Goal: Task Accomplishment & Management: Use online tool/utility

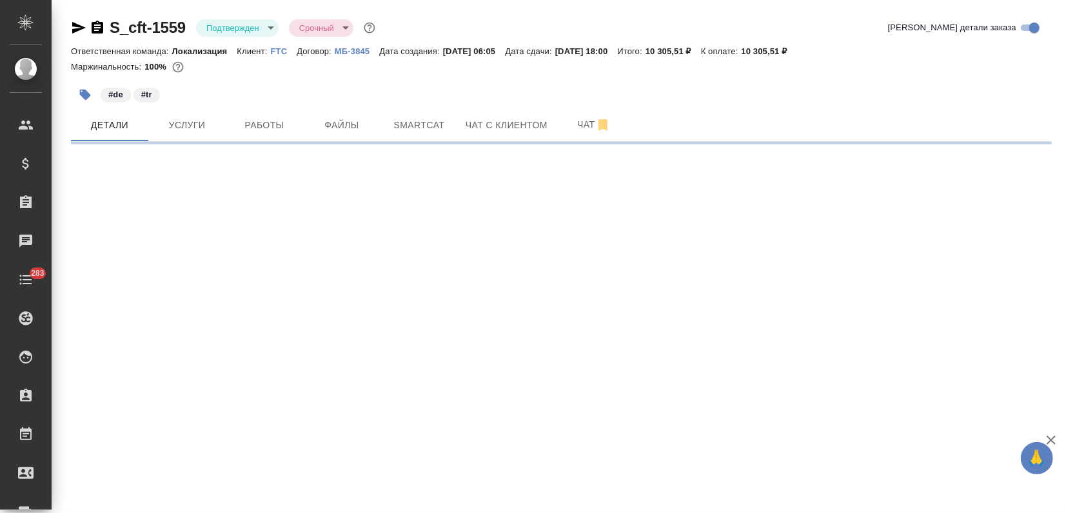
select select "RU"
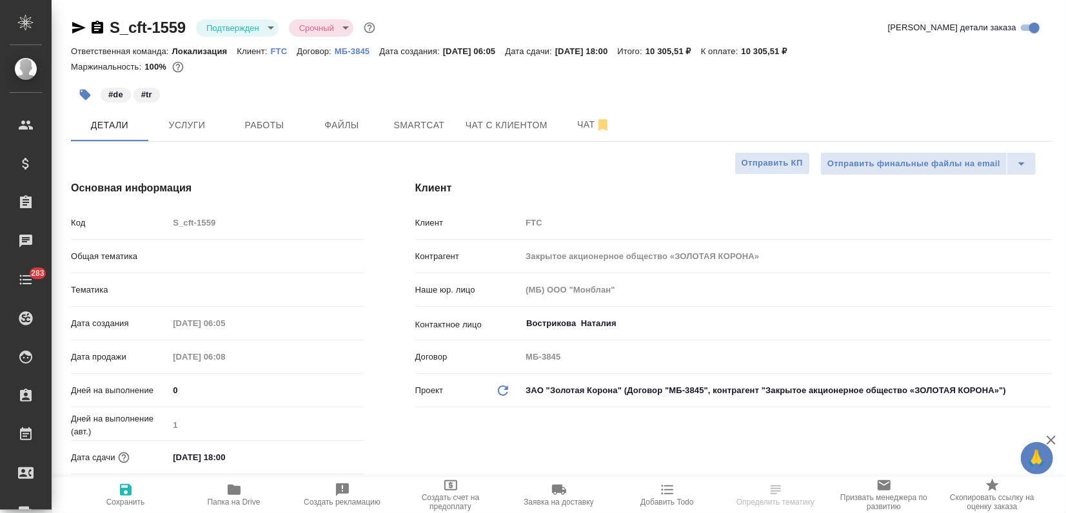
type input "Локализация"
type textarea "x"
type input "[PERSON_NAME]"
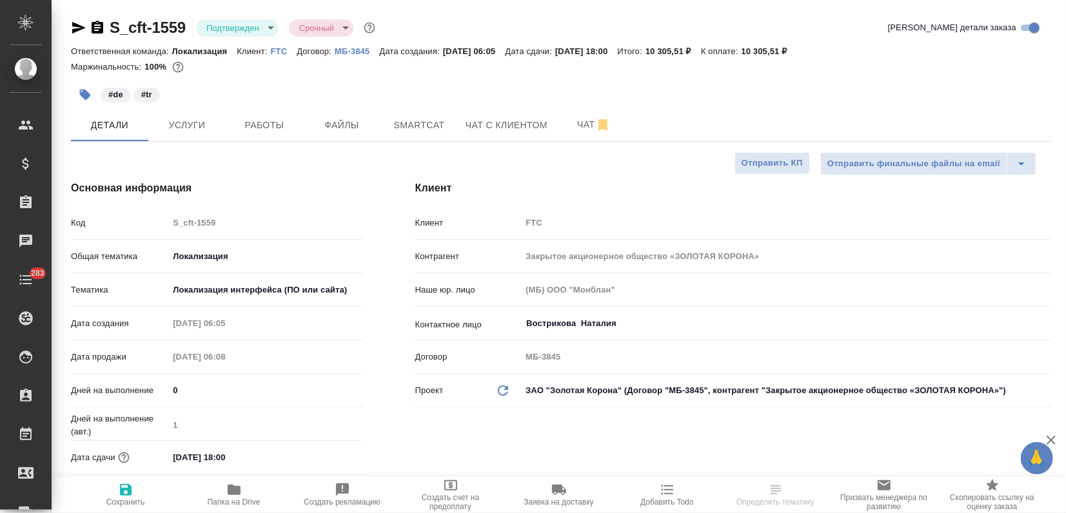
type input "[PERSON_NAME]"
select select "RU"
type textarea "x"
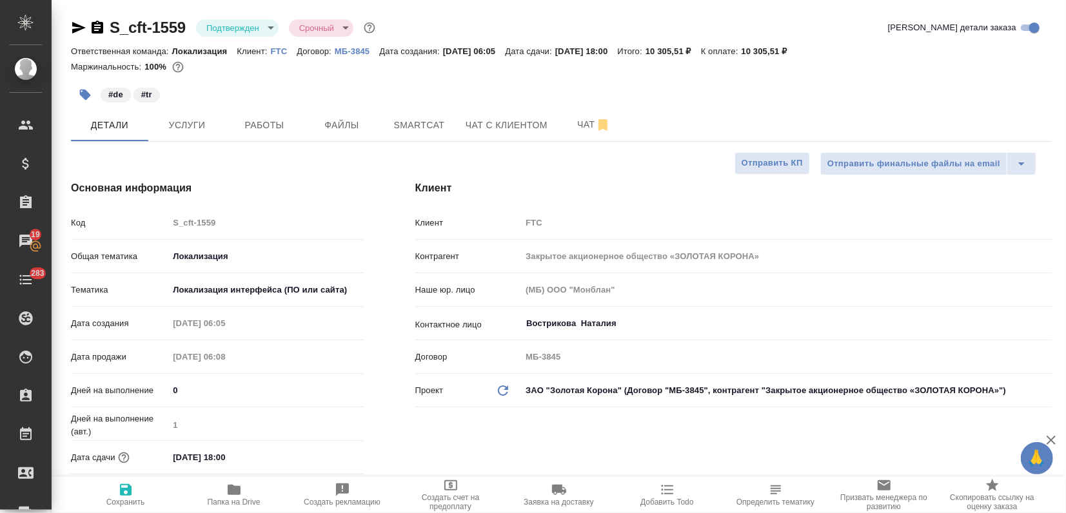
type textarea "x"
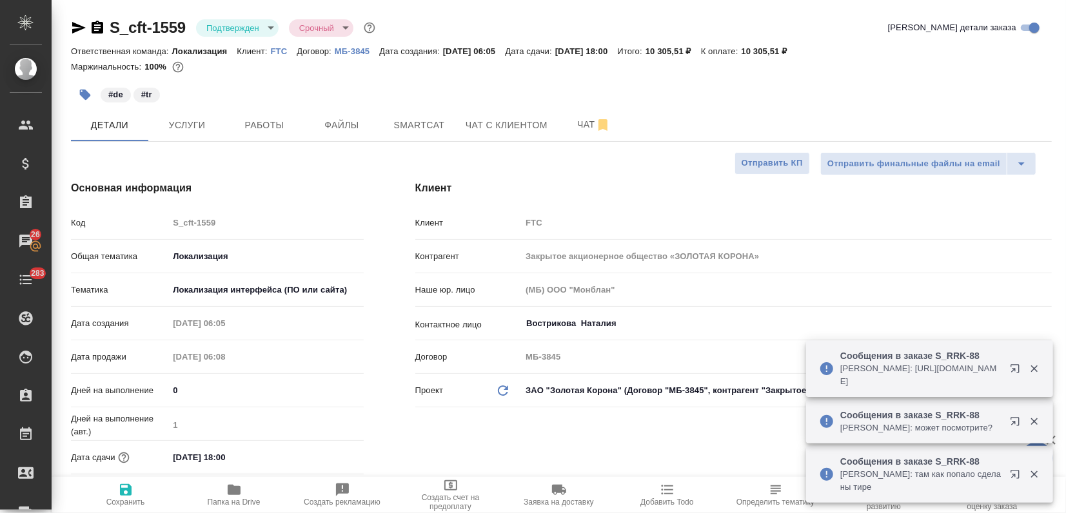
type textarea "x"
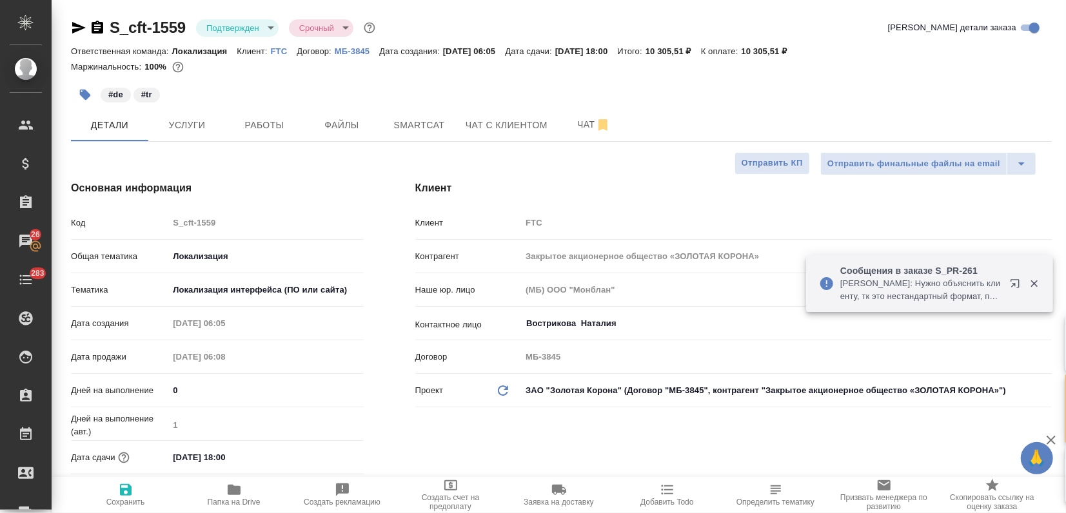
type textarea "x"
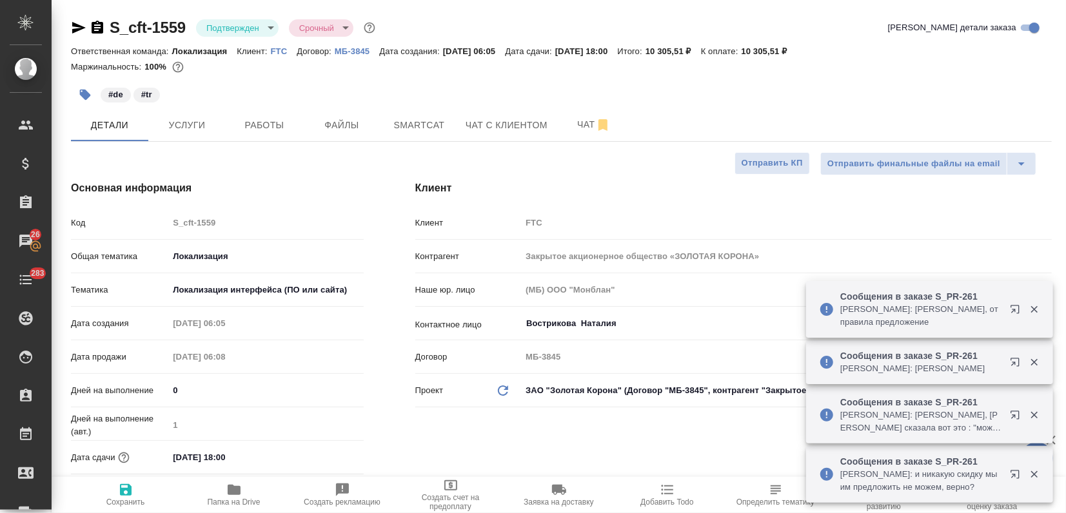
type textarea "x"
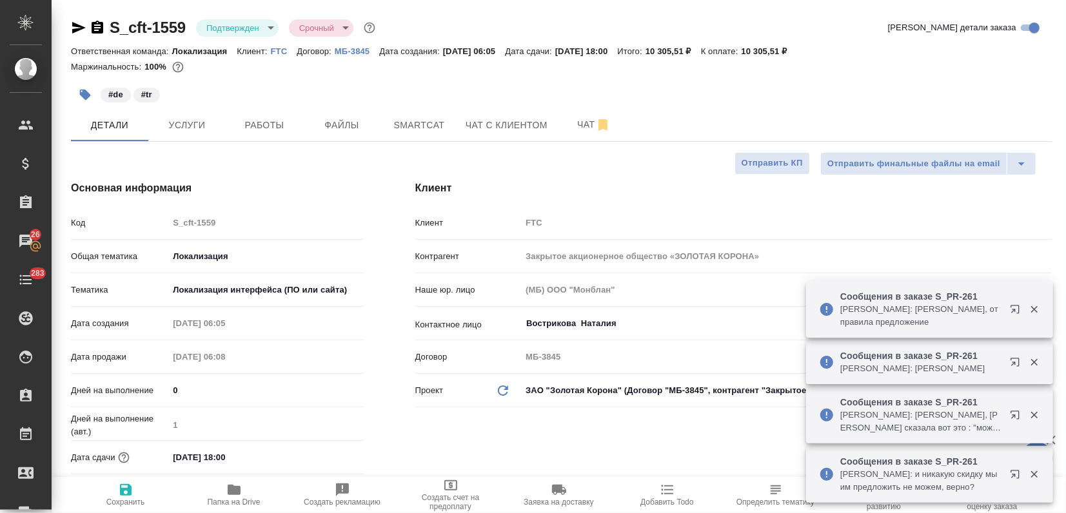
type textarea "x"
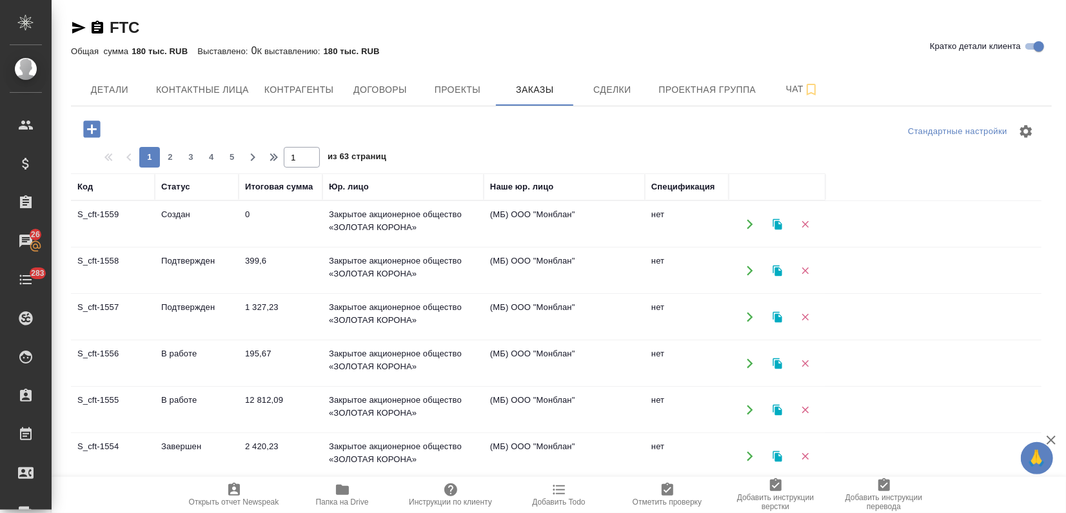
click at [221, 247] on td "В работе" at bounding box center [197, 224] width 84 height 45
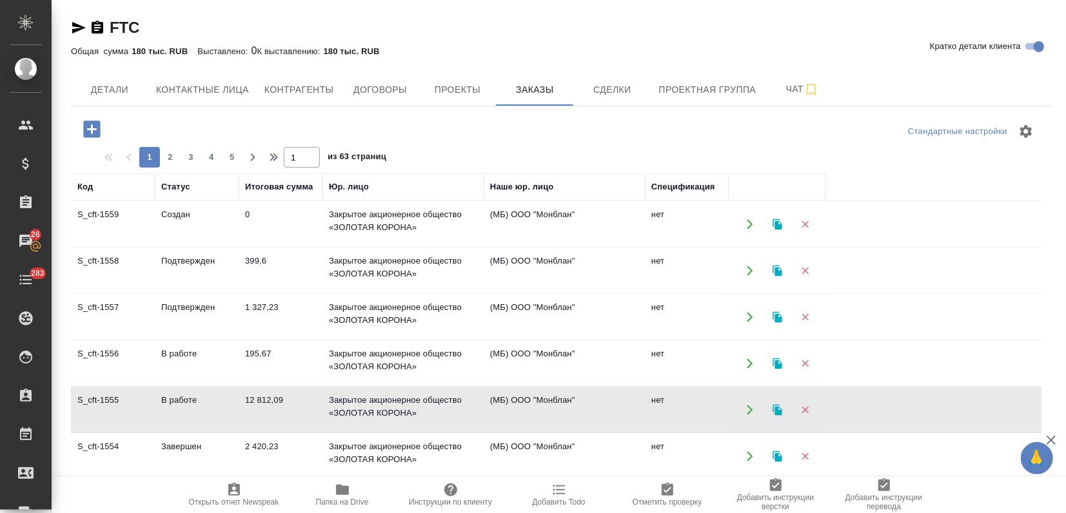
click at [221, 247] on td "В работе" at bounding box center [197, 224] width 84 height 45
click at [219, 247] on td "В работе" at bounding box center [197, 224] width 84 height 45
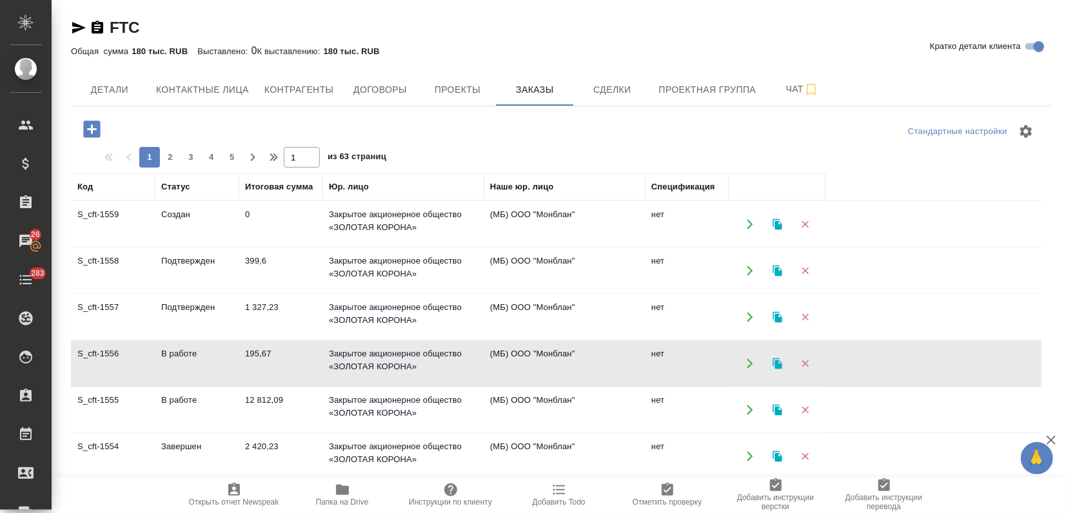
click at [219, 247] on td "В работе" at bounding box center [197, 224] width 84 height 45
click at [166, 247] on td "Подтвержден" at bounding box center [197, 224] width 84 height 45
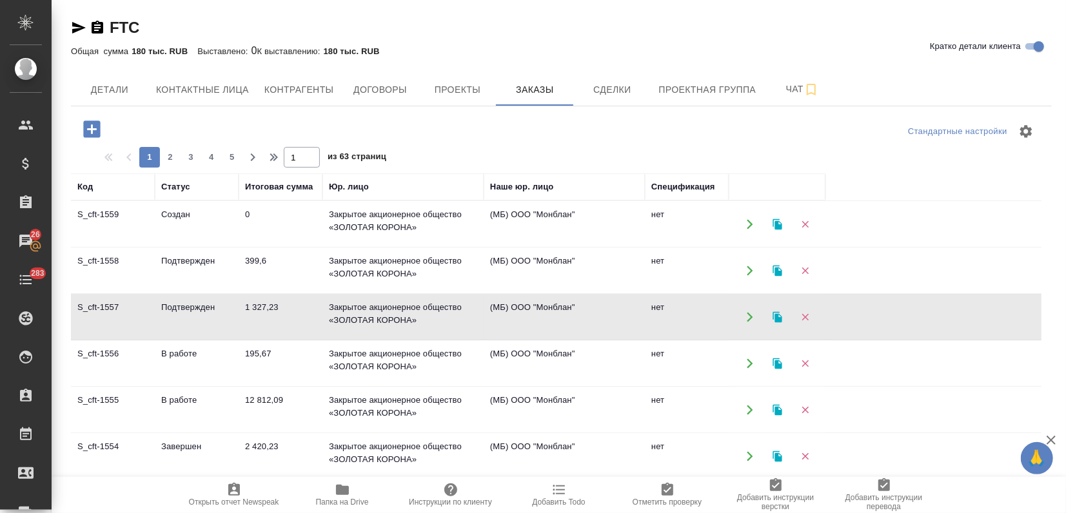
click at [255, 247] on td "399,6" at bounding box center [281, 224] width 84 height 45
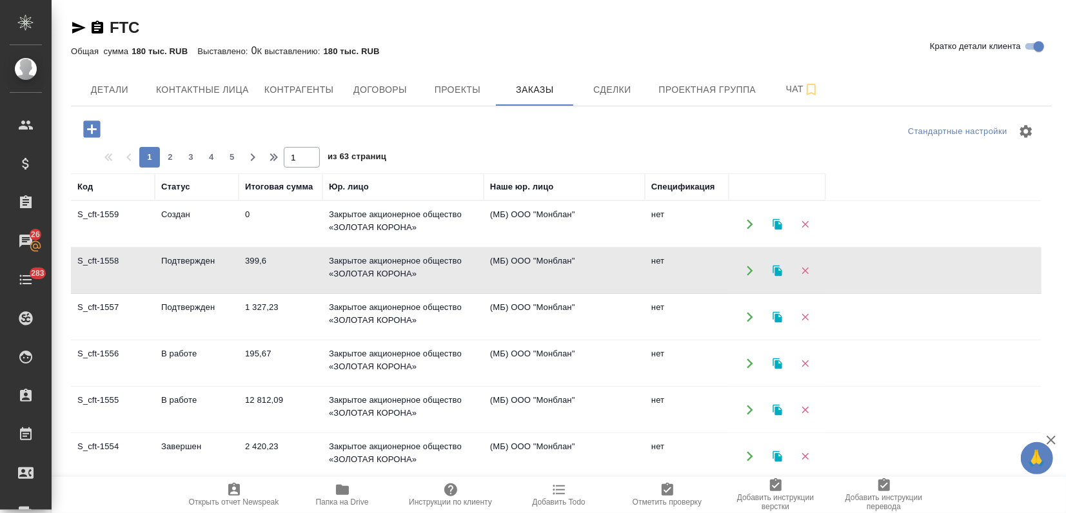
click at [255, 247] on td "399,6" at bounding box center [281, 224] width 84 height 45
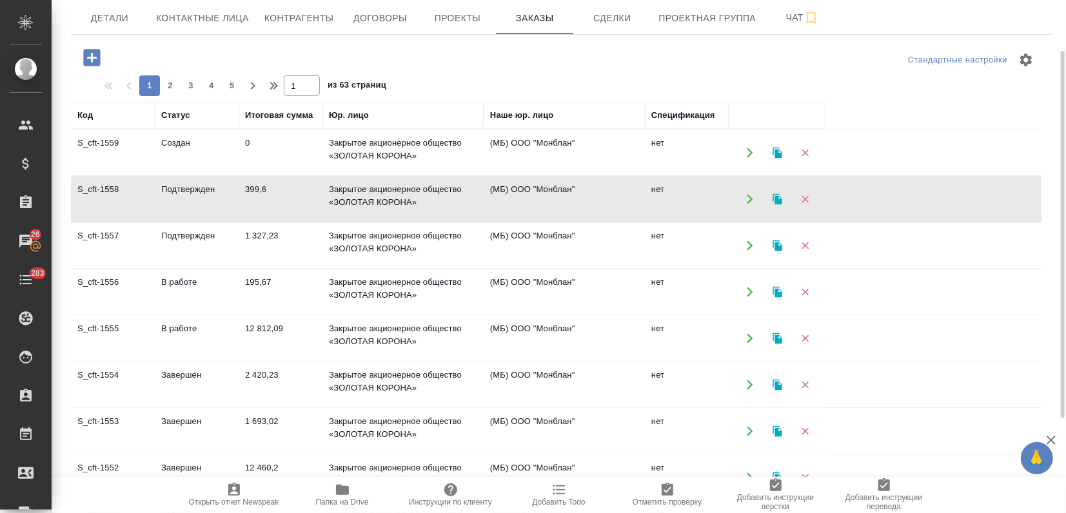
click at [242, 175] on td "1 693,02" at bounding box center [281, 152] width 84 height 45
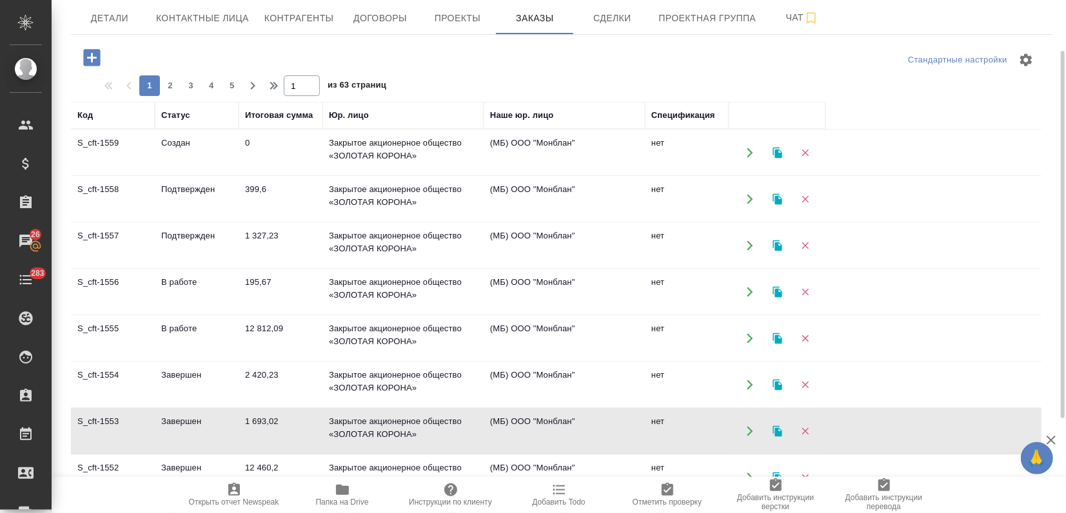
click at [242, 175] on td "1 693,02" at bounding box center [281, 152] width 84 height 45
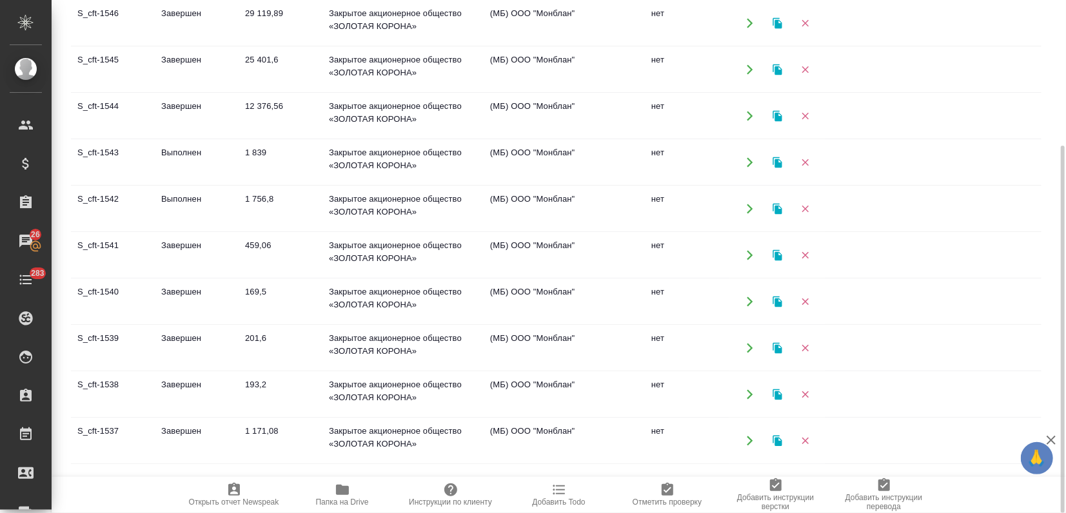
scroll to position [645, 0]
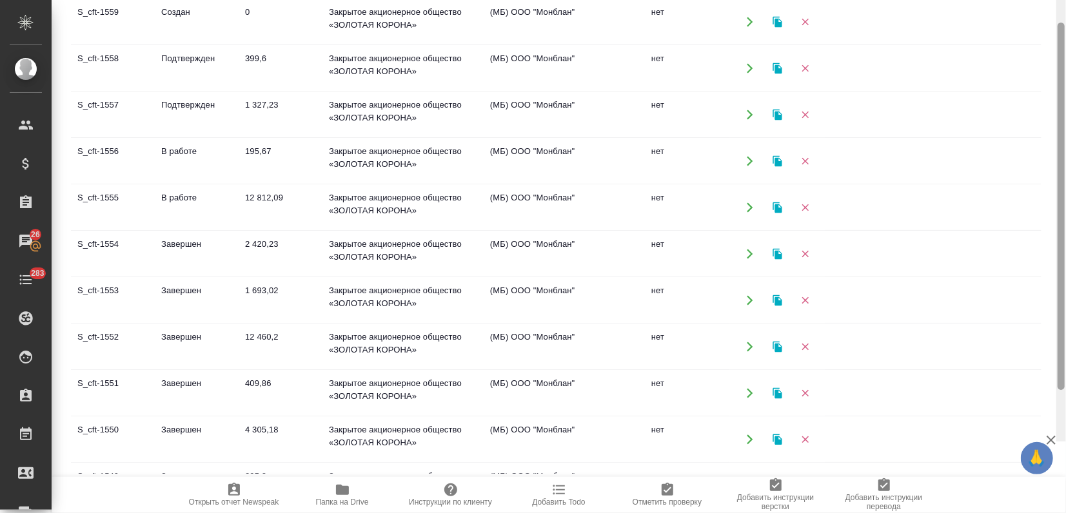
scroll to position [0, 0]
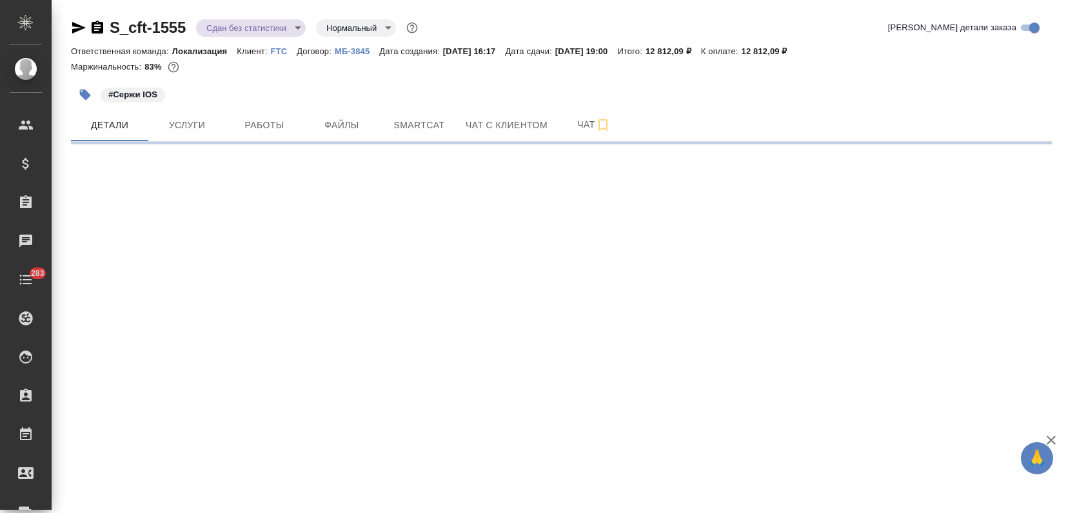
select select "RU"
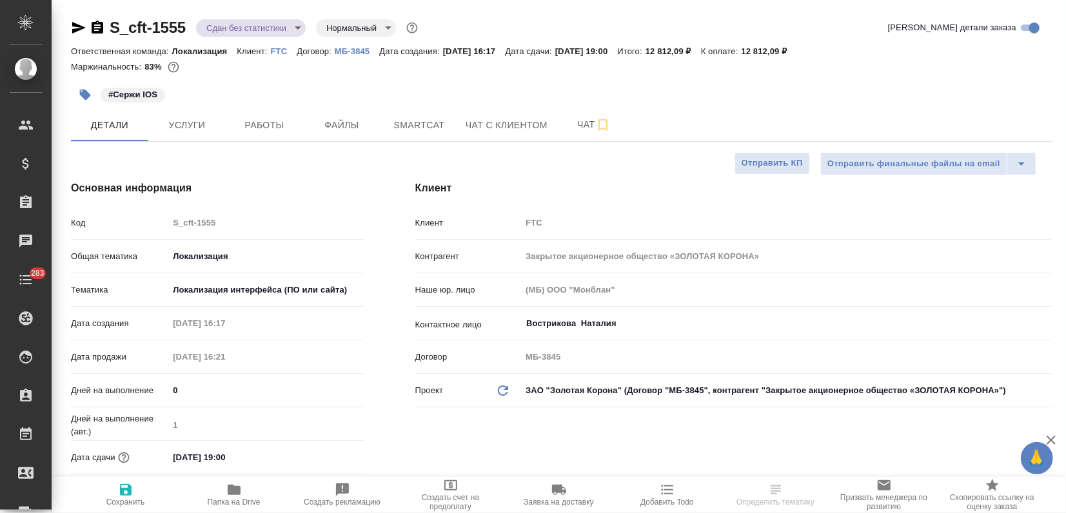
type textarea "x"
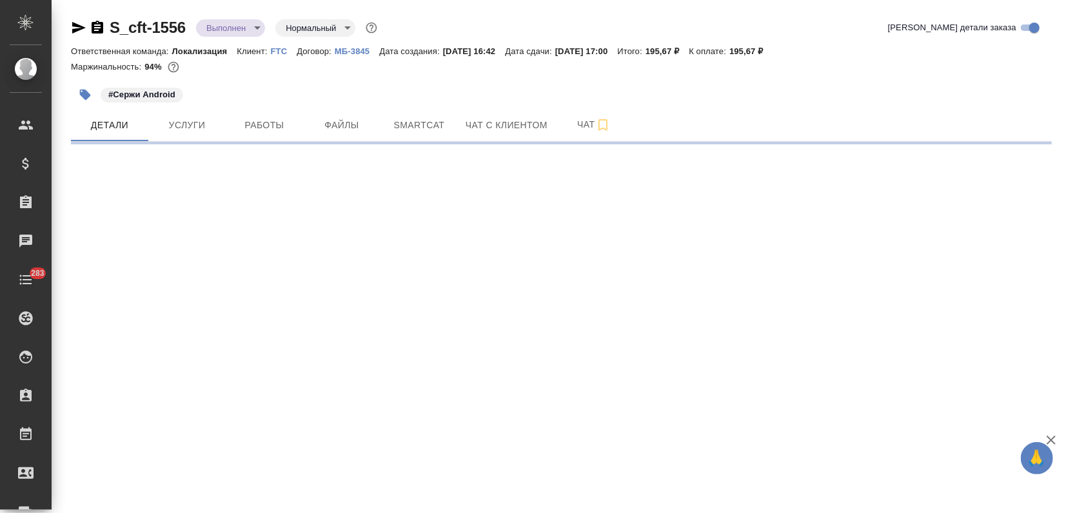
select select "RU"
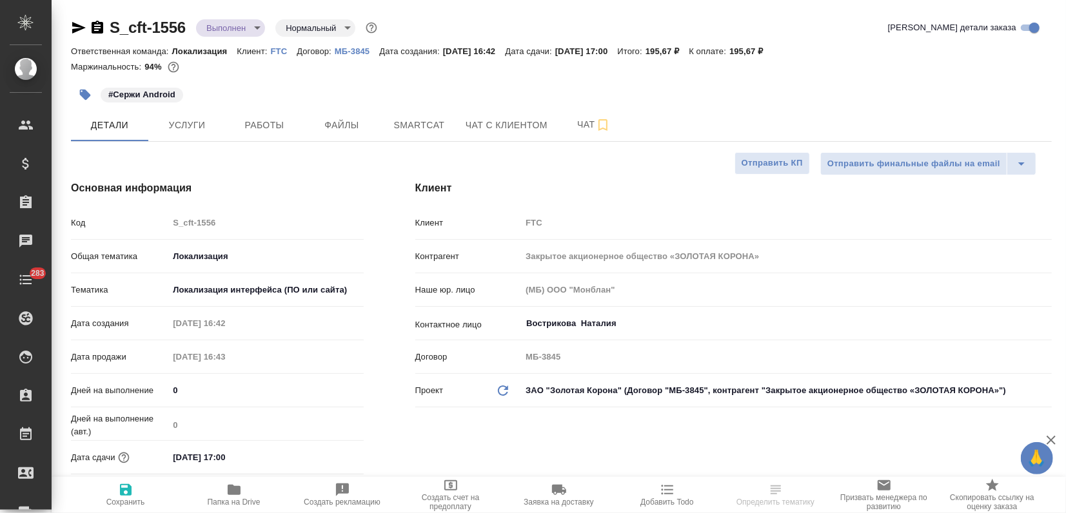
type textarea "x"
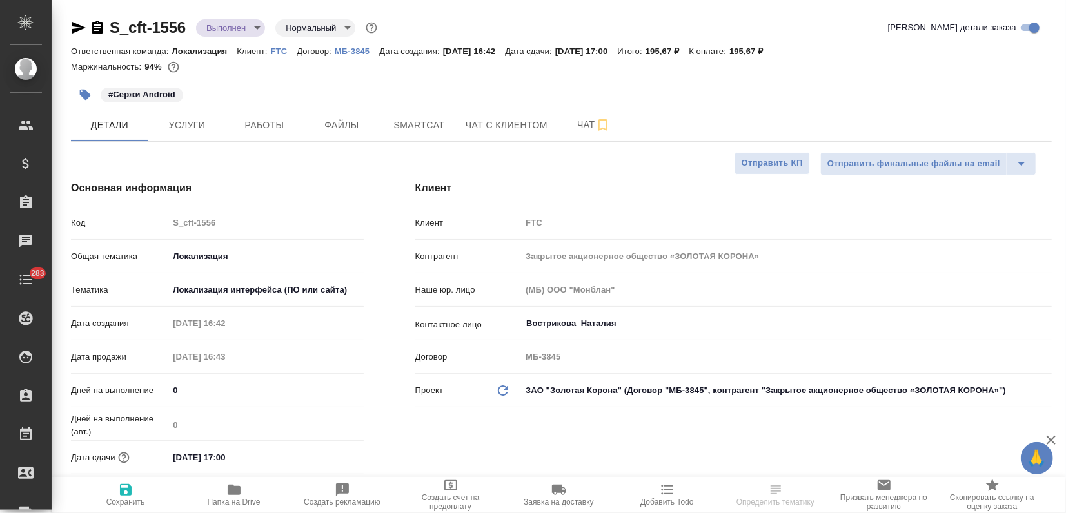
type textarea "x"
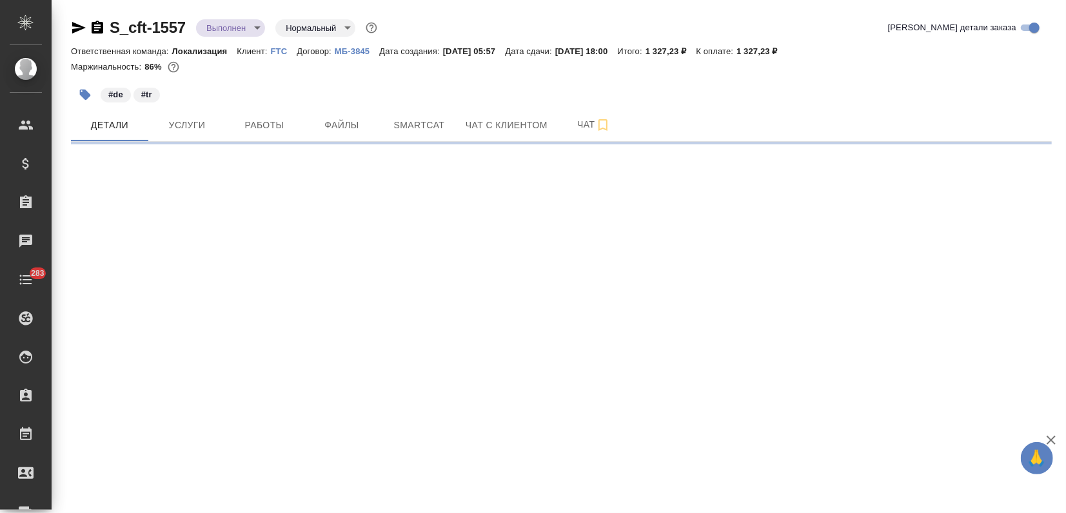
select select "RU"
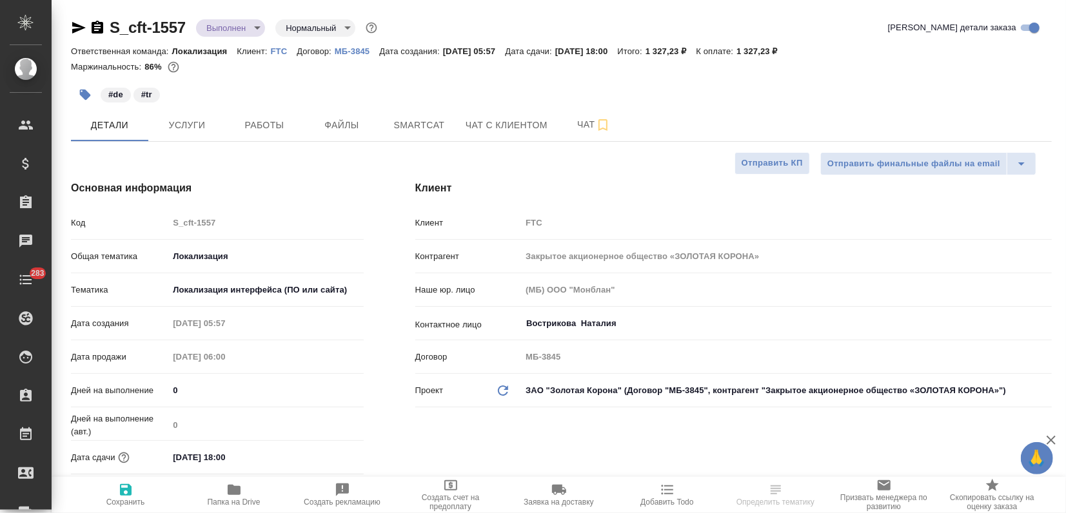
type textarea "x"
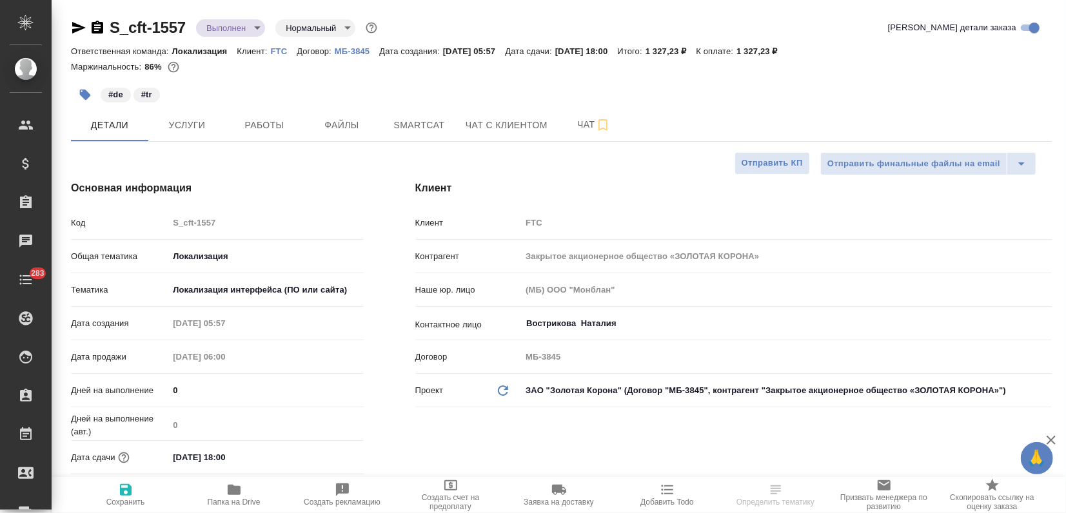
type textarea "x"
click at [186, 124] on span "Услуги" at bounding box center [187, 125] width 62 height 16
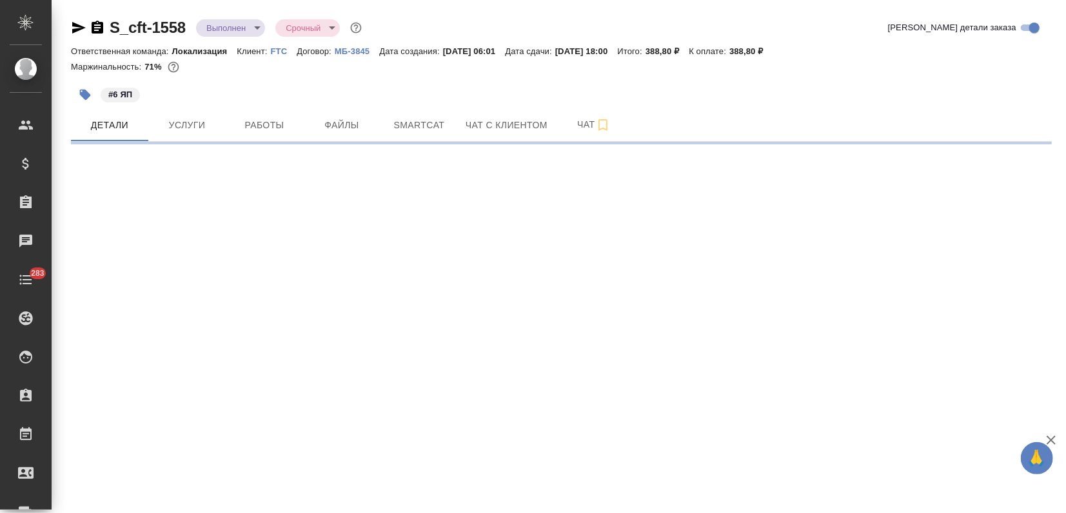
select select "RU"
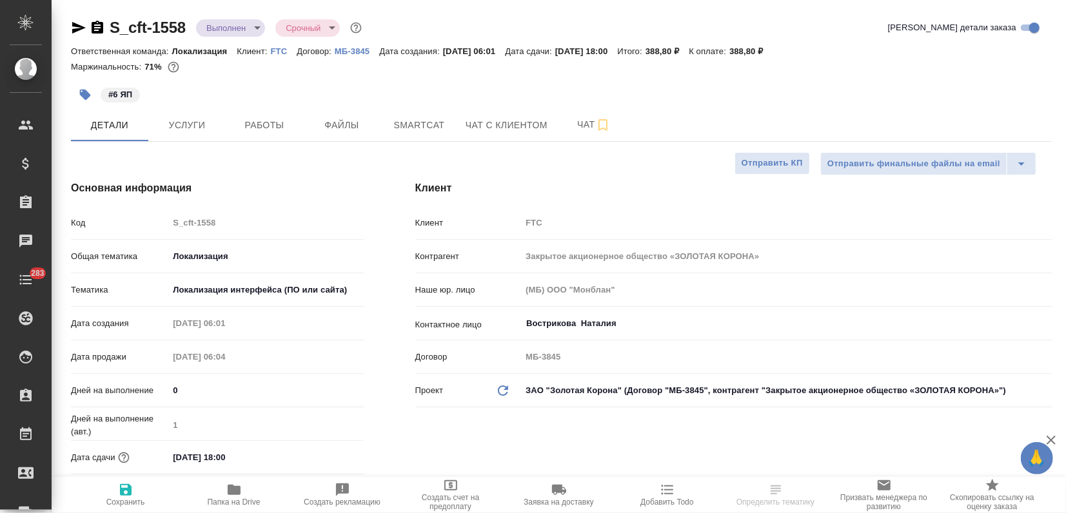
type textarea "x"
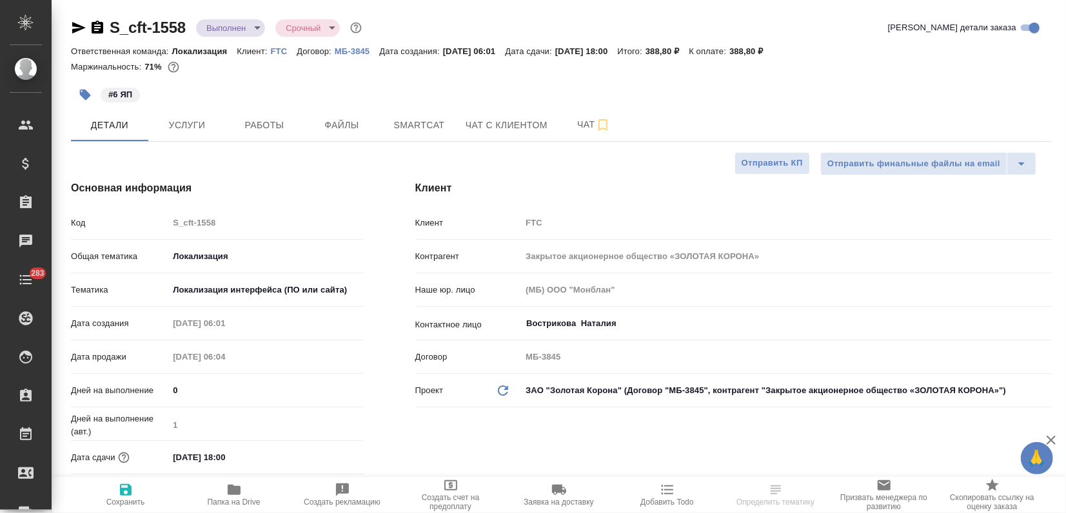
type textarea "x"
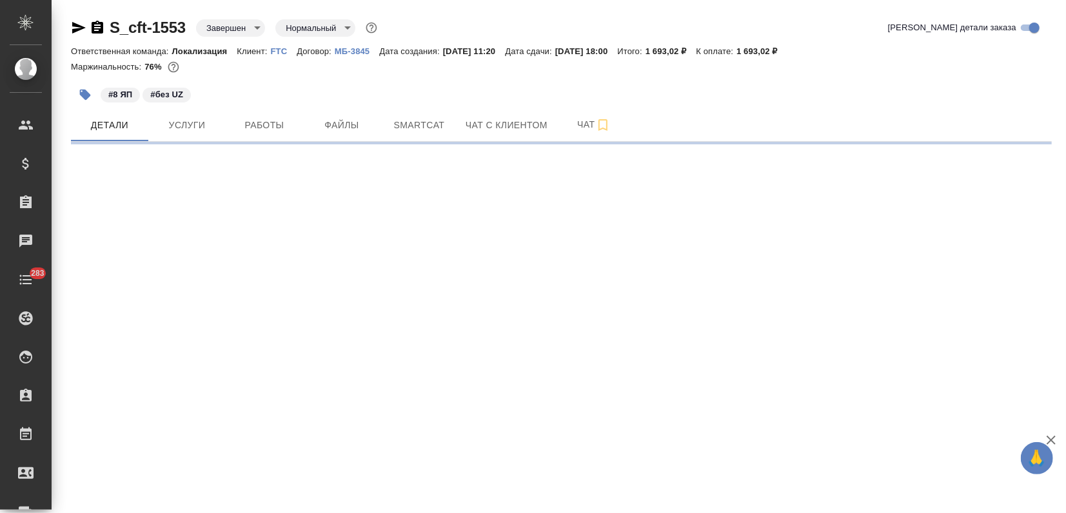
select select "RU"
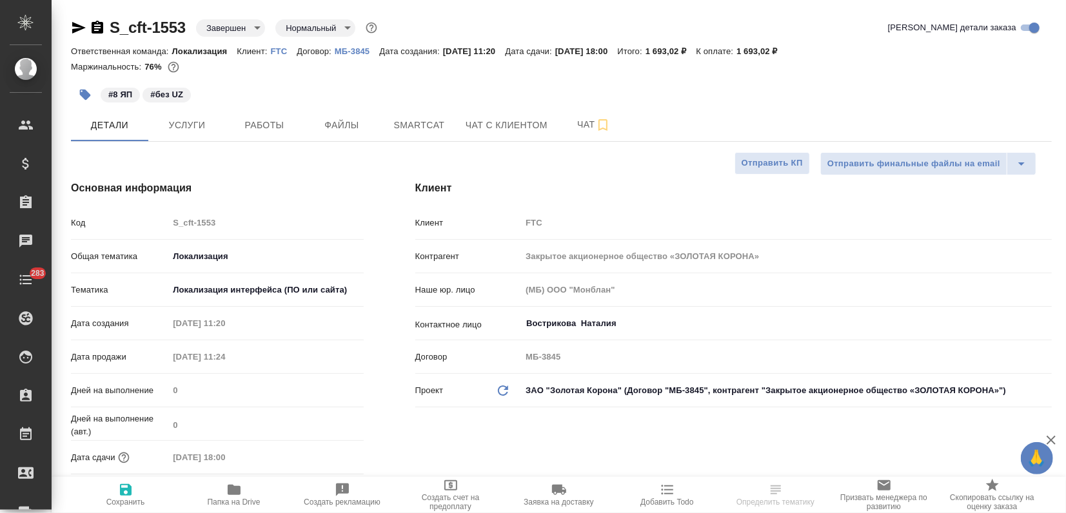
type textarea "x"
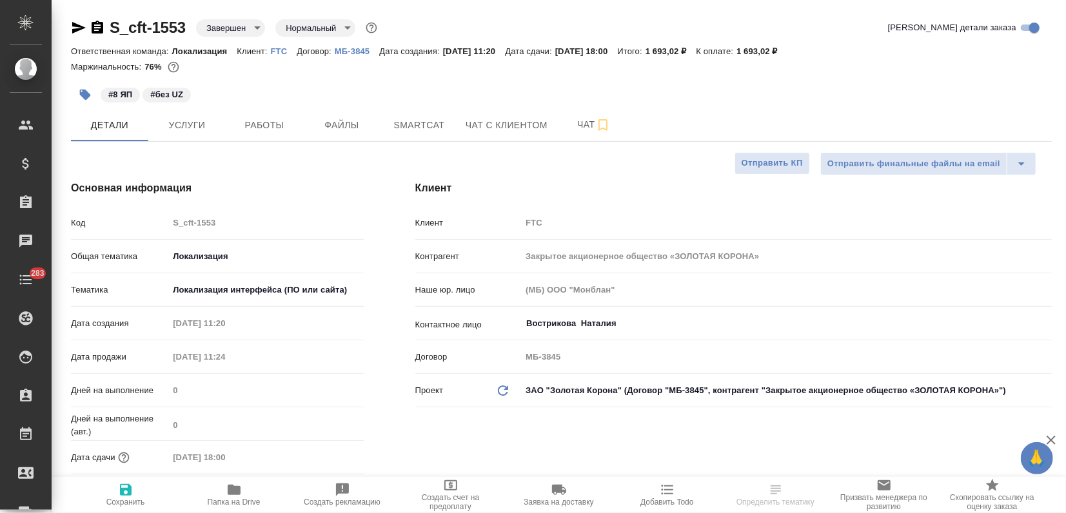
type textarea "x"
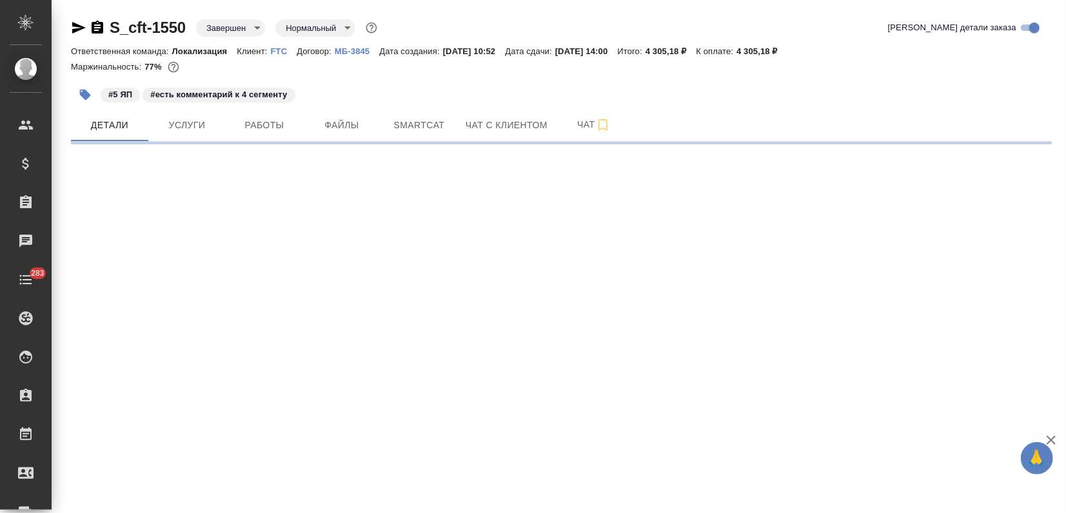
select select "RU"
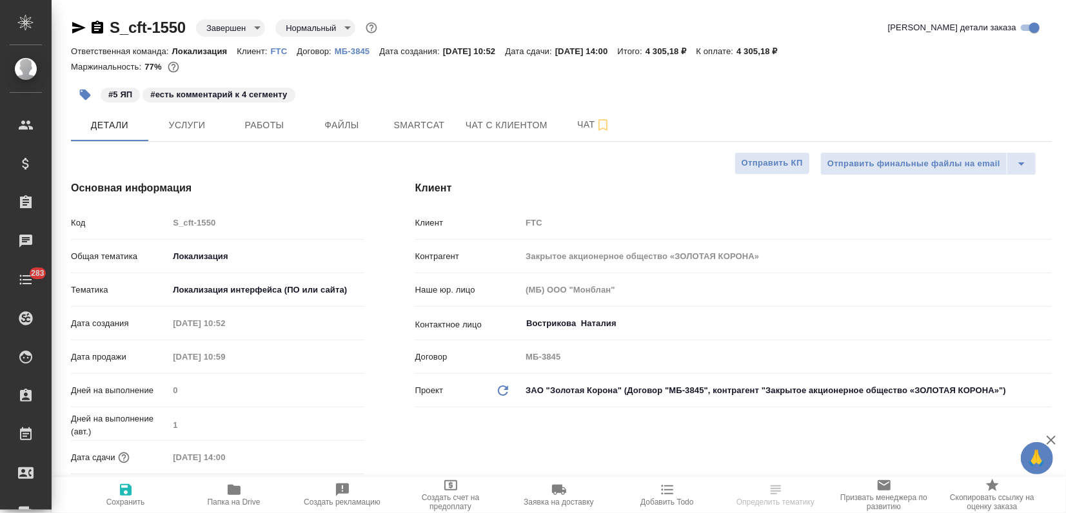
type textarea "x"
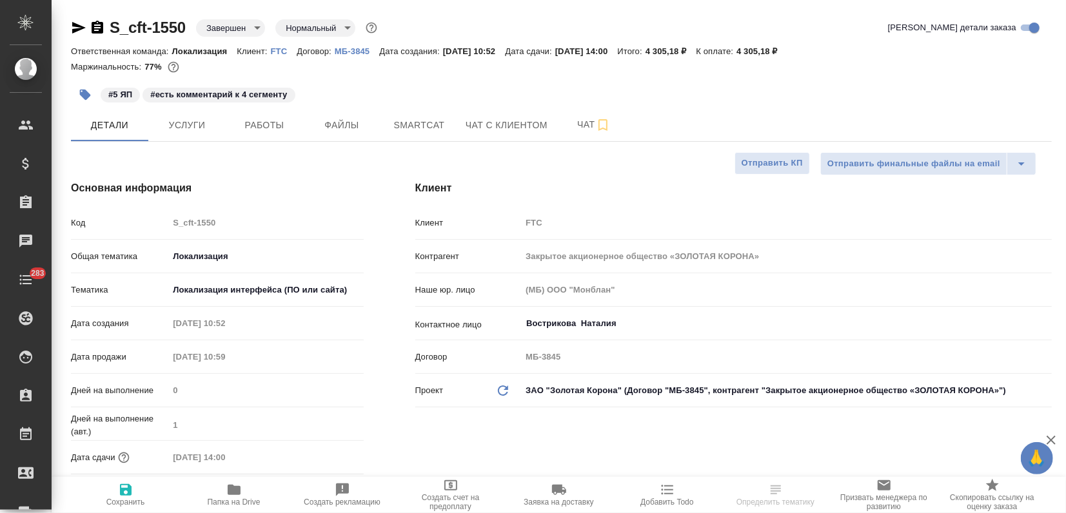
type textarea "x"
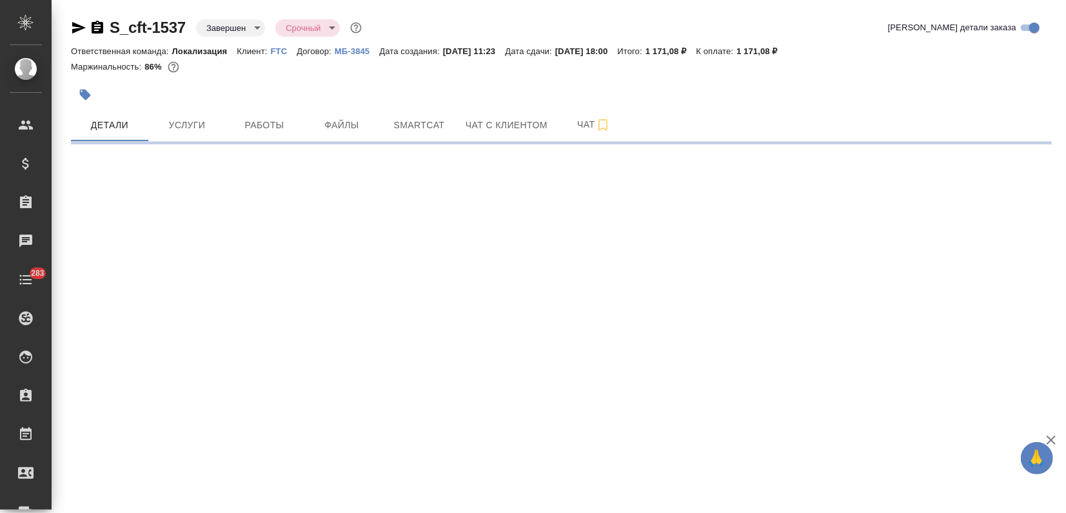
select select "RU"
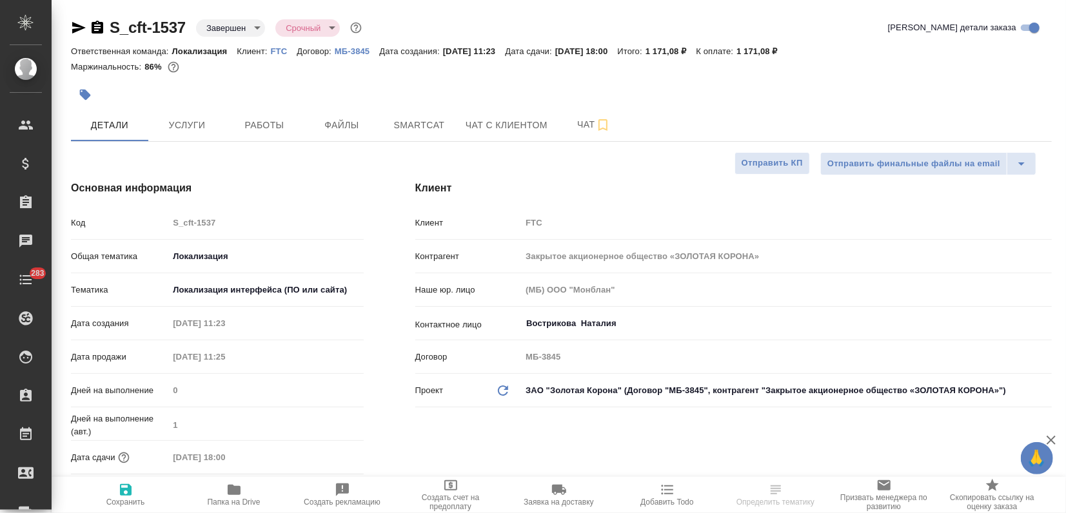
type textarea "x"
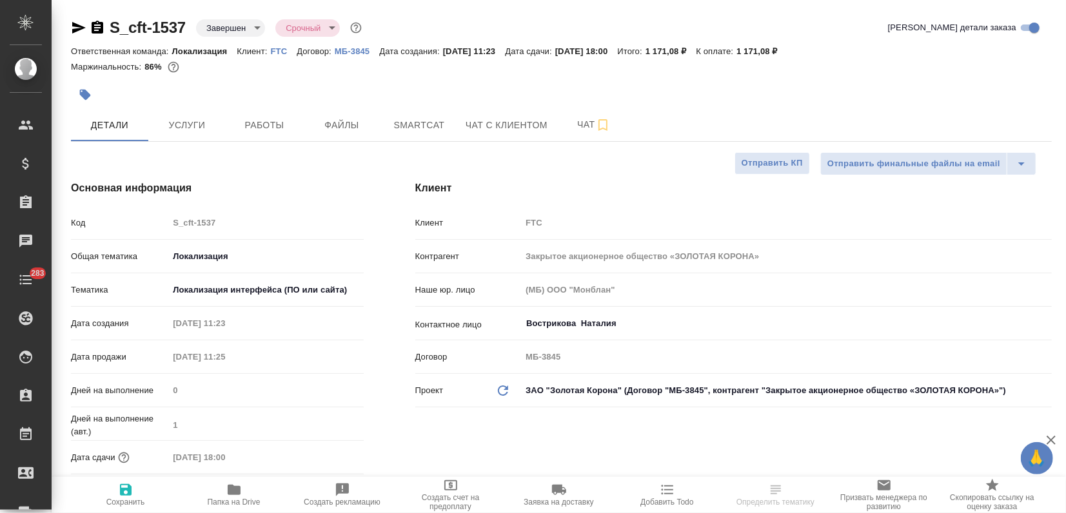
type textarea "x"
click at [193, 124] on span "Услуги" at bounding box center [187, 125] width 62 height 16
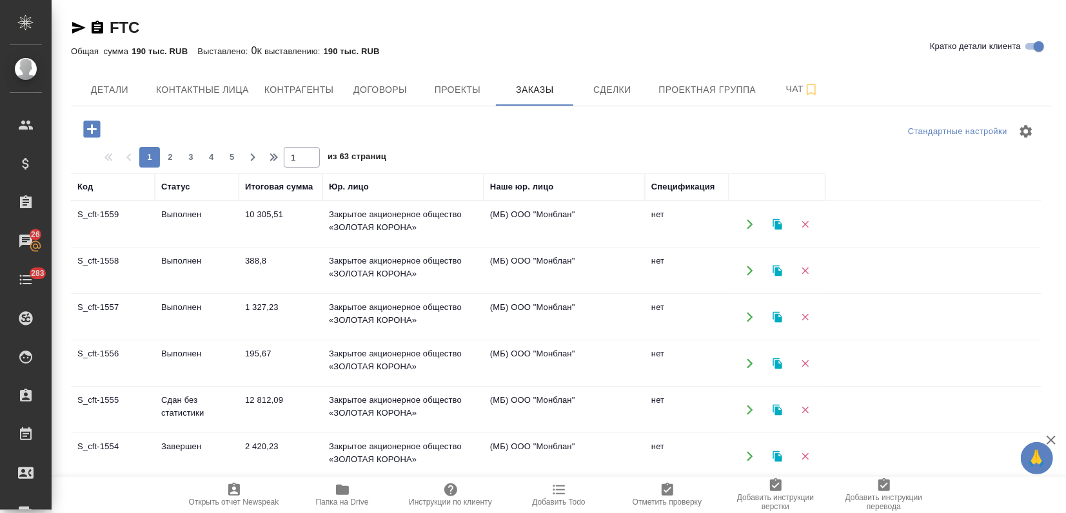
click at [162, 226] on td "Выполнен" at bounding box center [197, 224] width 84 height 45
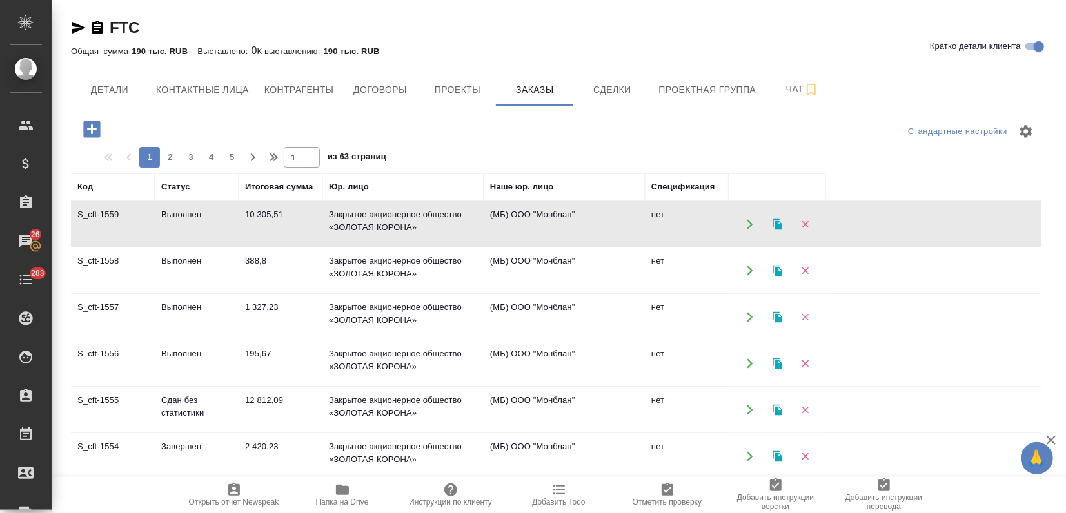
click at [162, 225] on td "Выполнен" at bounding box center [197, 224] width 84 height 45
click at [217, 247] on td "Выполнен" at bounding box center [197, 224] width 84 height 45
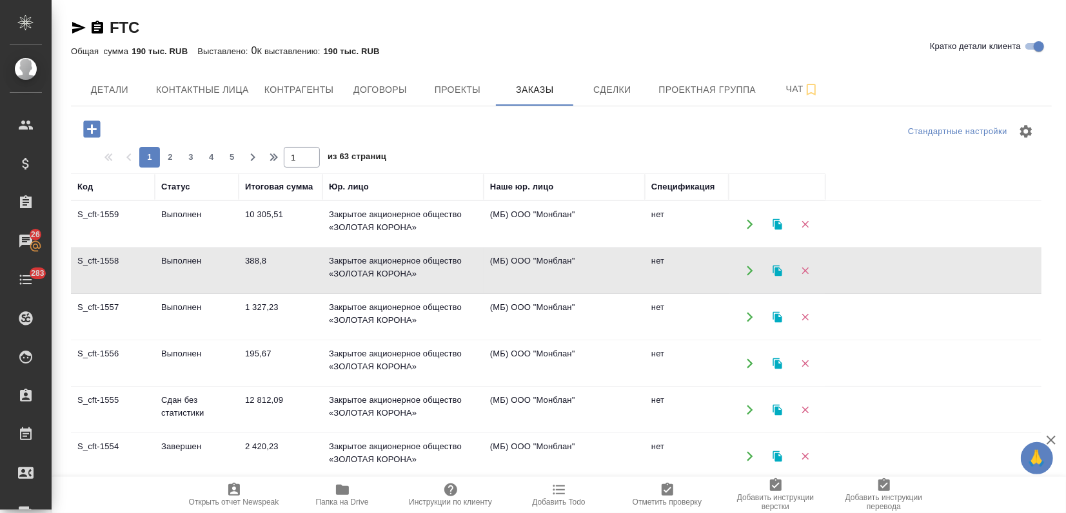
click at [217, 247] on td "Выполнен" at bounding box center [197, 224] width 84 height 45
click at [192, 155] on span "3" at bounding box center [191, 157] width 21 height 13
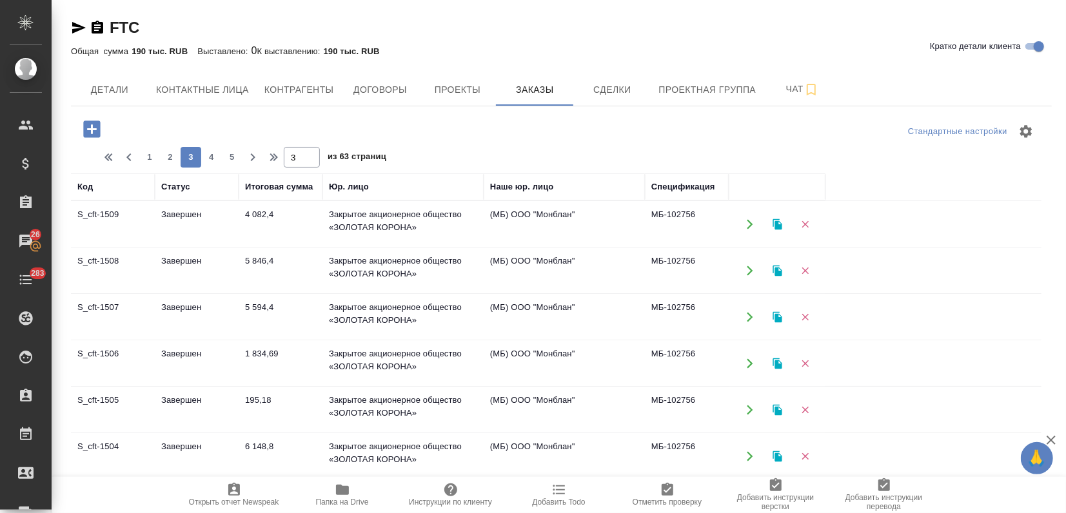
click at [150, 247] on td "S_cft-1507" at bounding box center [113, 224] width 84 height 45
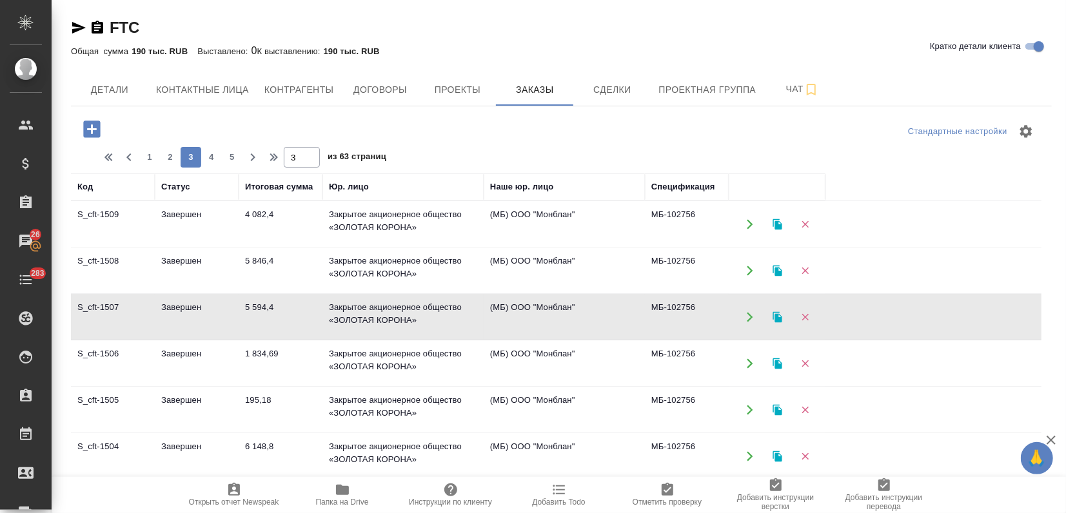
click at [150, 247] on td "S_cft-1507" at bounding box center [113, 224] width 84 height 45
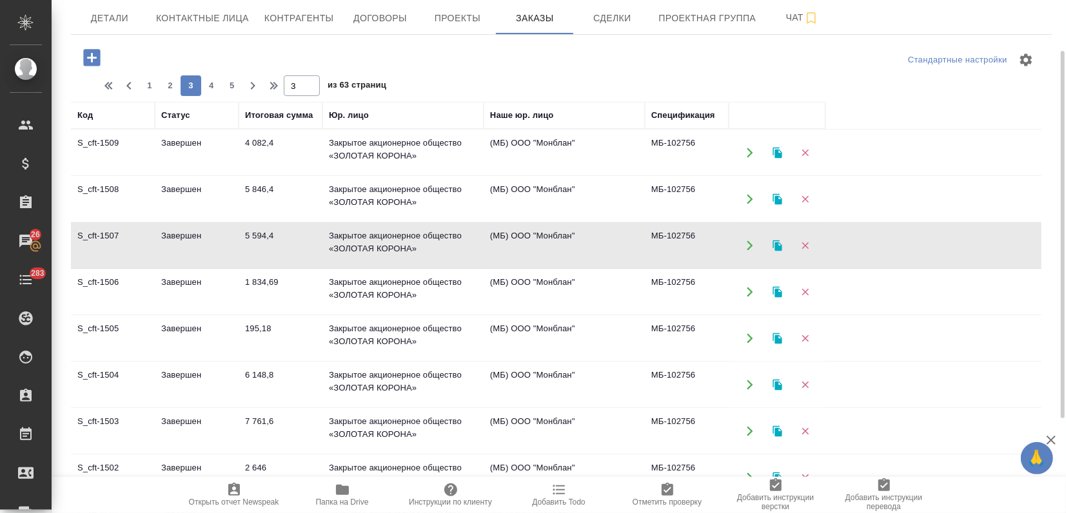
click at [213, 175] on td "Завершен" at bounding box center [197, 152] width 84 height 45
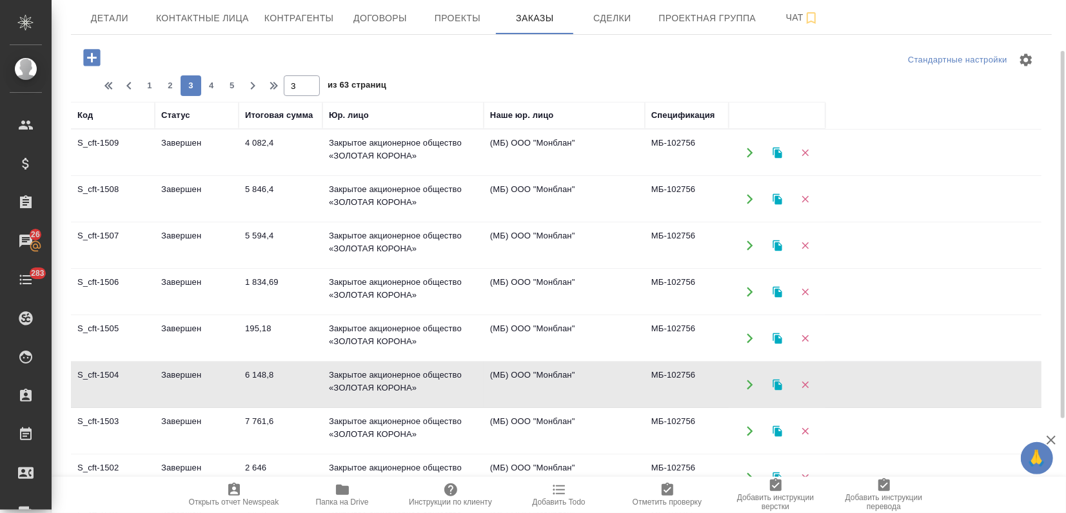
click at [213, 175] on td "Завершен" at bounding box center [197, 152] width 84 height 45
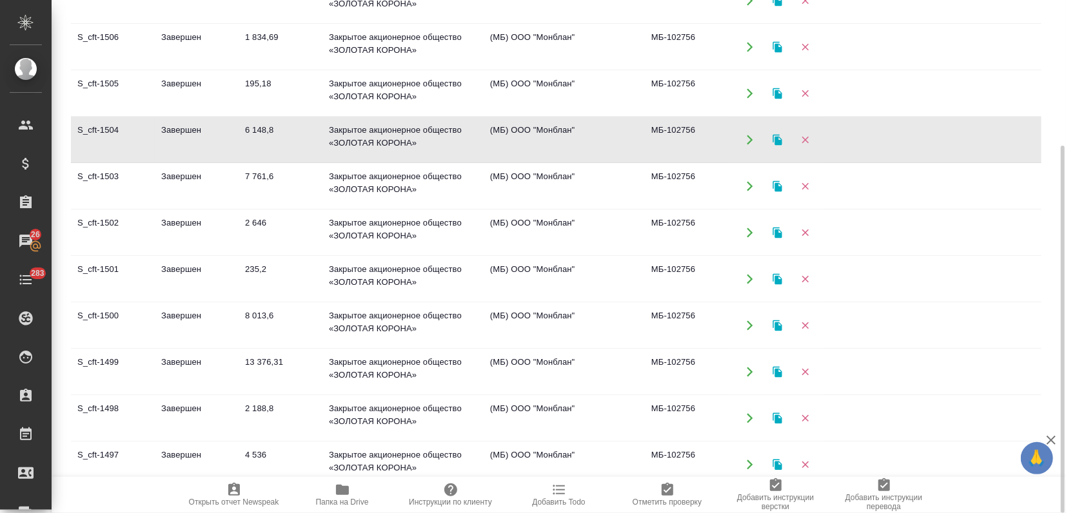
scroll to position [143, 0]
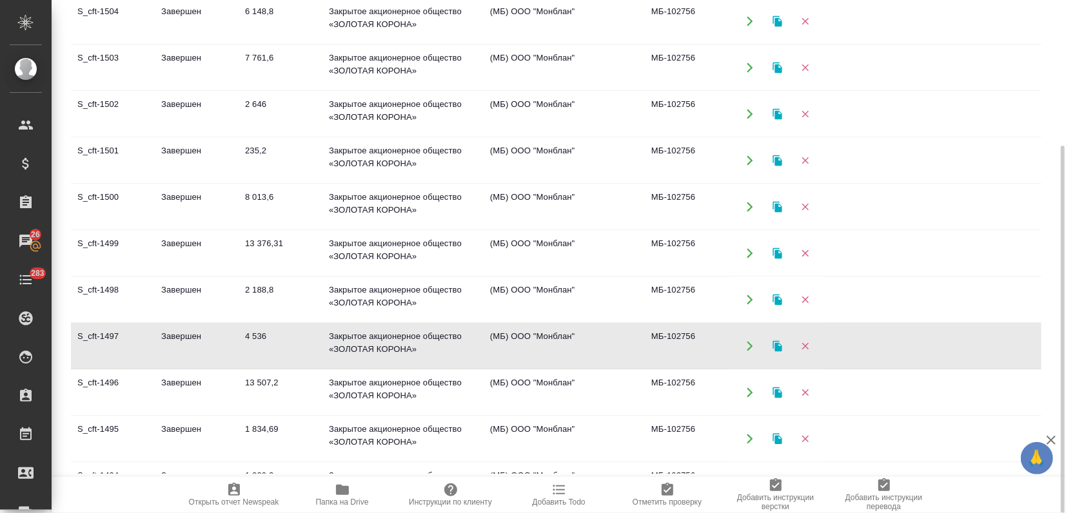
scroll to position [286, 0]
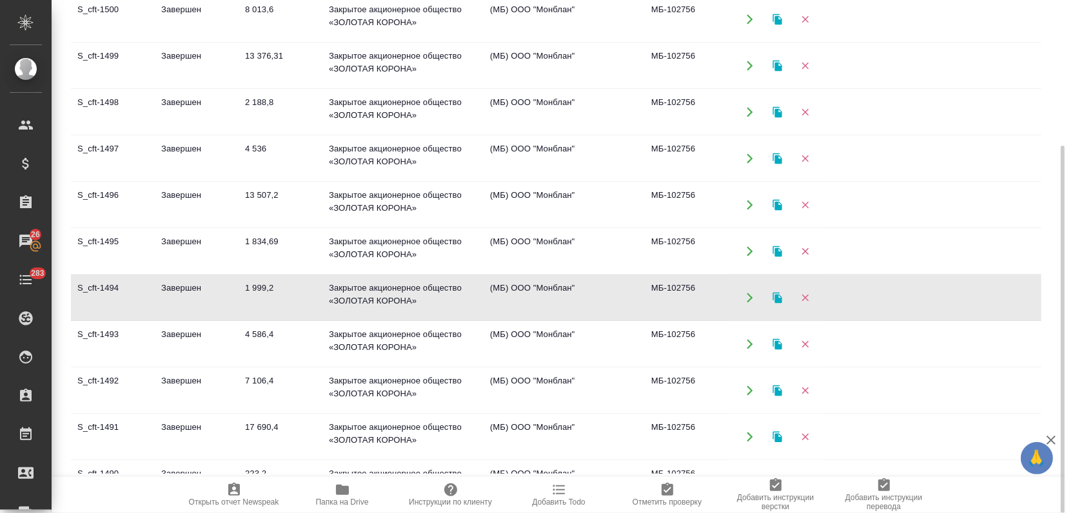
scroll to position [429, 0]
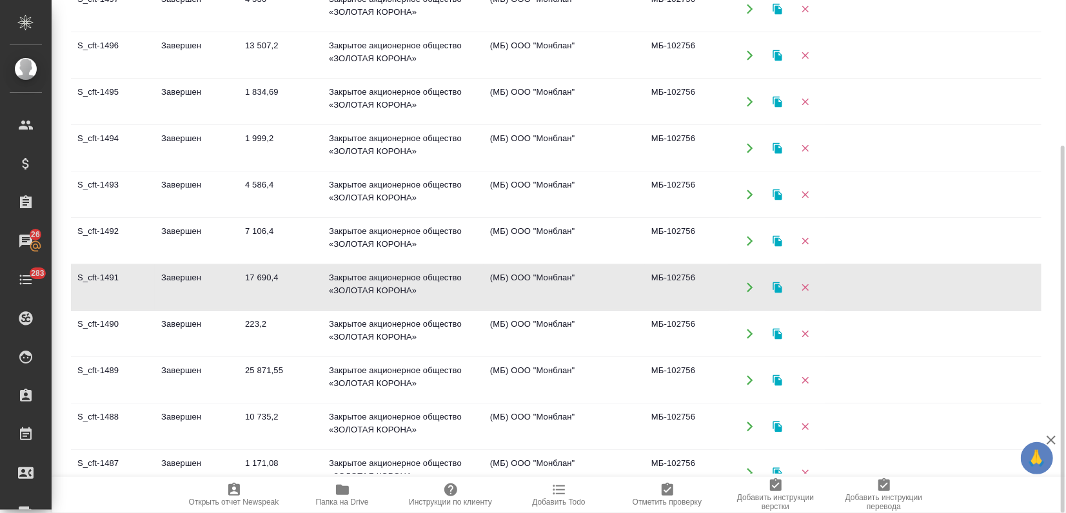
scroll to position [645, 0]
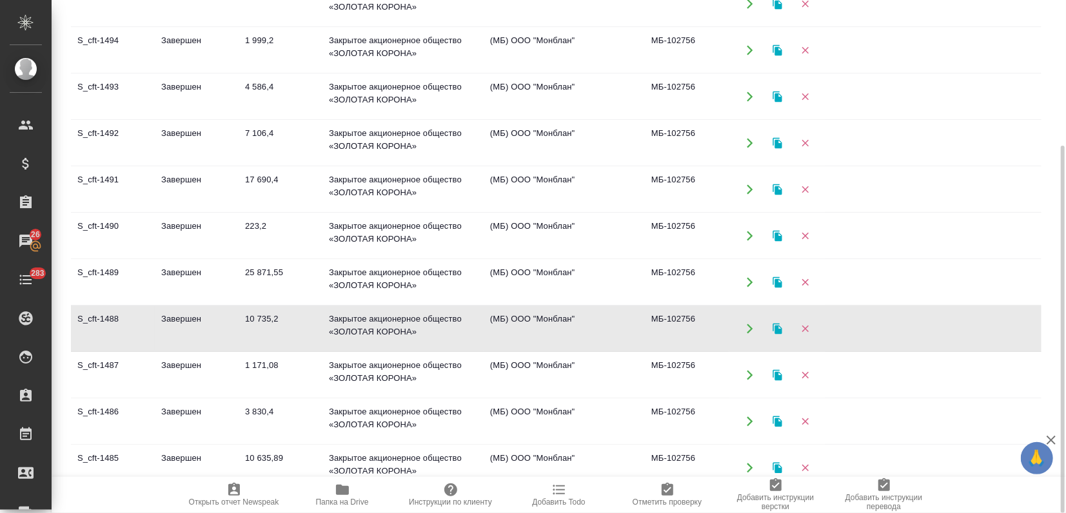
scroll to position [683, 0]
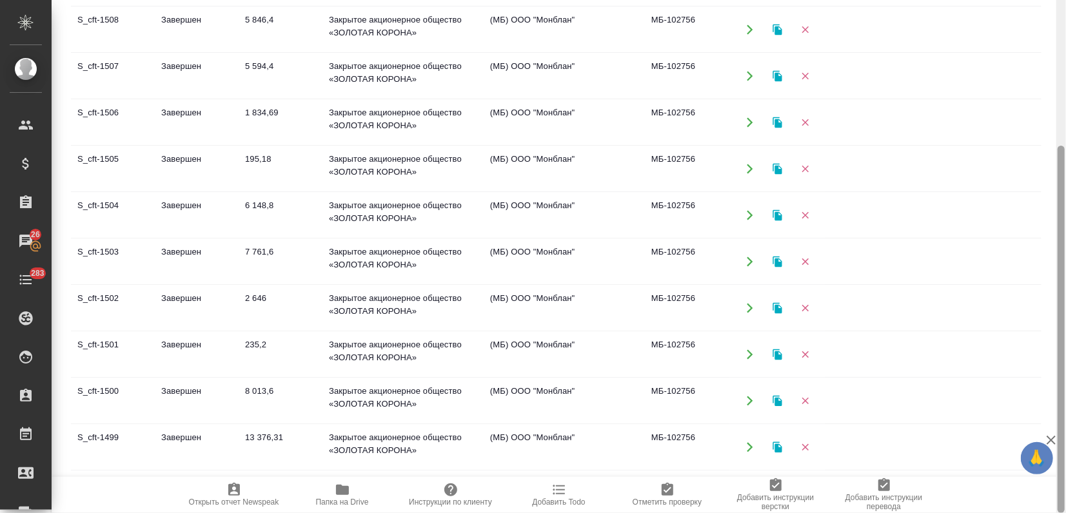
scroll to position [0, 0]
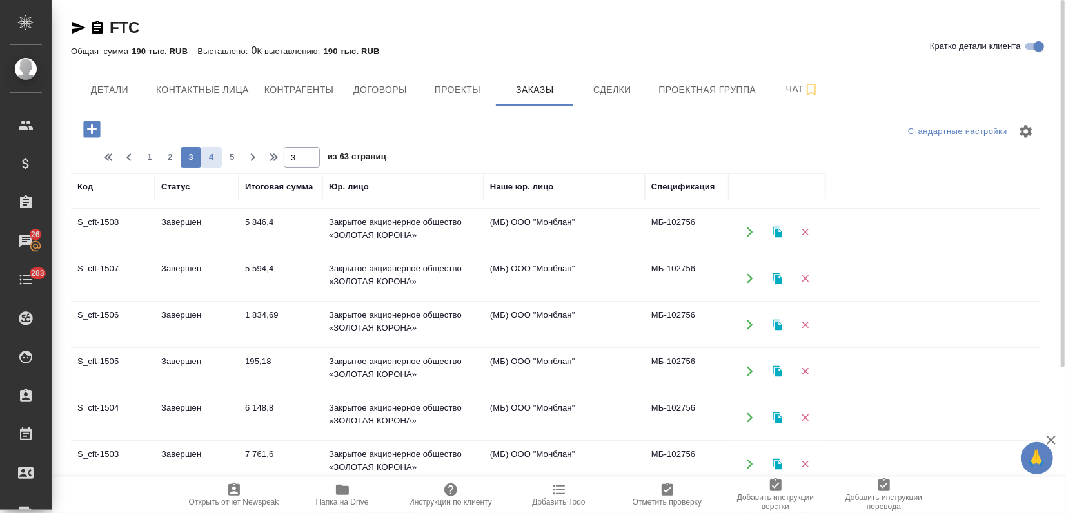
click at [206, 153] on span "4" at bounding box center [211, 157] width 21 height 13
type input "4"
click at [161, 208] on td "Завершен" at bounding box center [197, 185] width 84 height 45
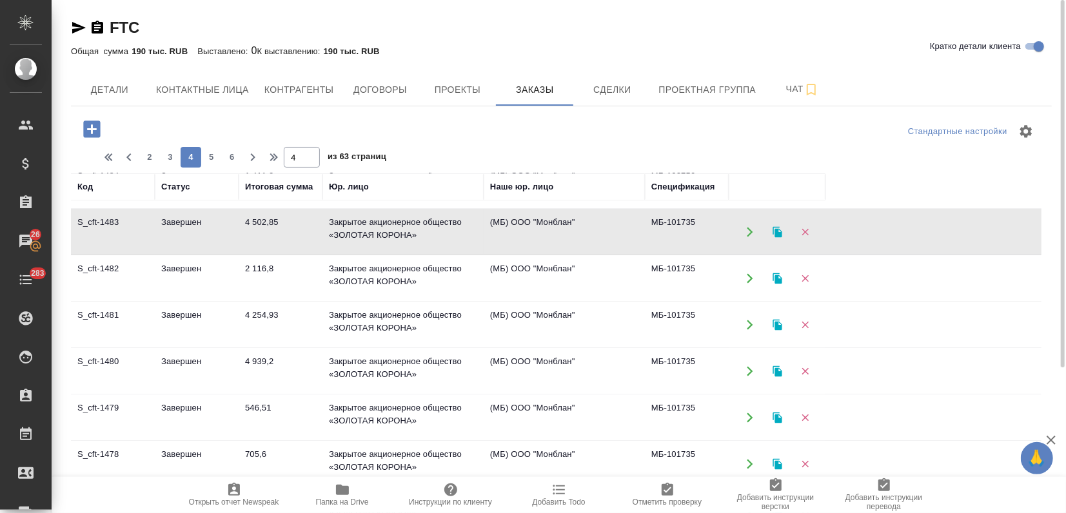
click at [161, 208] on td "Завершен" at bounding box center [197, 185] width 84 height 45
click at [157, 208] on td "Завершен" at bounding box center [197, 185] width 84 height 45
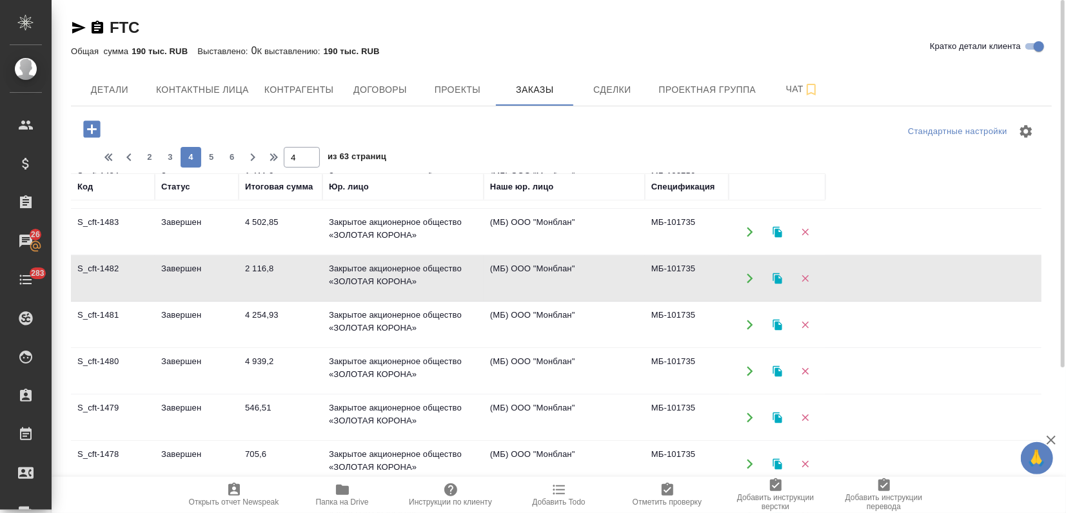
click at [206, 208] on td "Завершен" at bounding box center [197, 185] width 84 height 45
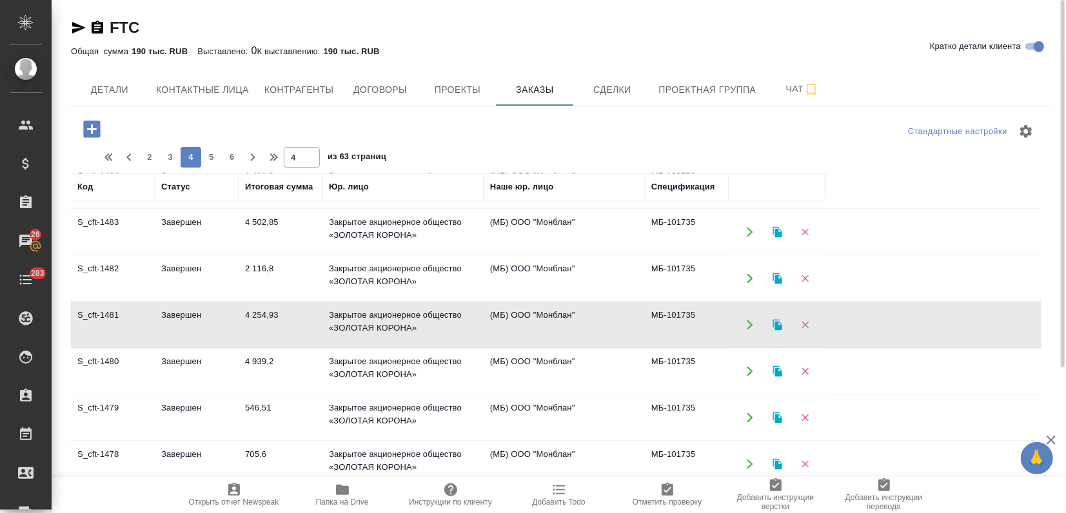
click at [206, 208] on td "Завершен" at bounding box center [197, 185] width 84 height 45
click at [195, 208] on td "Завершен" at bounding box center [197, 185] width 84 height 45
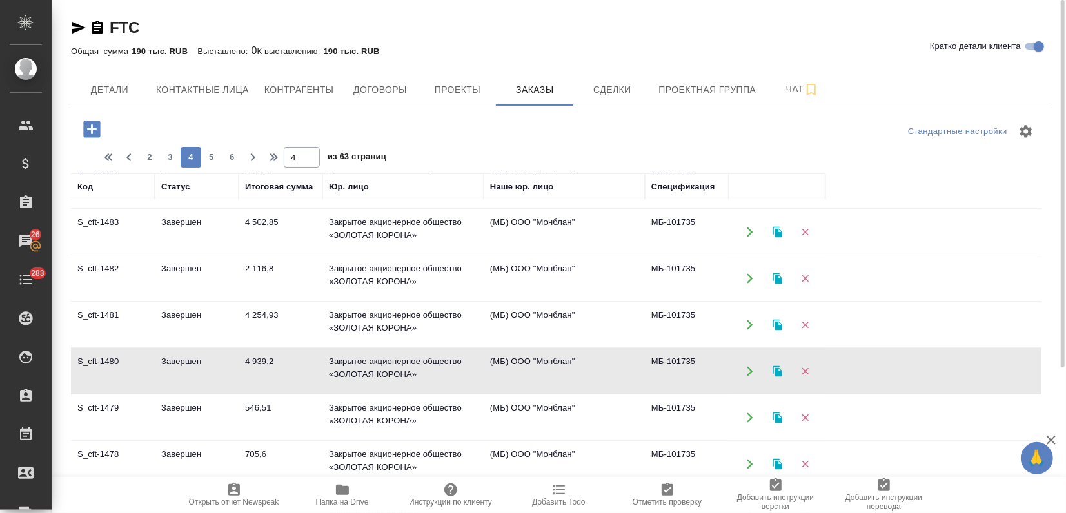
click at [195, 208] on td "Завершен" at bounding box center [197, 185] width 84 height 45
click at [778, 366] on icon "button" at bounding box center [778, 372] width 12 height 12
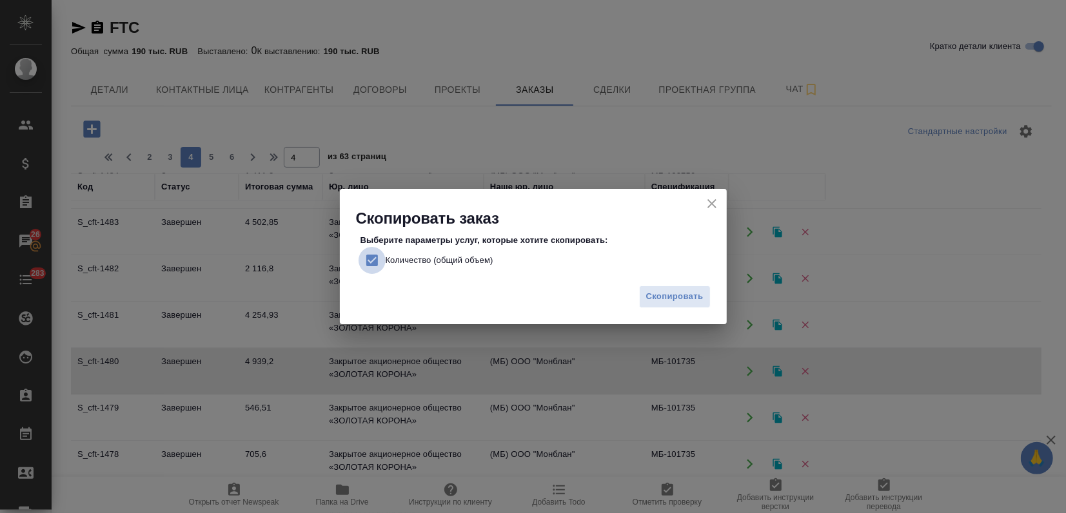
click at [369, 263] on input "Количество (общий объем)" at bounding box center [371, 260] width 27 height 27
checkbox input "false"
click at [654, 300] on span "Скопировать" at bounding box center [674, 297] width 57 height 15
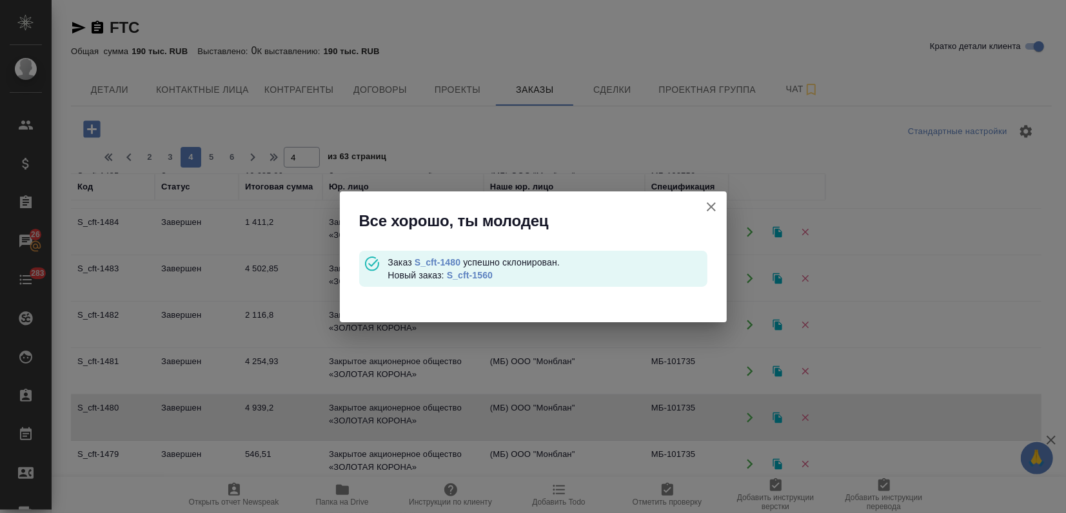
click at [484, 280] on div "Заказ S_cft-1480 успешно склонирован. Новый заказ: S_cft-1560" at bounding box center [547, 269] width 319 height 26
click at [529, 331] on div "Все хорошо, ты молодец Заказ S_cft-1480 успешно склонирован. Новый заказ: S_cft…" at bounding box center [533, 256] width 1066 height 513
click at [483, 279] on link "S_cft-1560" at bounding box center [470, 275] width 46 height 10
click at [719, 207] on button "Кратко детали клиента" at bounding box center [711, 206] width 31 height 31
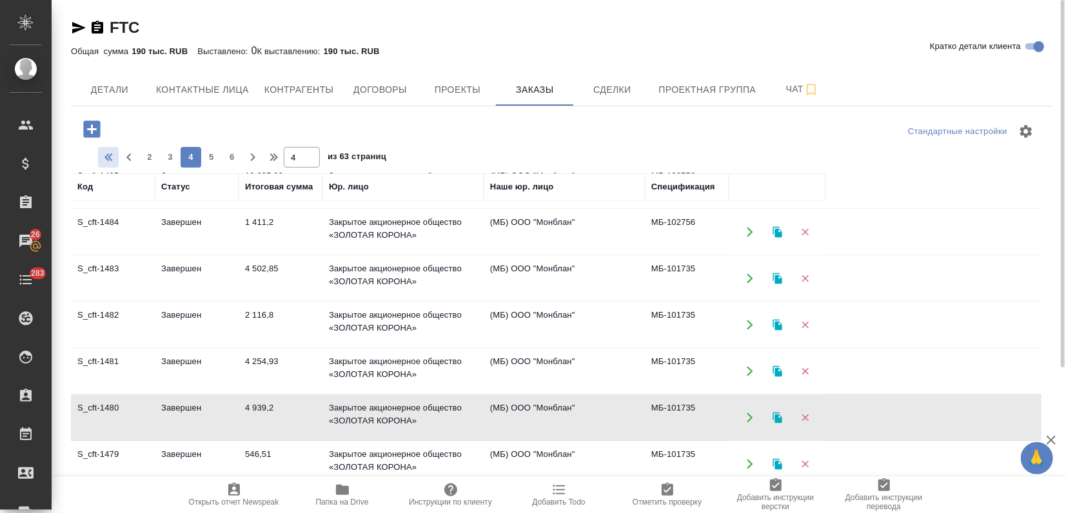
click at [109, 159] on icon "button" at bounding box center [110, 157] width 5 height 8
type input "1"
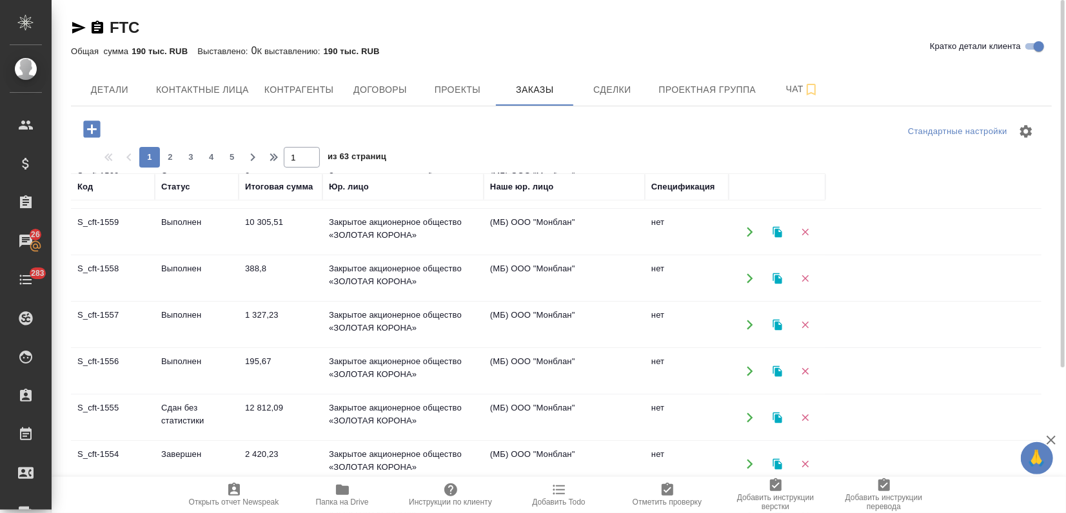
click at [191, 208] on td "Выполнен" at bounding box center [197, 185] width 84 height 45
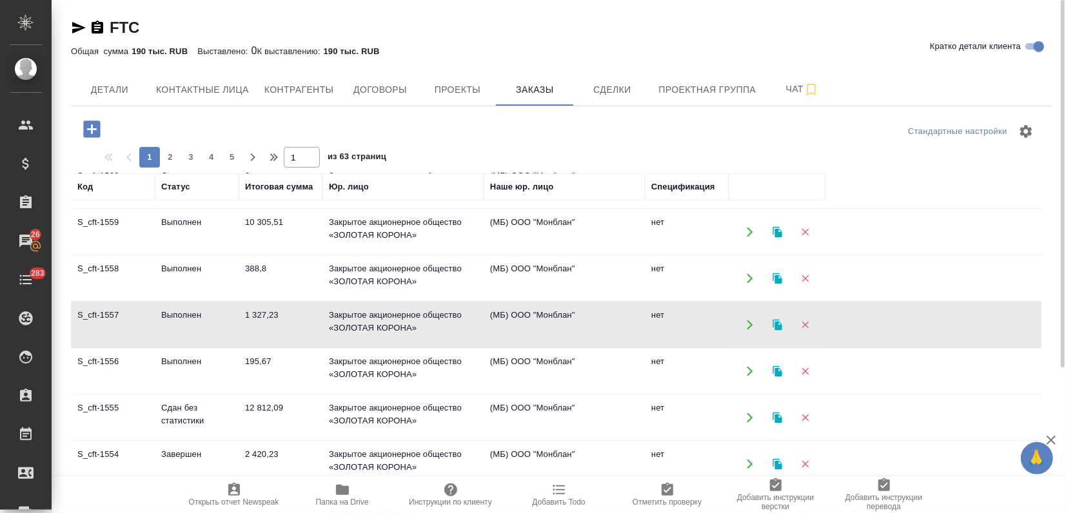
click at [191, 208] on td "Выполнен" at bounding box center [197, 185] width 84 height 45
click at [253, 208] on td "195,67" at bounding box center [281, 185] width 84 height 45
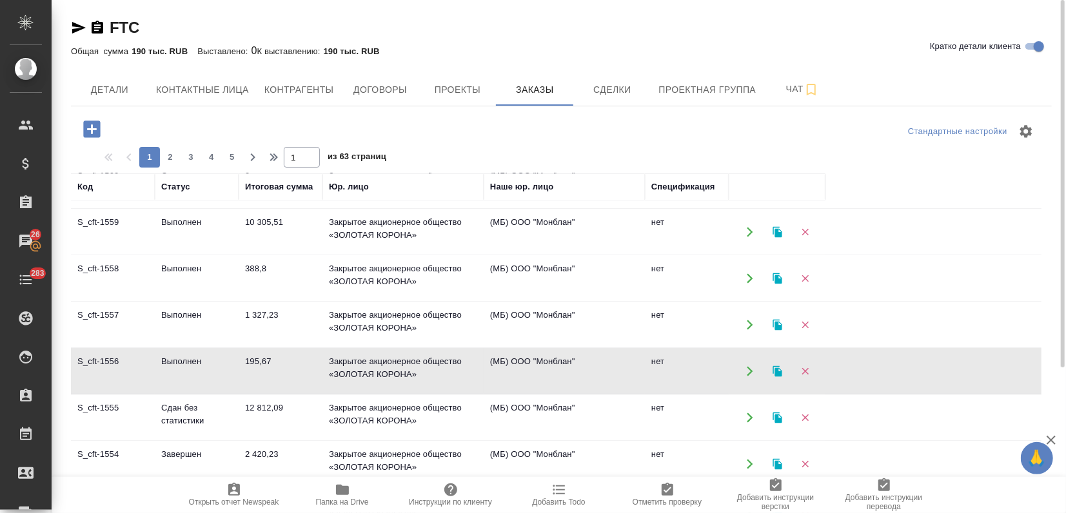
click at [253, 208] on td "195,67" at bounding box center [281, 185] width 84 height 45
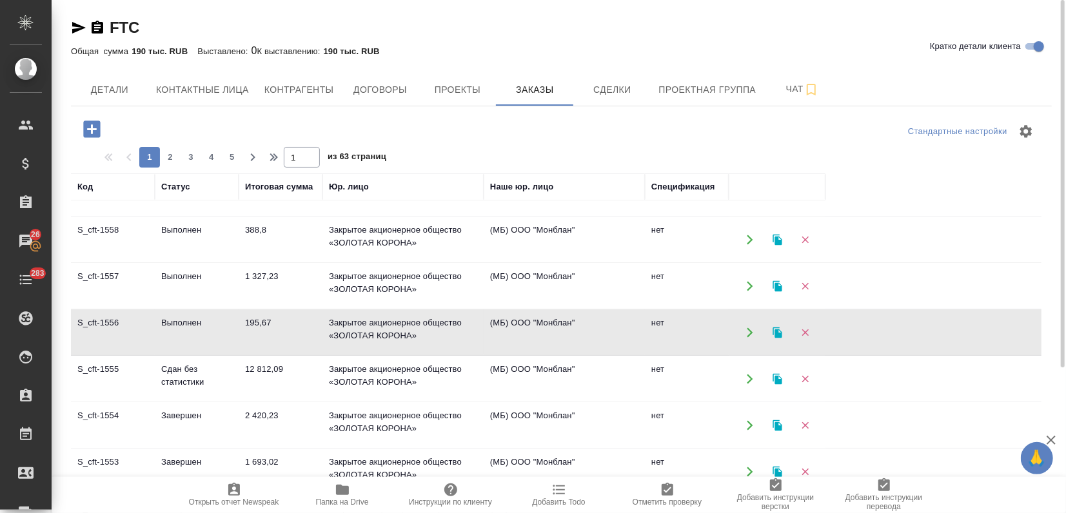
scroll to position [110, 0]
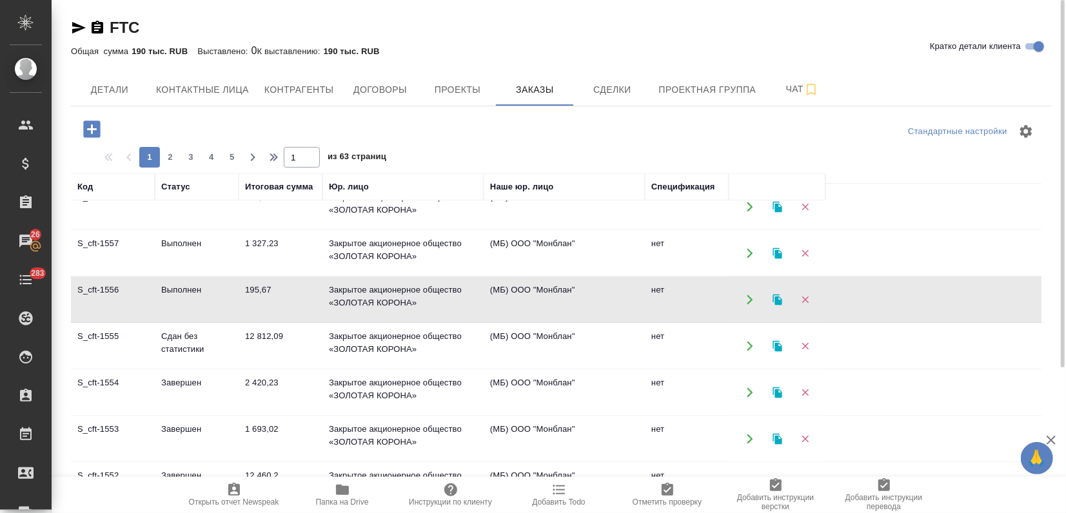
click at [260, 137] on td "2 420,23" at bounding box center [281, 114] width 84 height 45
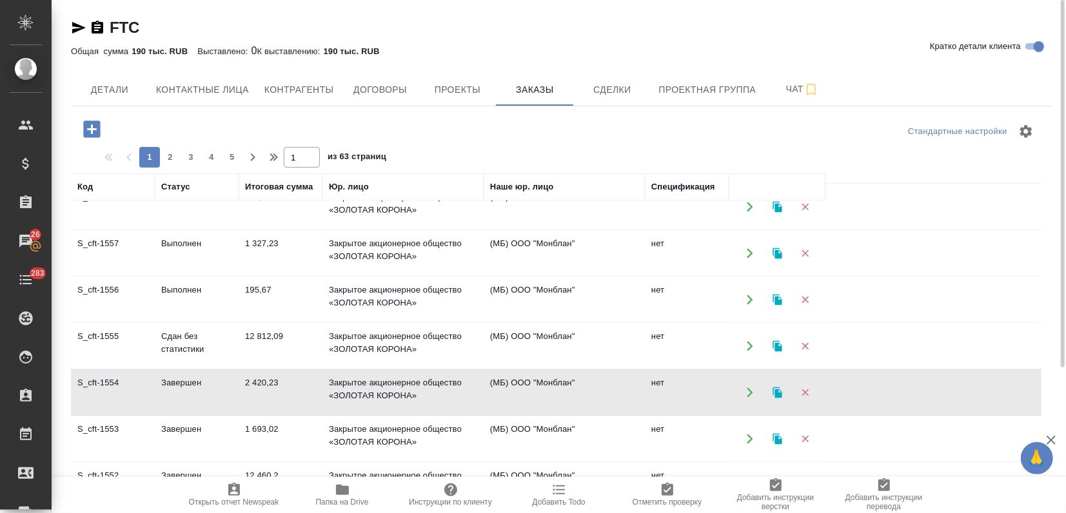
click at [260, 137] on td "2 420,23" at bounding box center [281, 114] width 84 height 45
click at [239, 137] on td "1 693,02" at bounding box center [281, 114] width 84 height 45
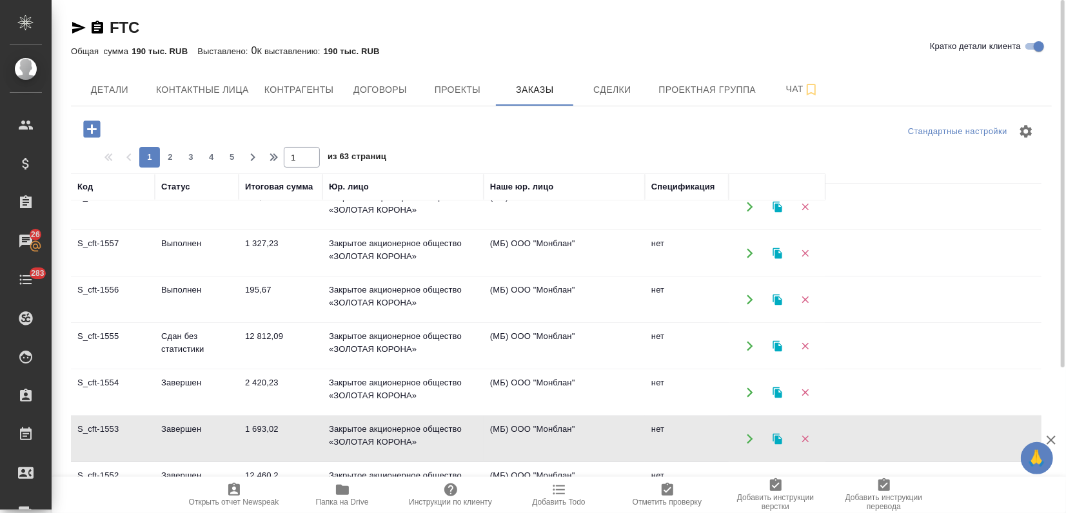
click at [239, 137] on td "1 693,02" at bounding box center [281, 114] width 84 height 45
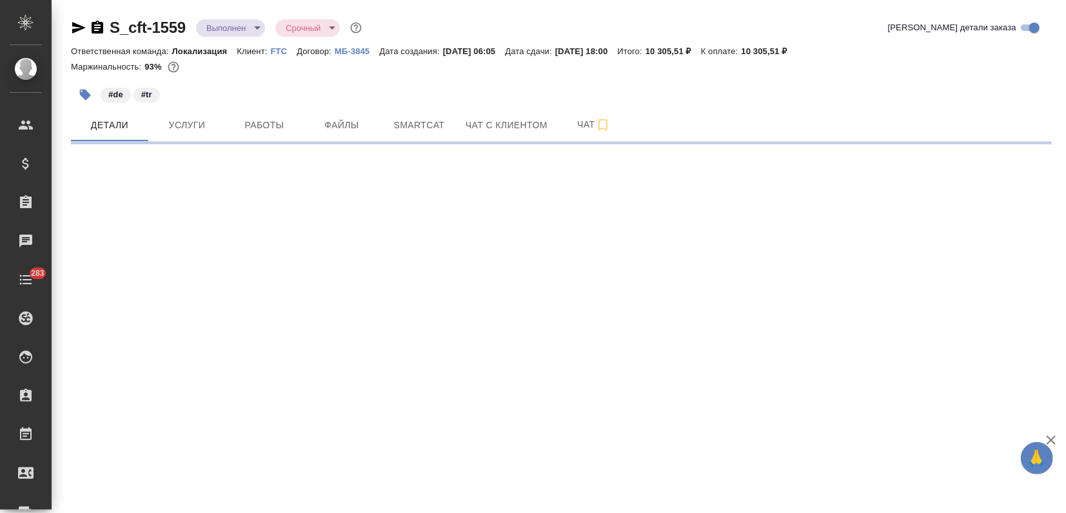
select select "RU"
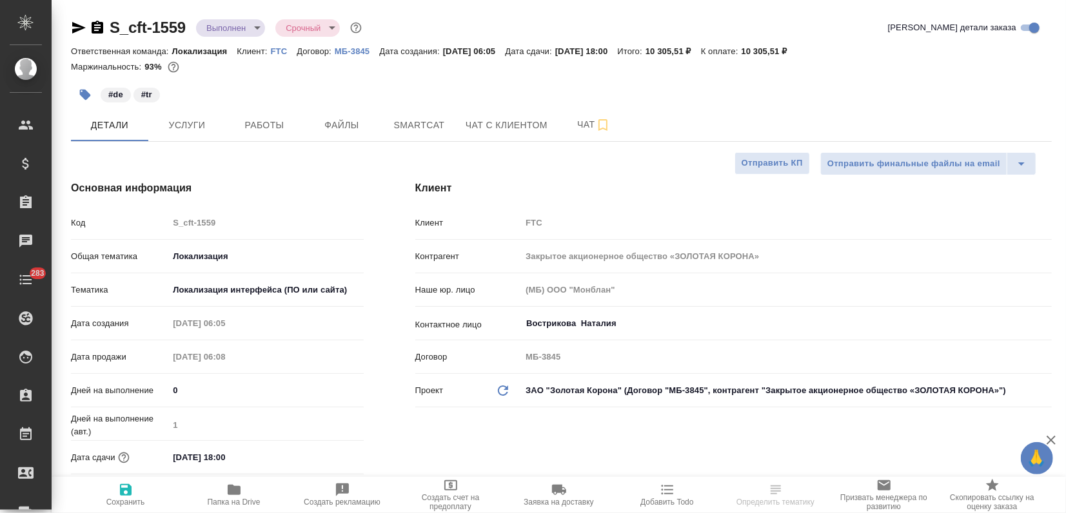
type textarea "x"
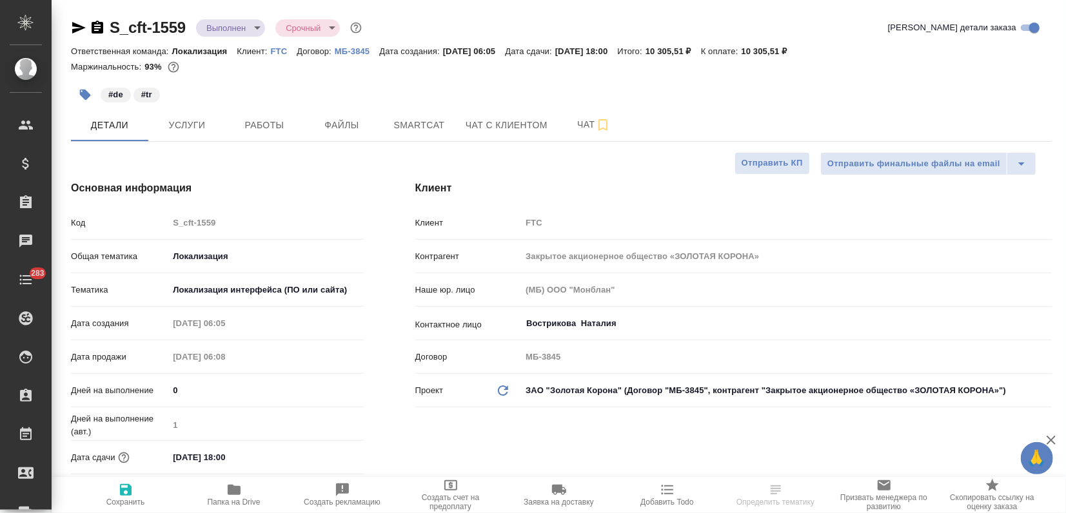
type textarea "x"
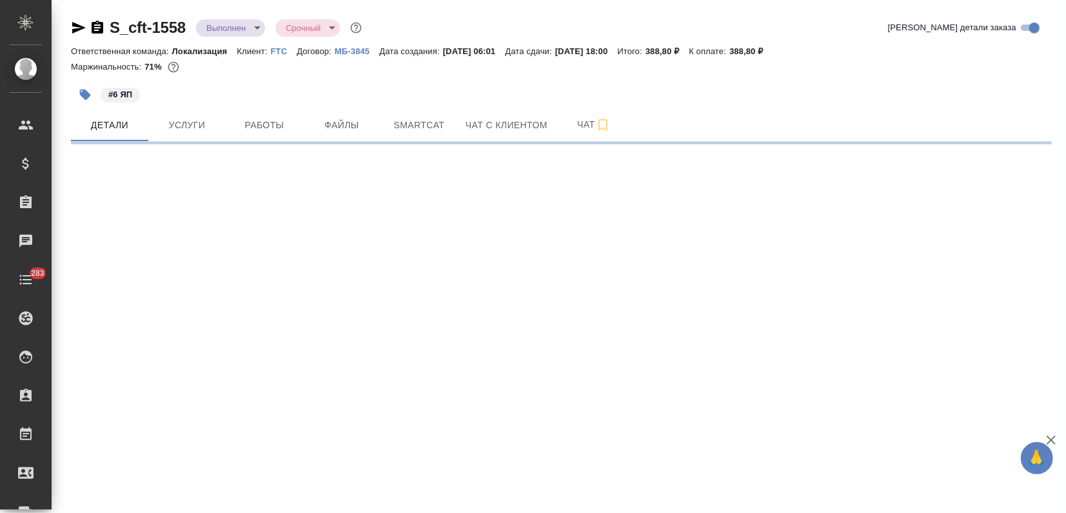
select select "RU"
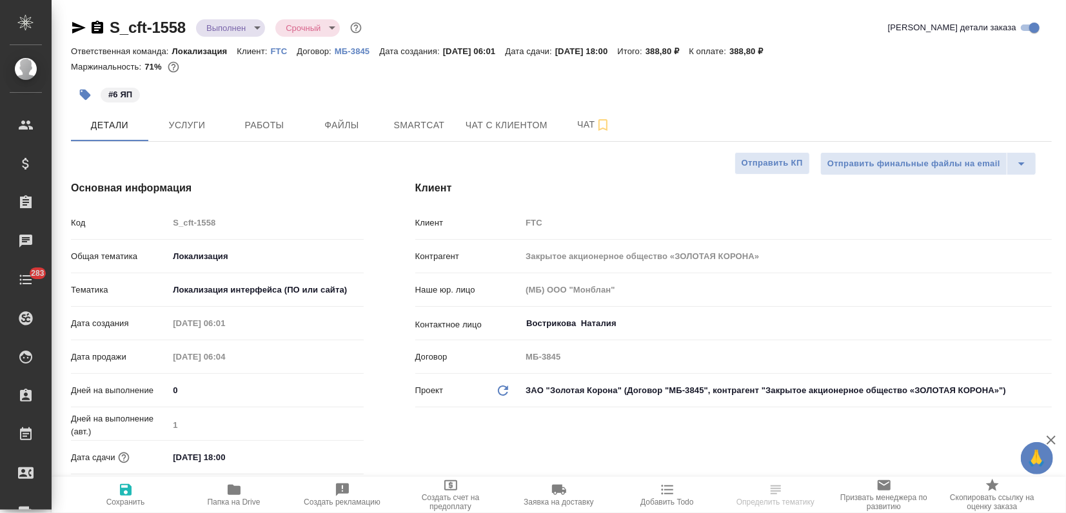
type textarea "x"
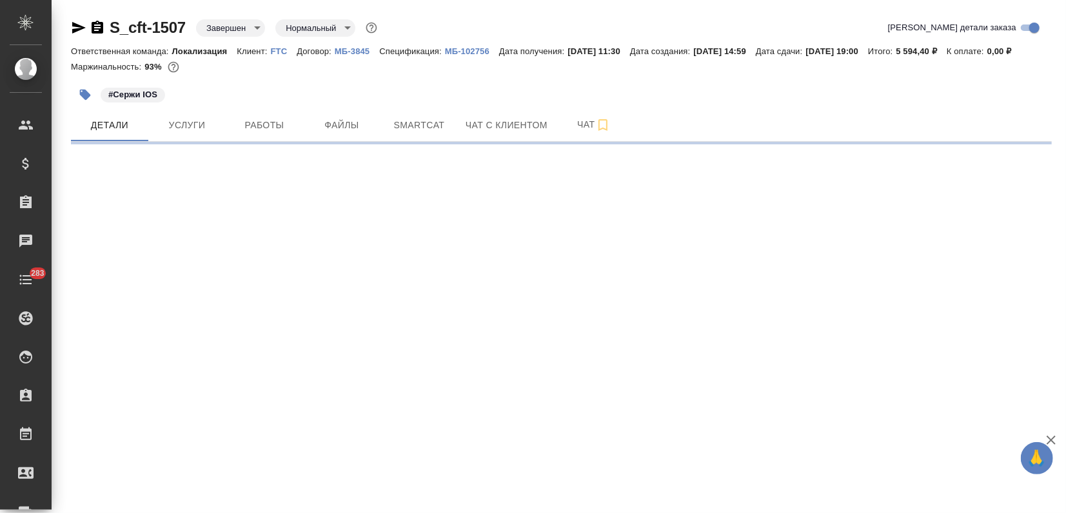
select select "RU"
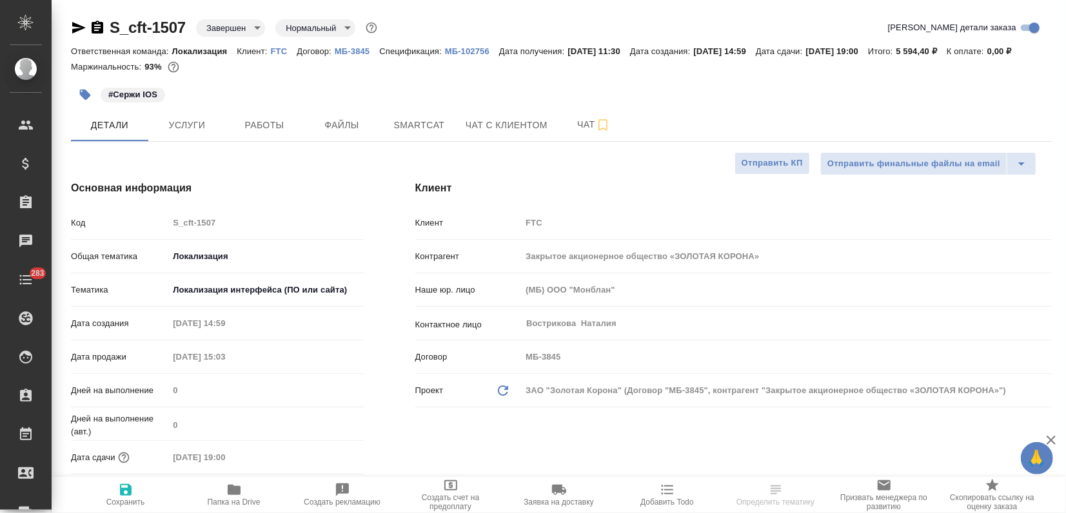
type textarea "x"
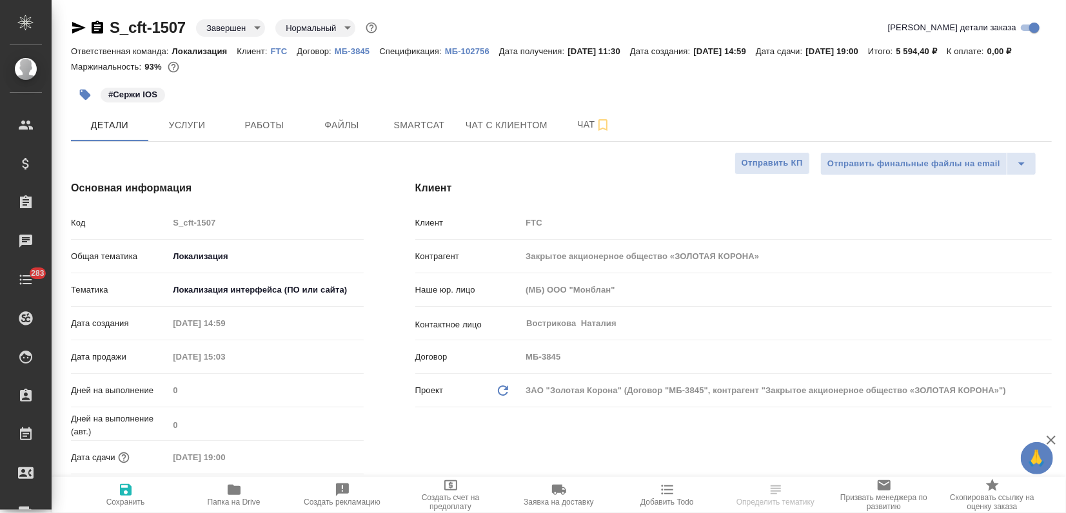
type textarea "x"
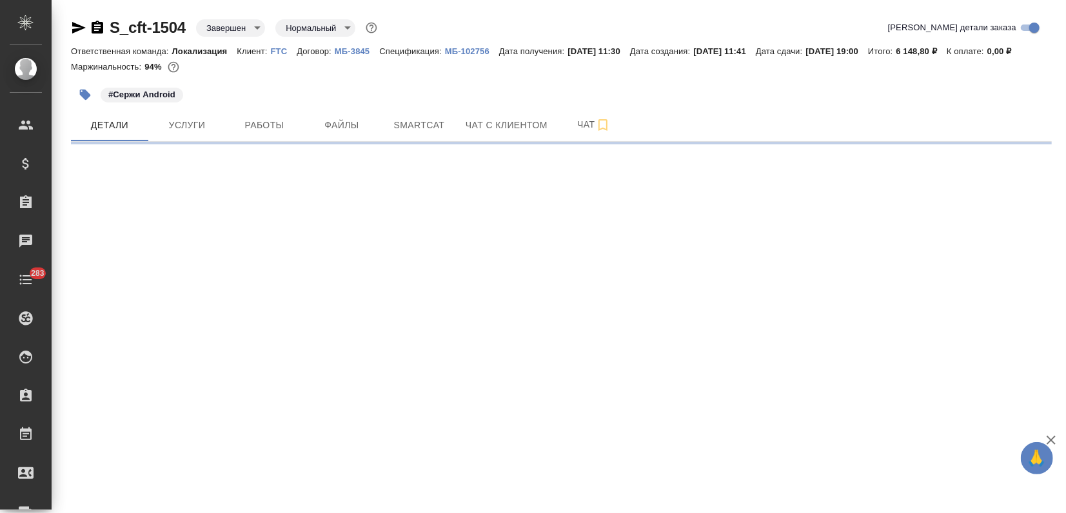
select select "RU"
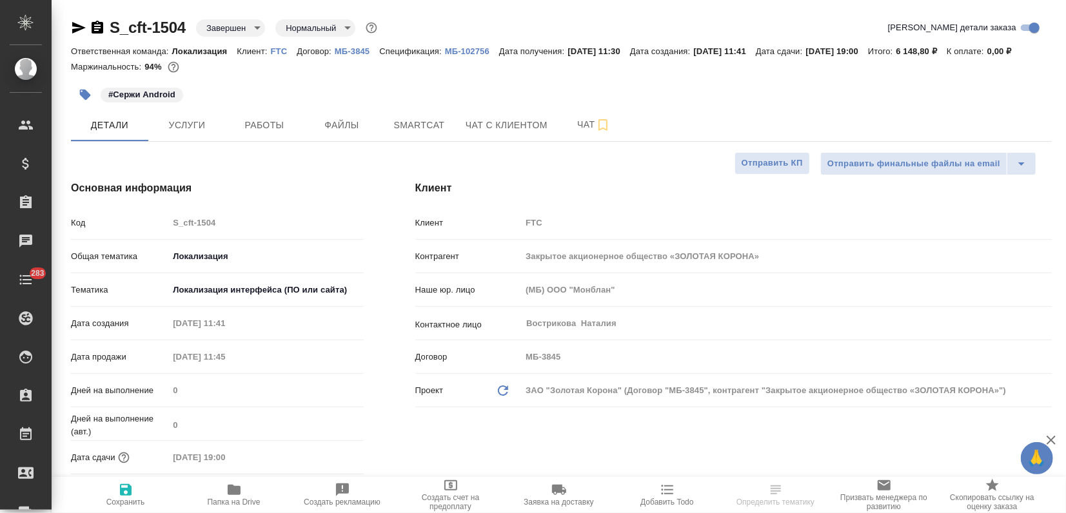
type textarea "x"
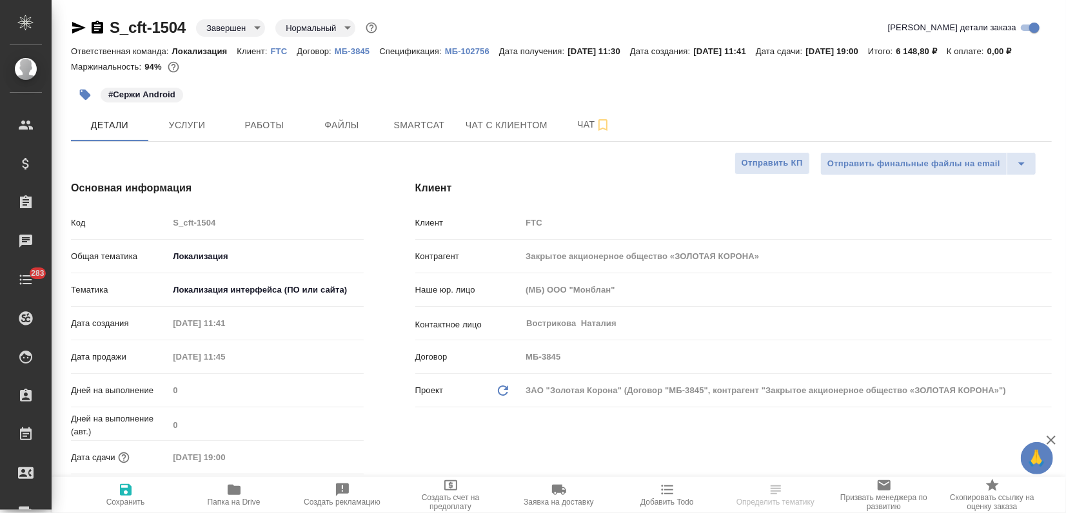
type textarea "x"
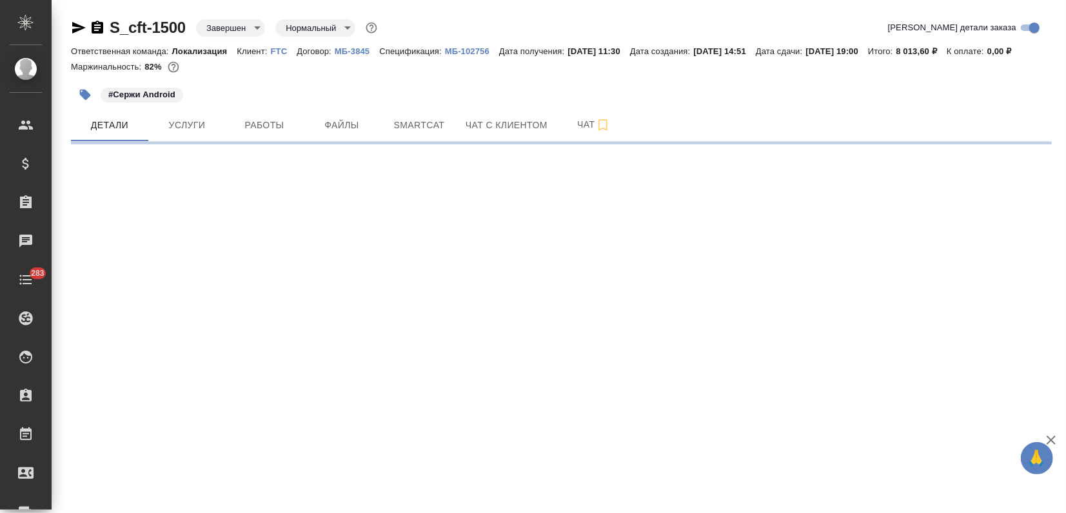
select select "RU"
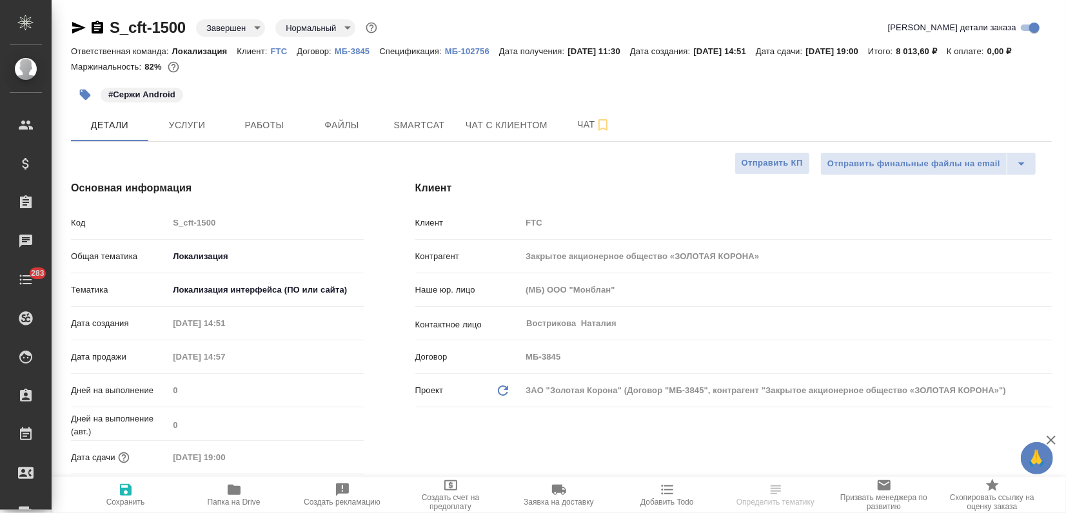
type textarea "x"
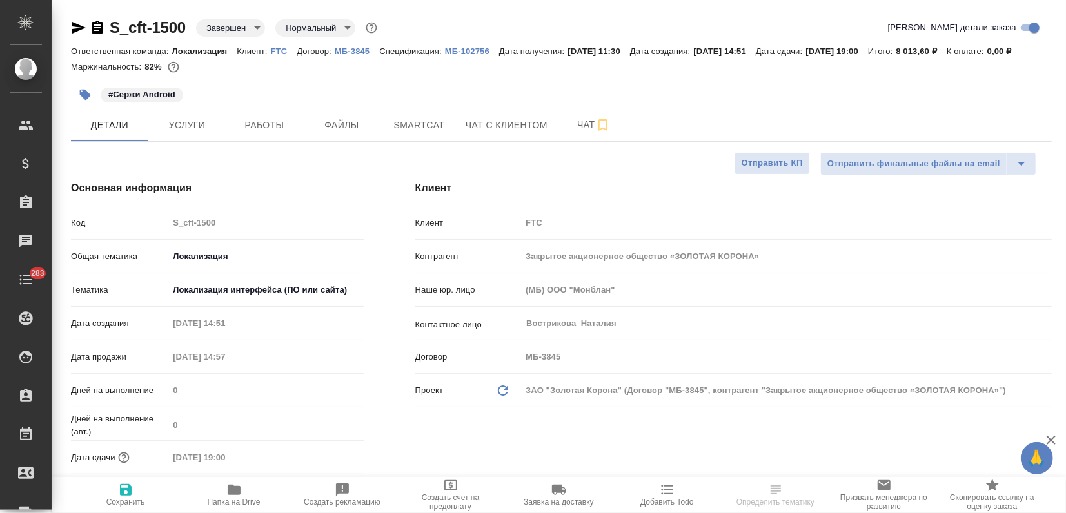
type textarea "x"
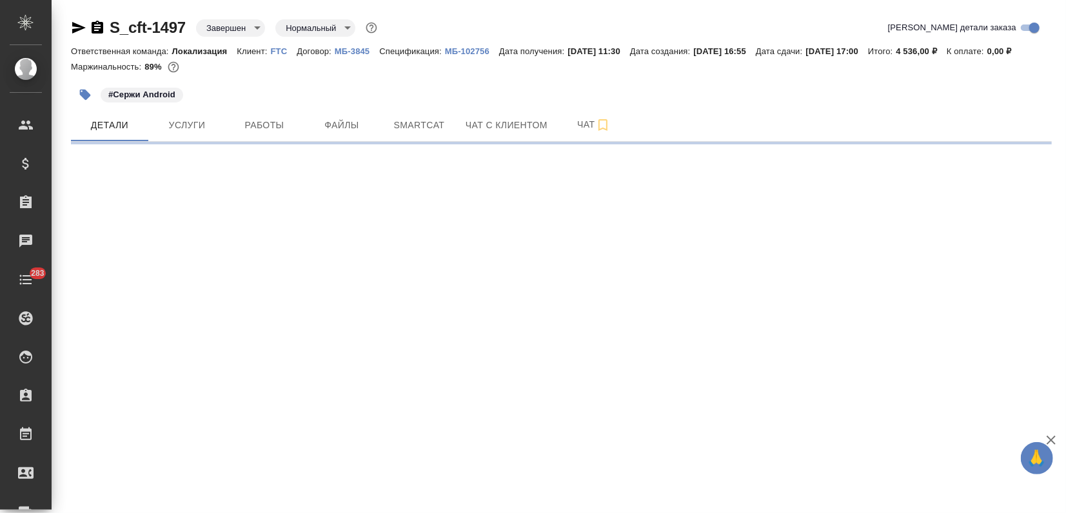
select select "RU"
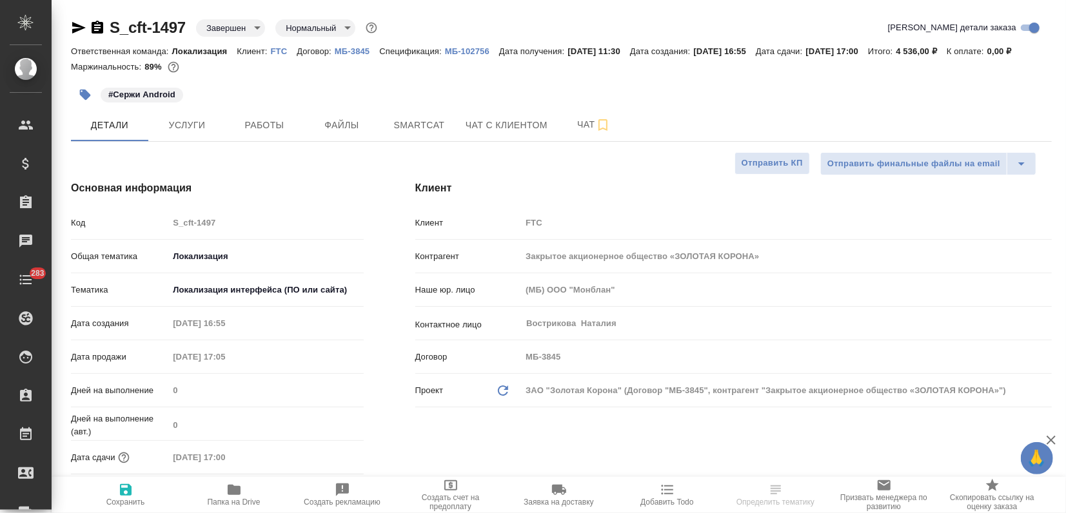
type textarea "x"
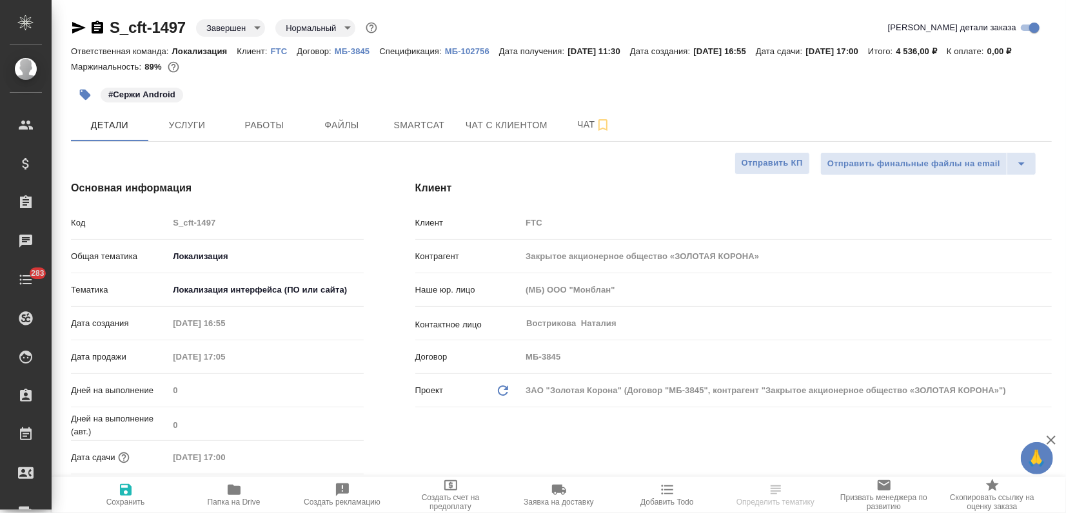
type textarea "x"
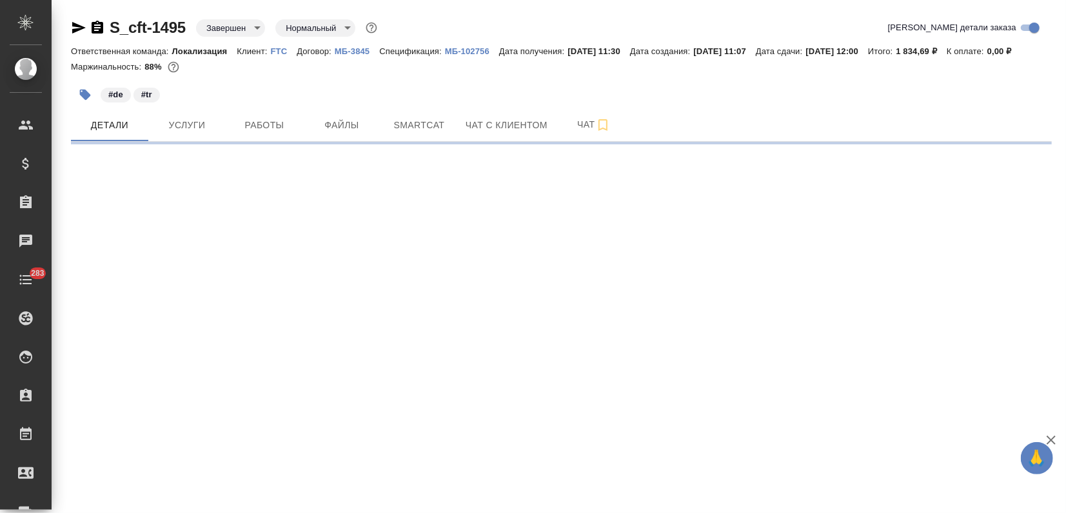
select select "RU"
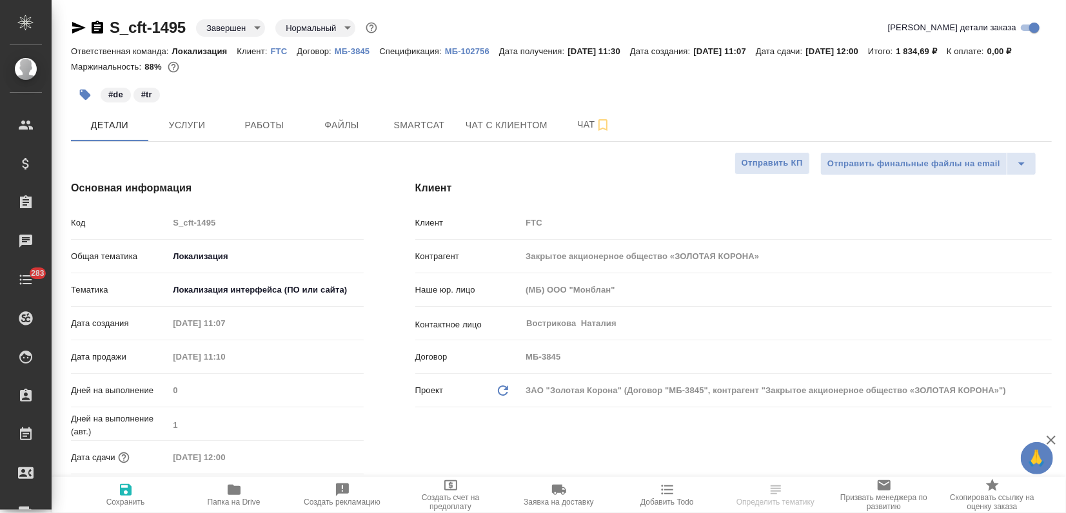
type textarea "x"
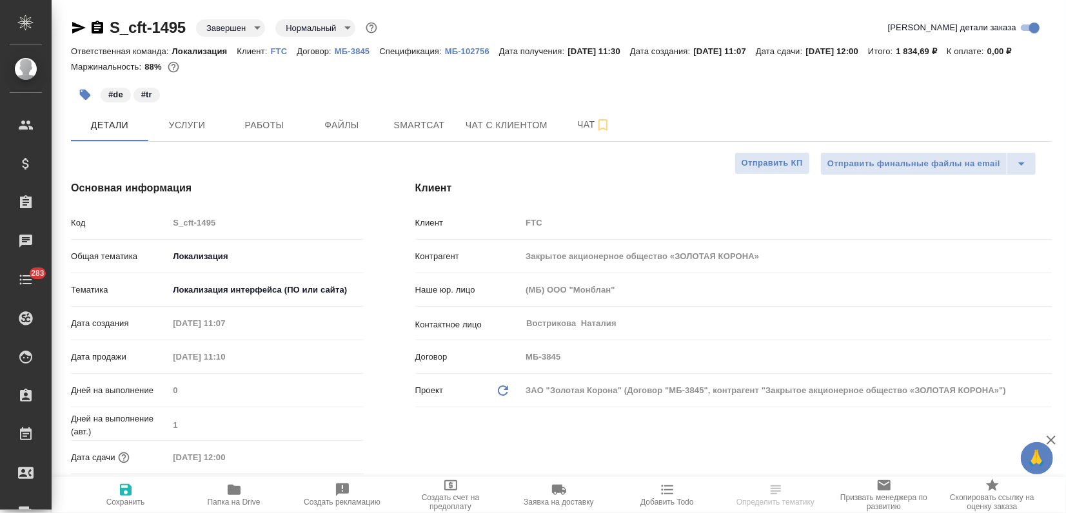
type textarea "x"
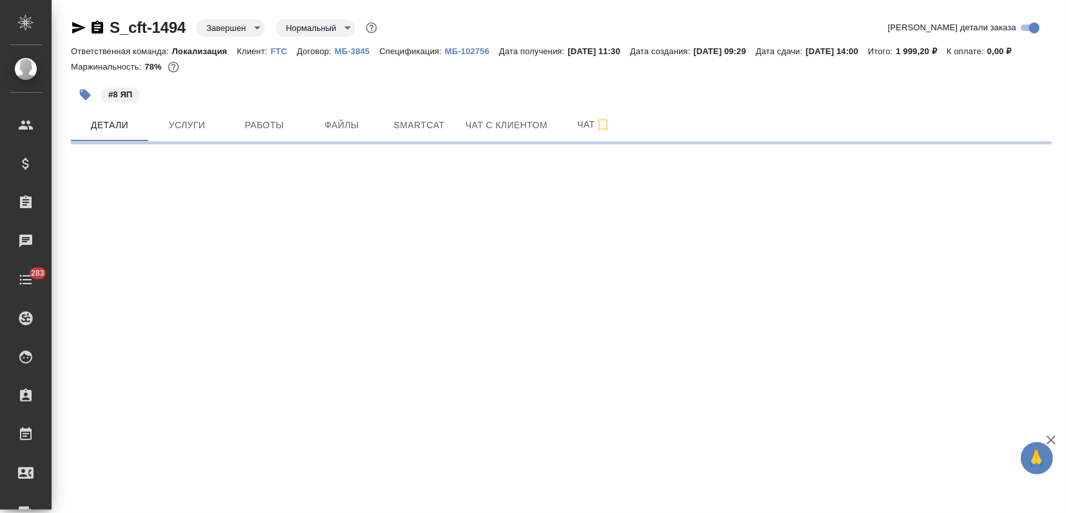
select select "RU"
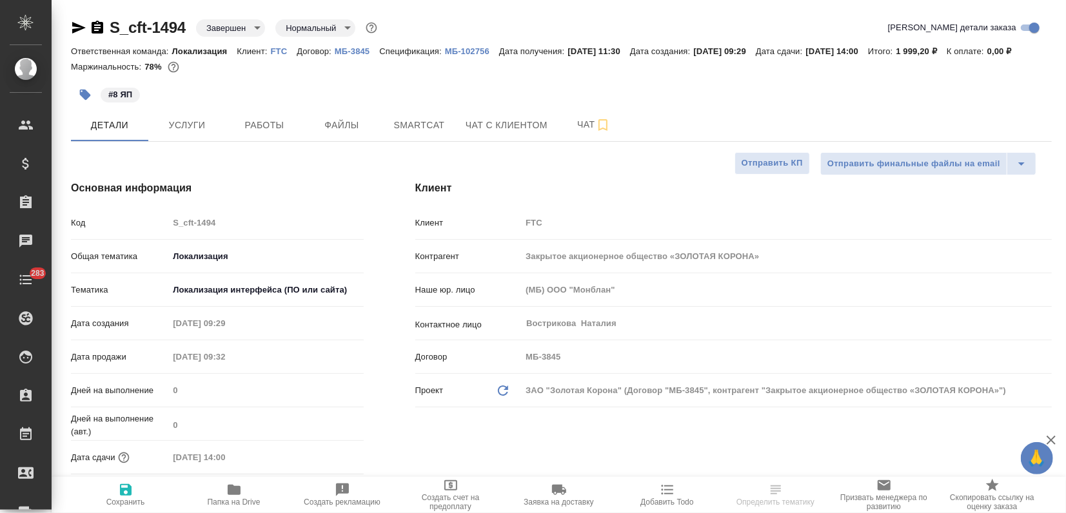
type textarea "x"
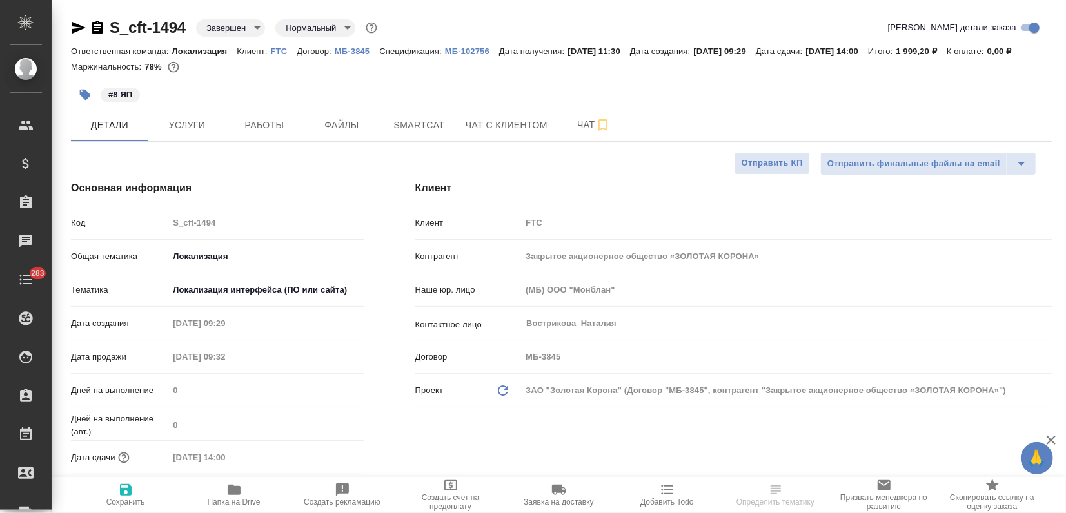
type textarea "x"
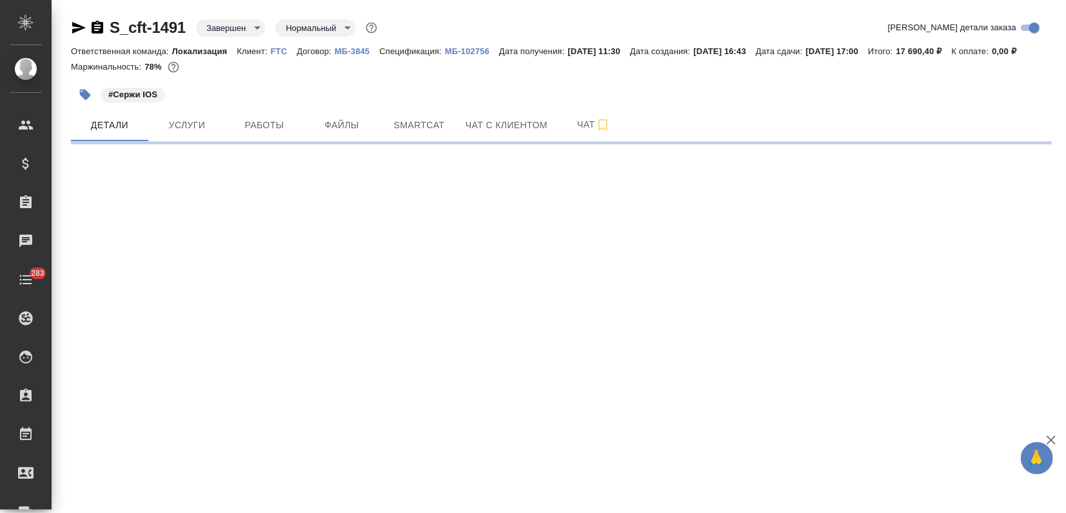
select select "RU"
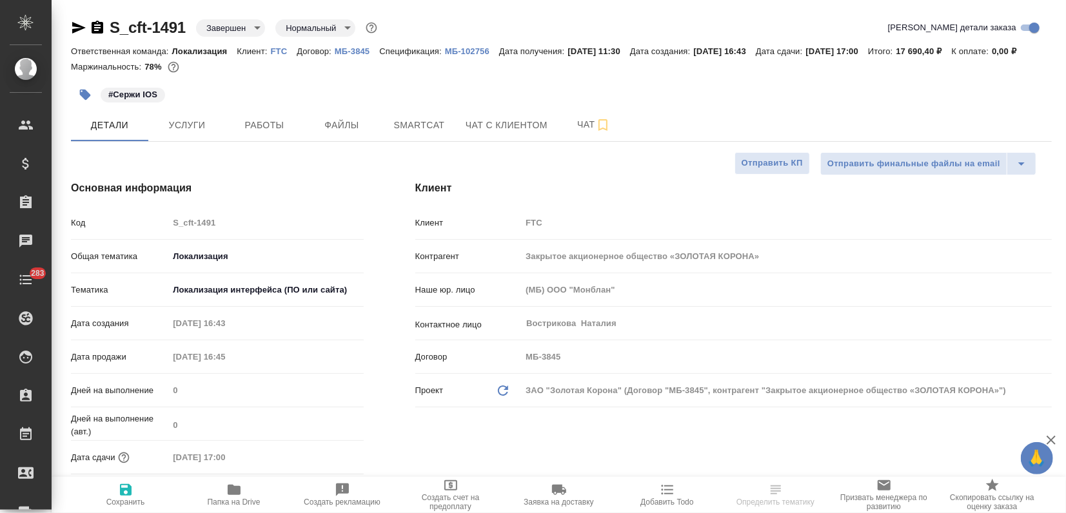
type textarea "x"
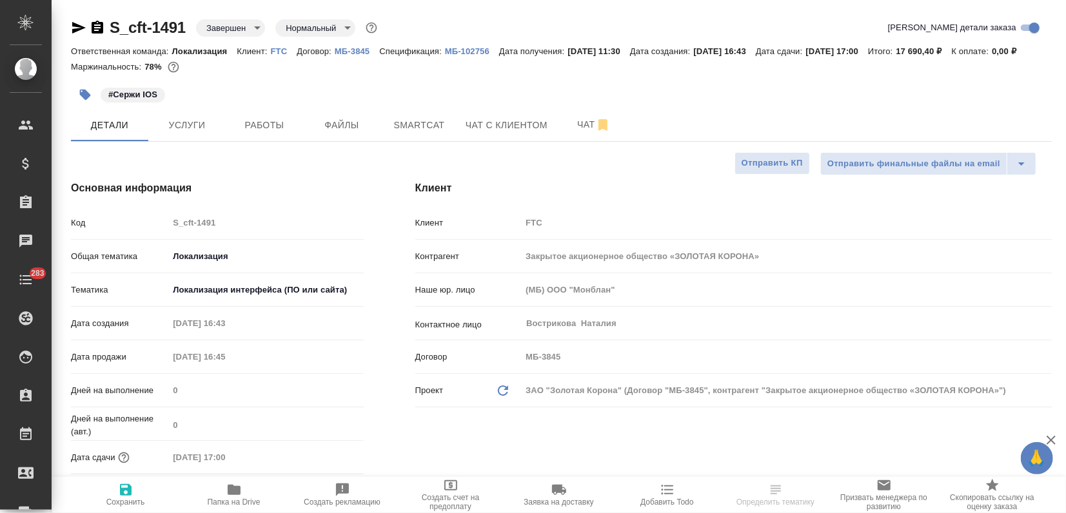
type textarea "x"
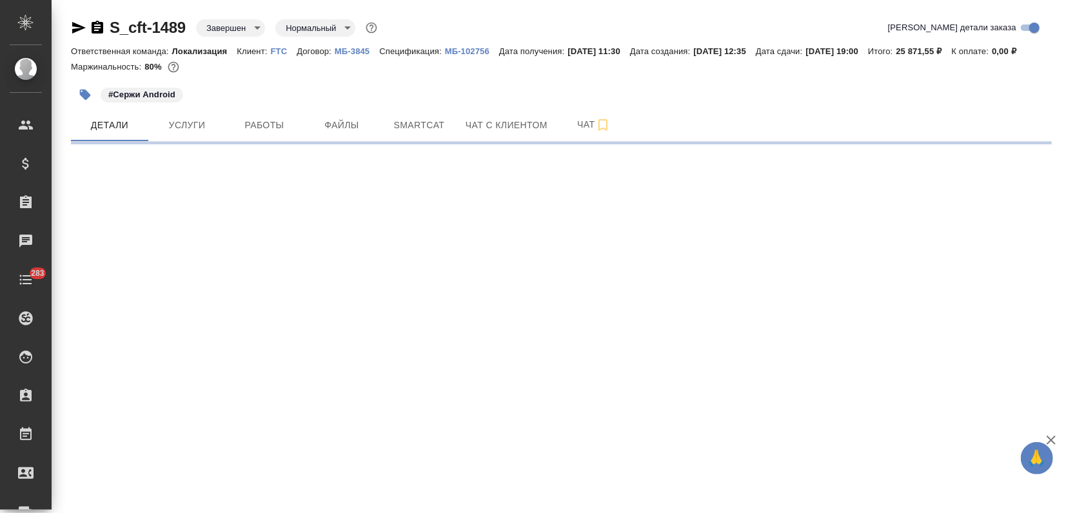
select select "RU"
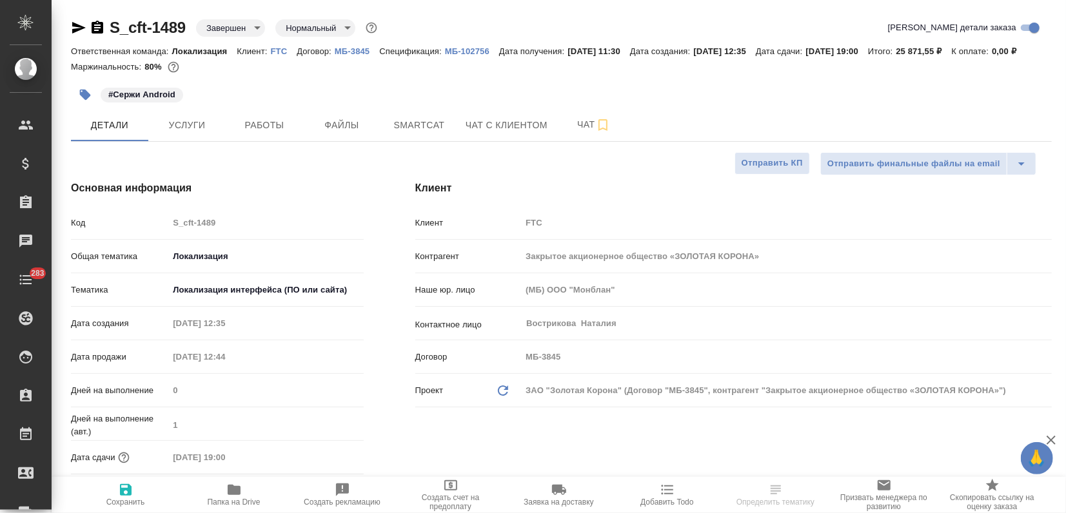
type textarea "x"
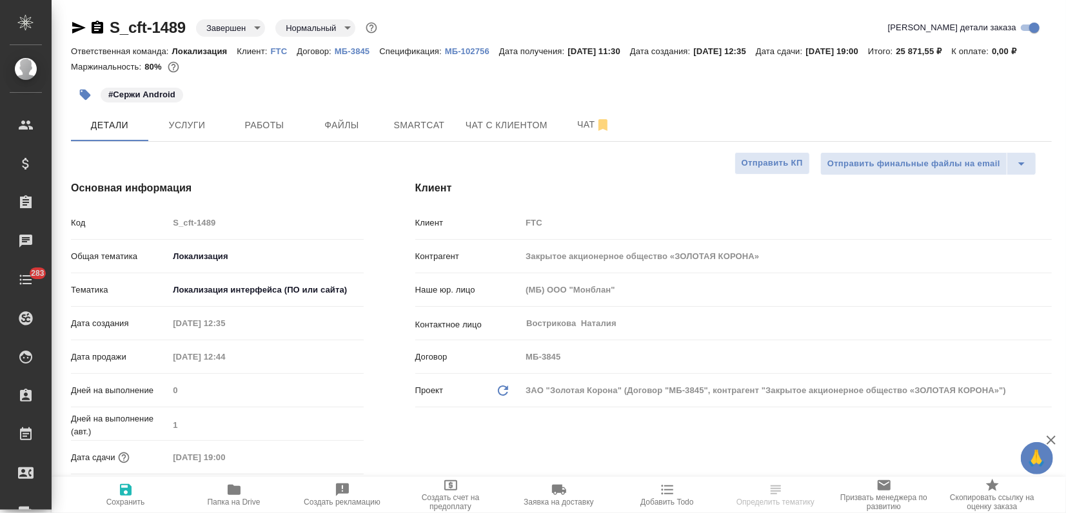
type textarea "x"
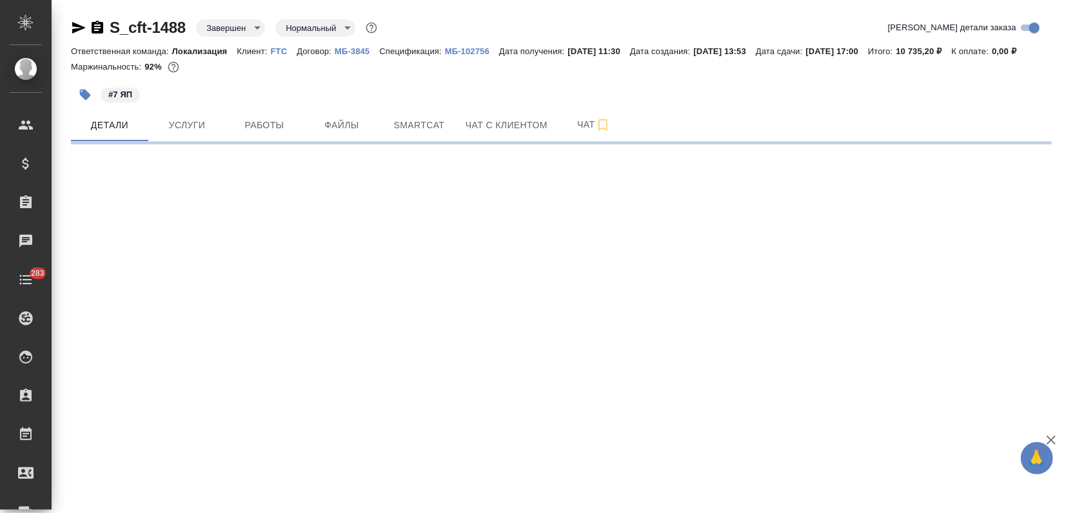
select select "RU"
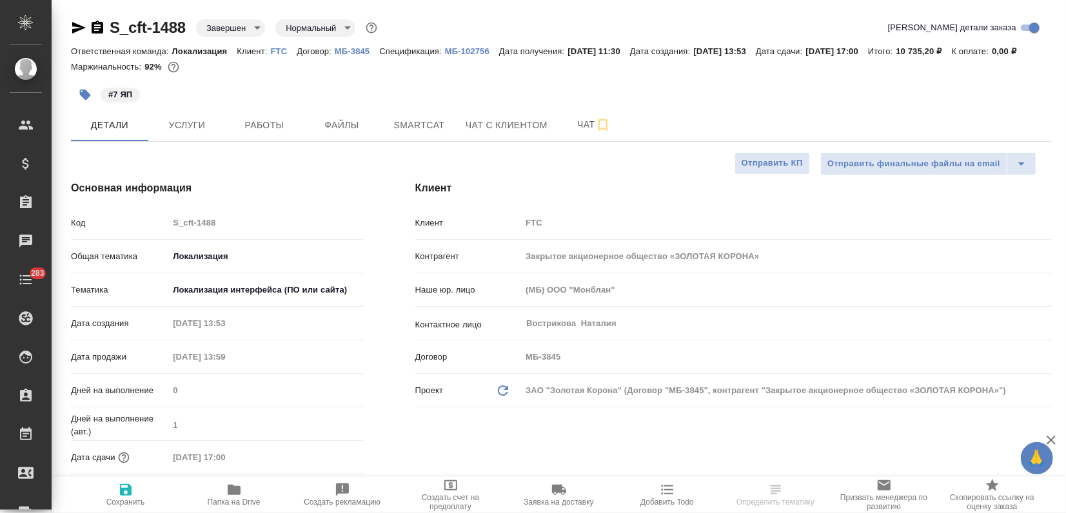
type textarea "x"
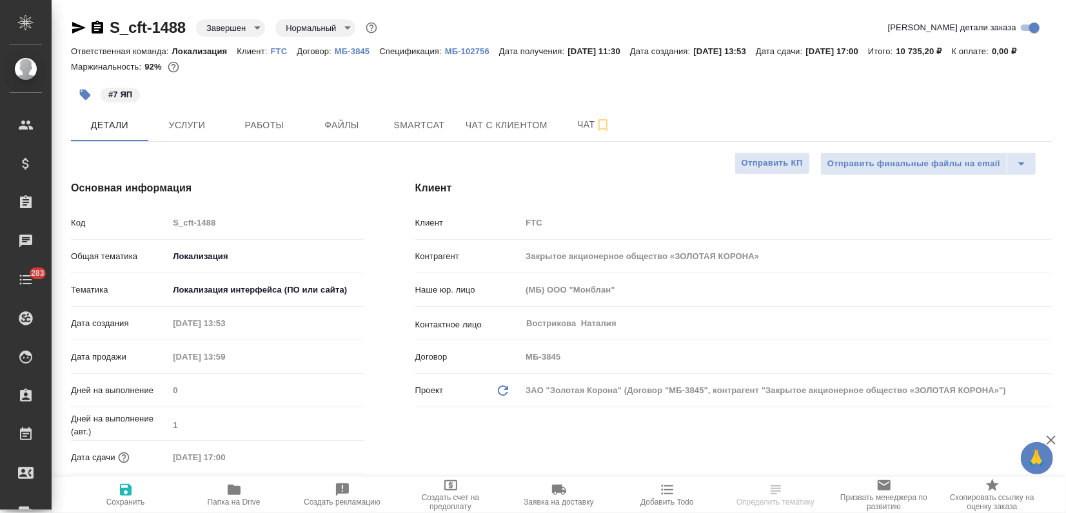
type textarea "x"
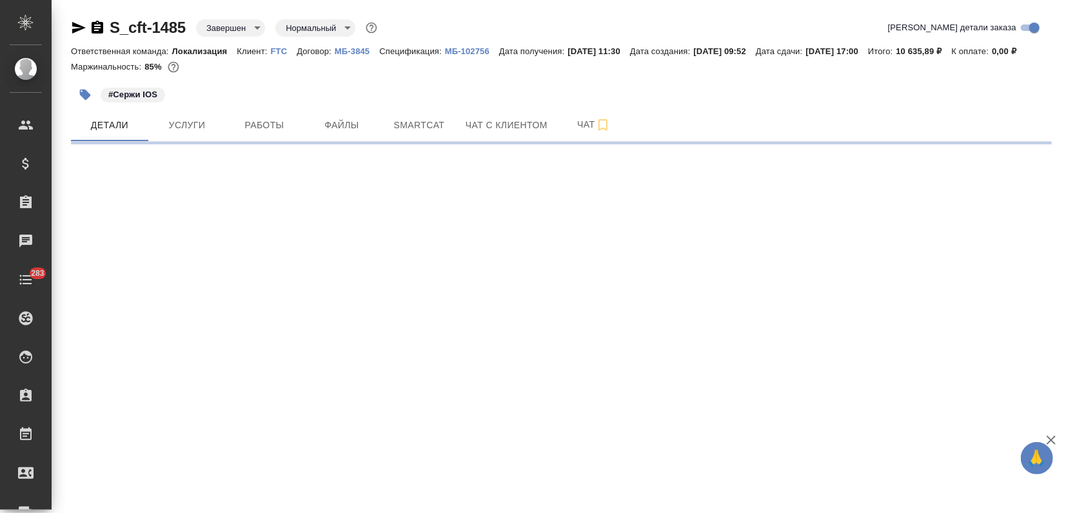
select select "RU"
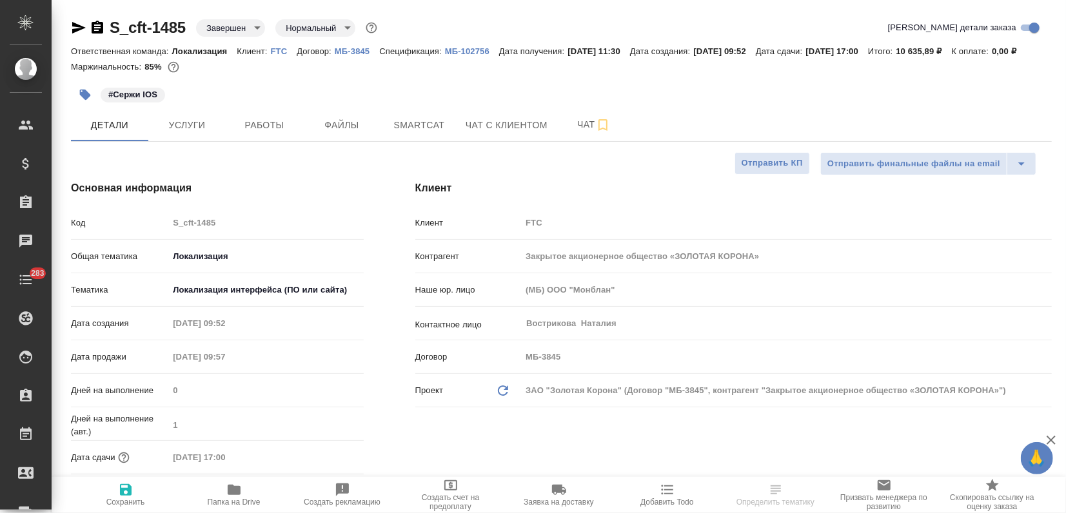
type textarea "x"
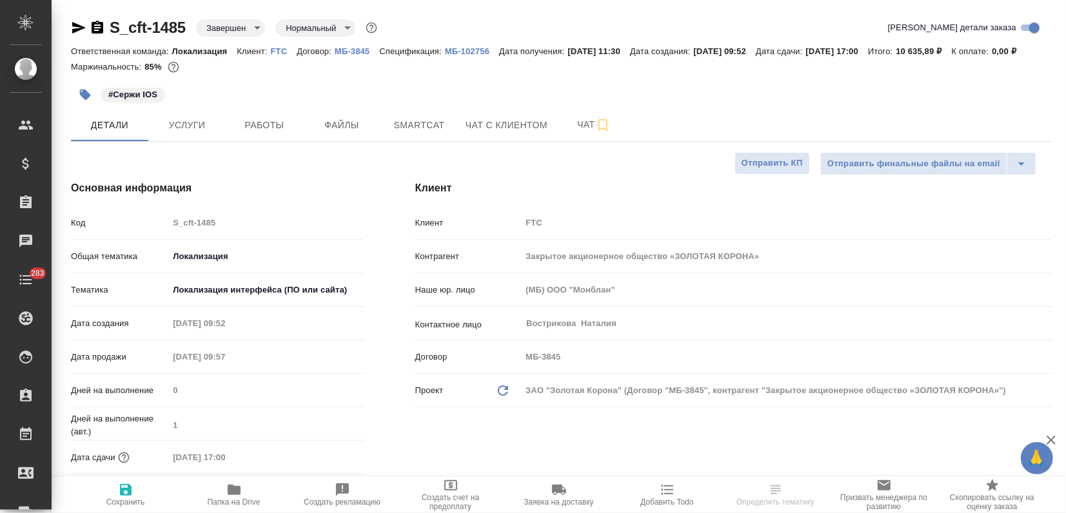
type textarea "x"
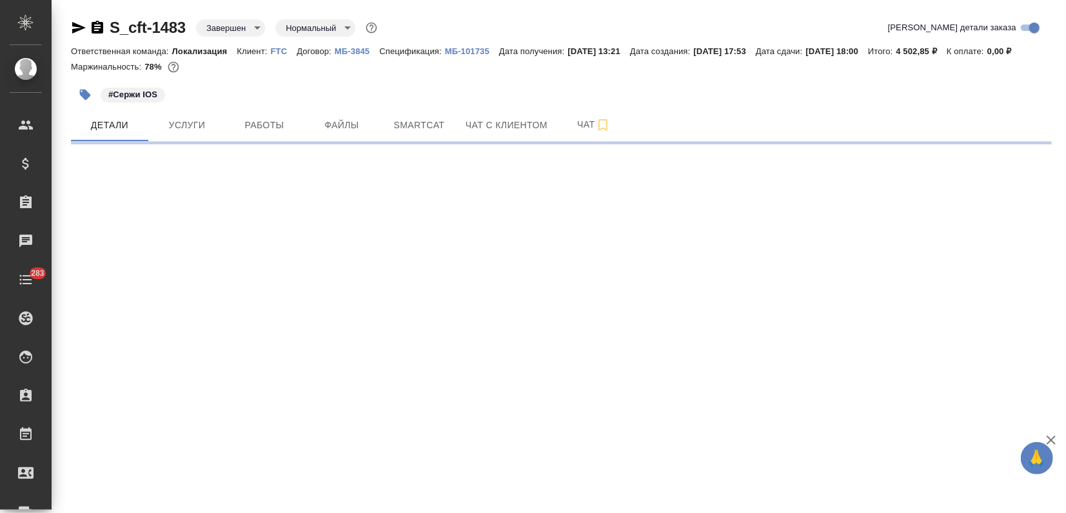
select select "RU"
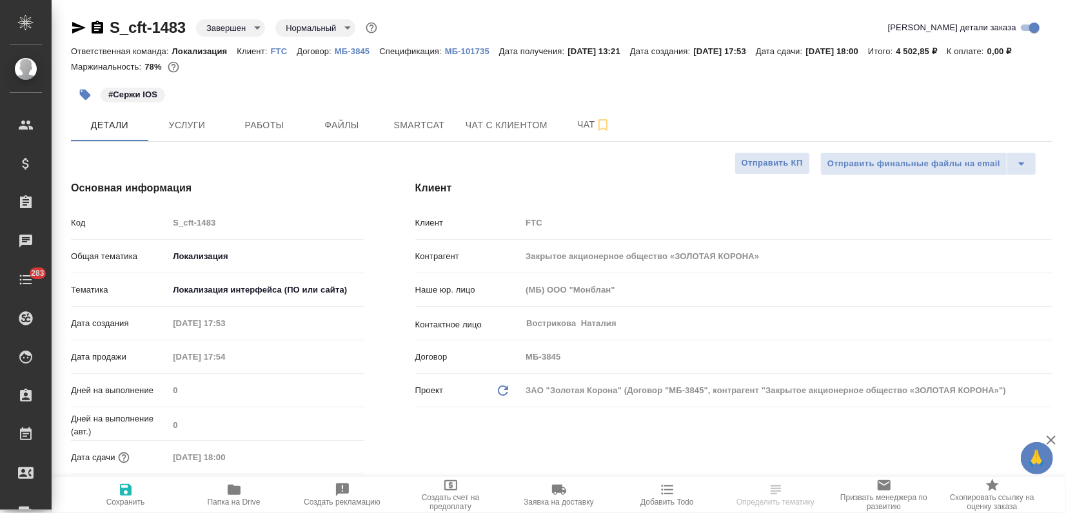
type textarea "x"
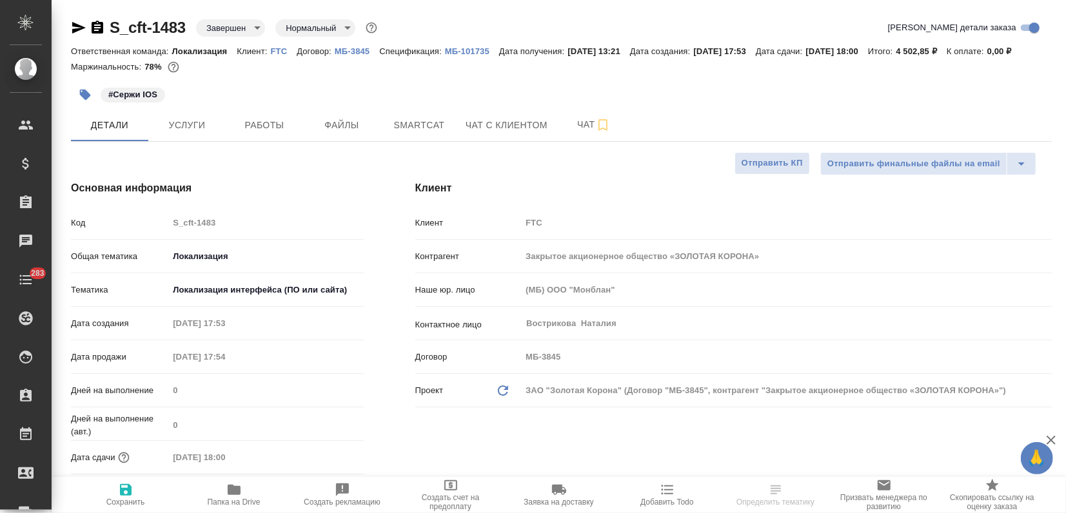
type textarea "x"
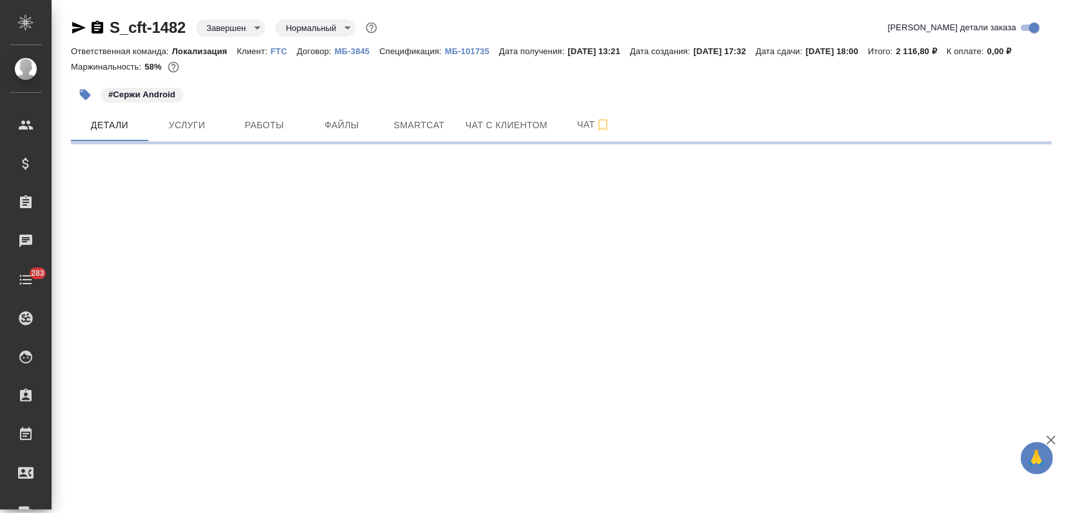
select select "RU"
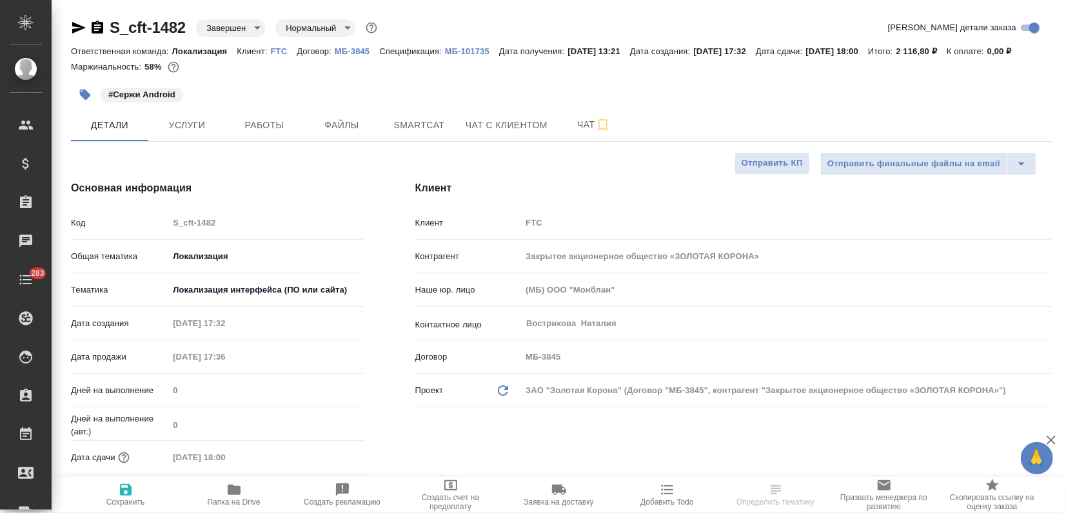
type textarea "x"
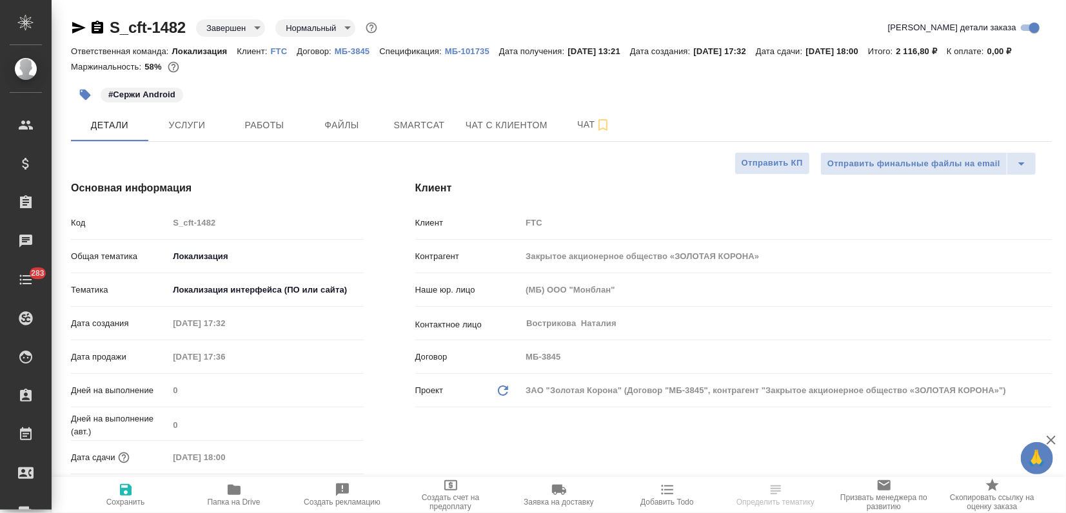
type textarea "x"
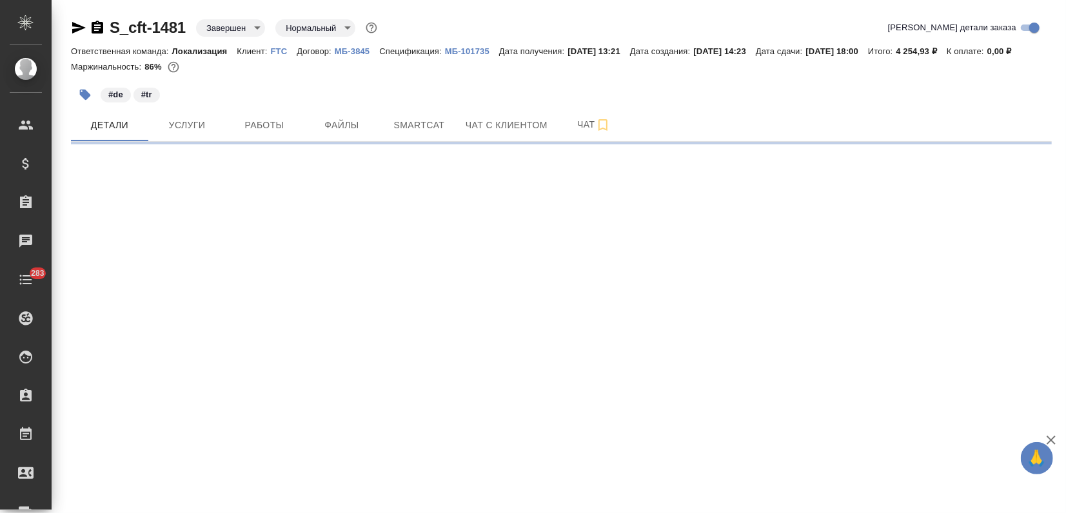
select select "RU"
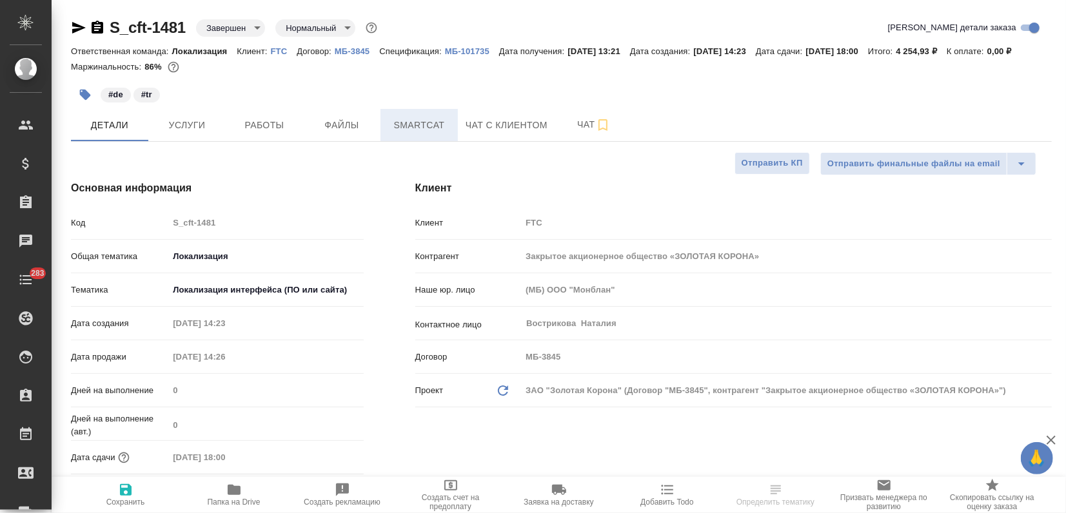
type textarea "x"
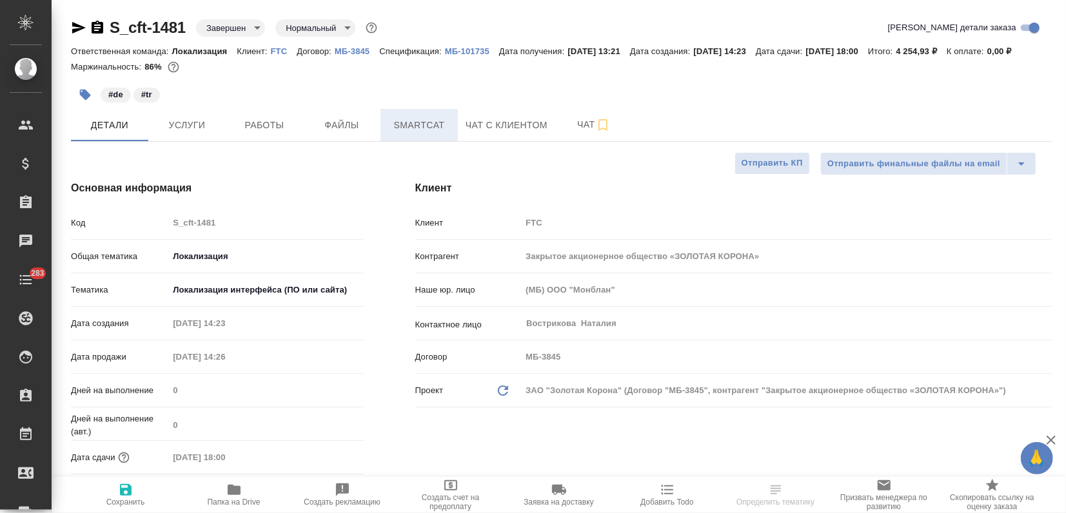
type textarea "x"
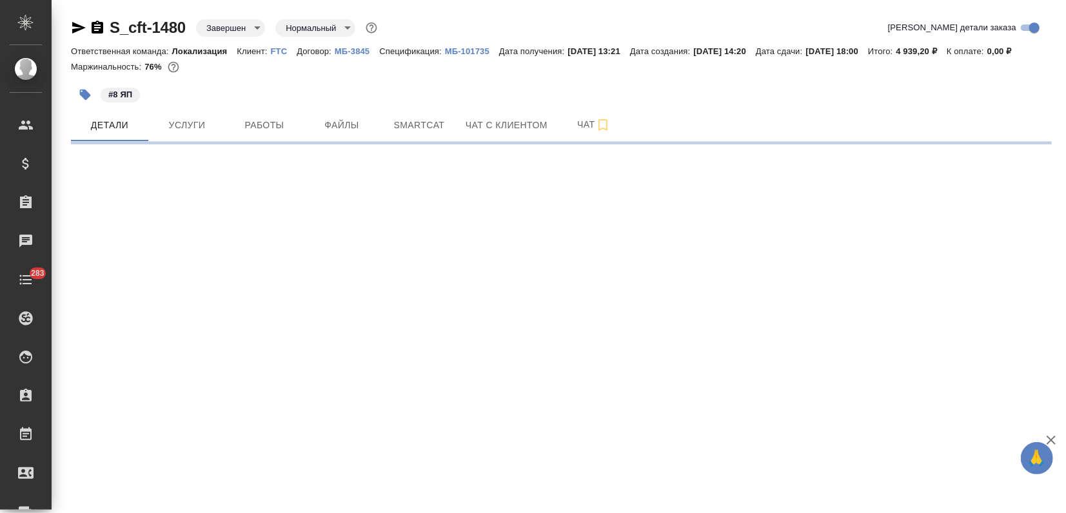
select select "RU"
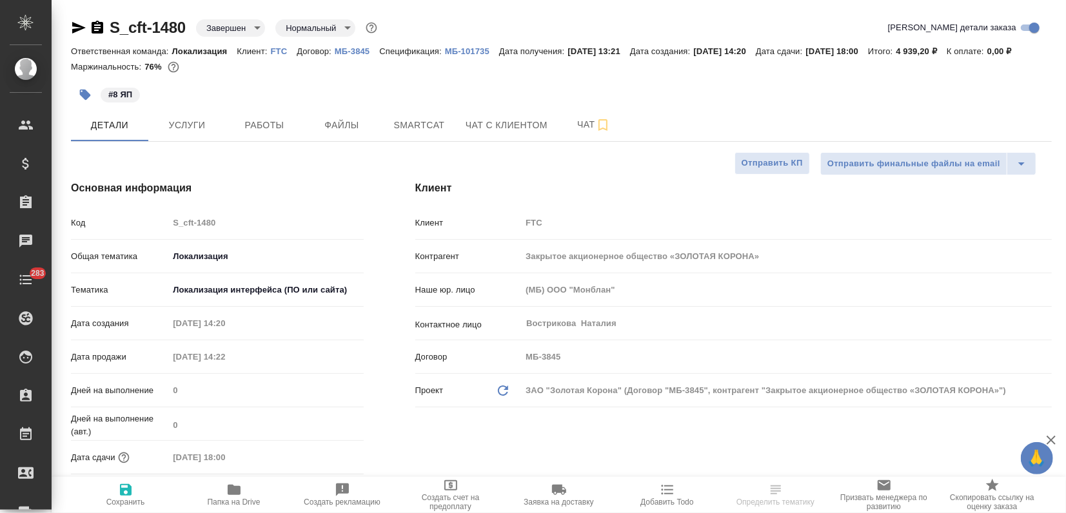
type textarea "x"
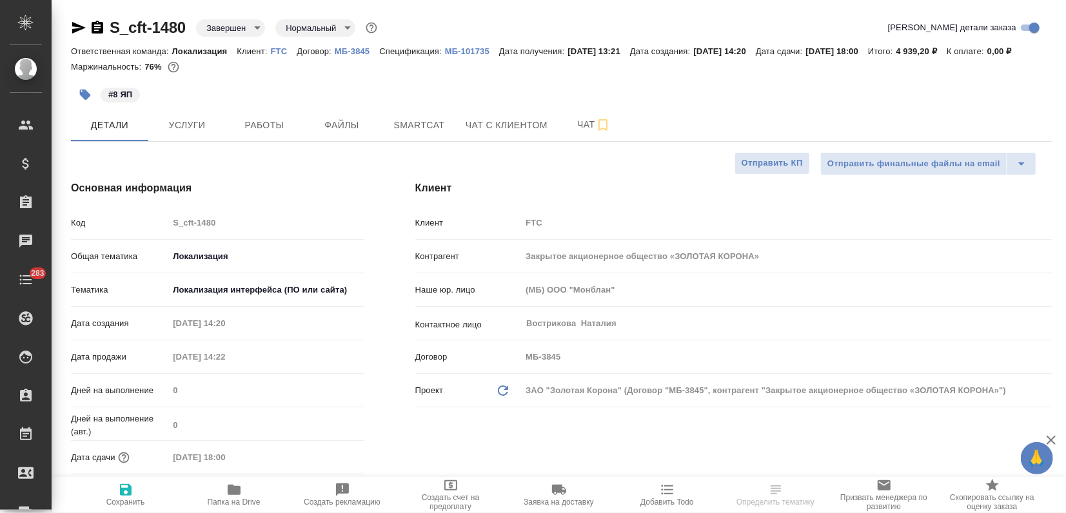
type textarea "x"
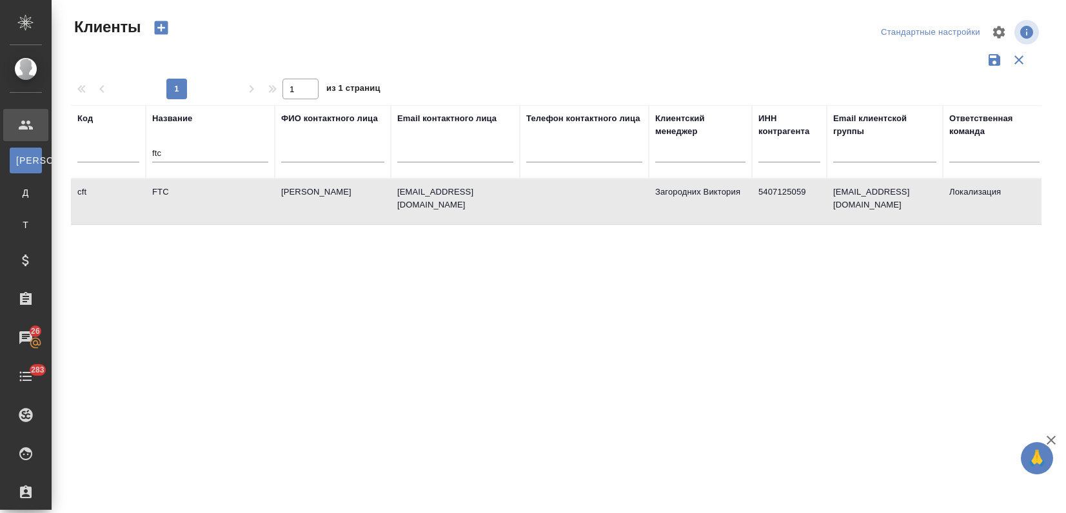
select select "RU"
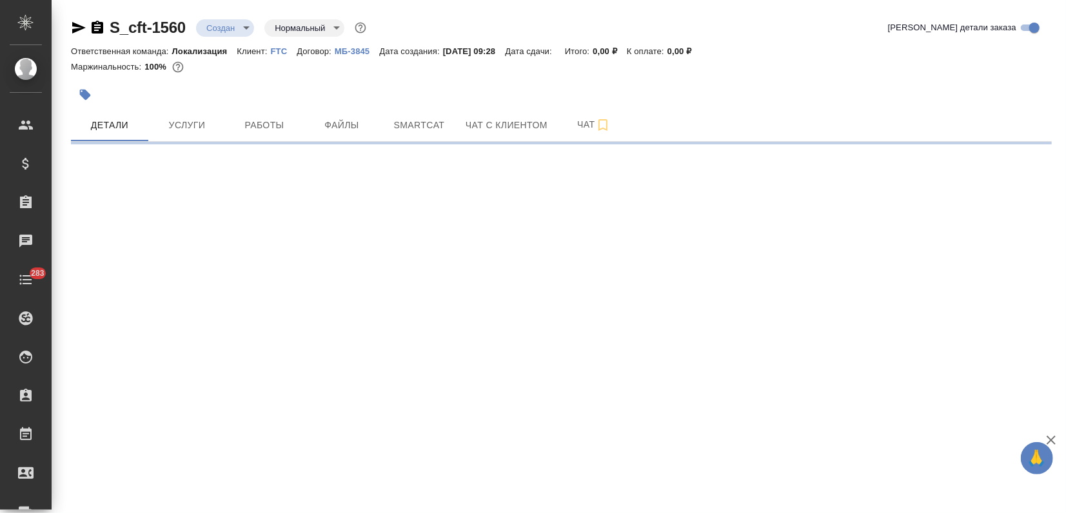
select select "RU"
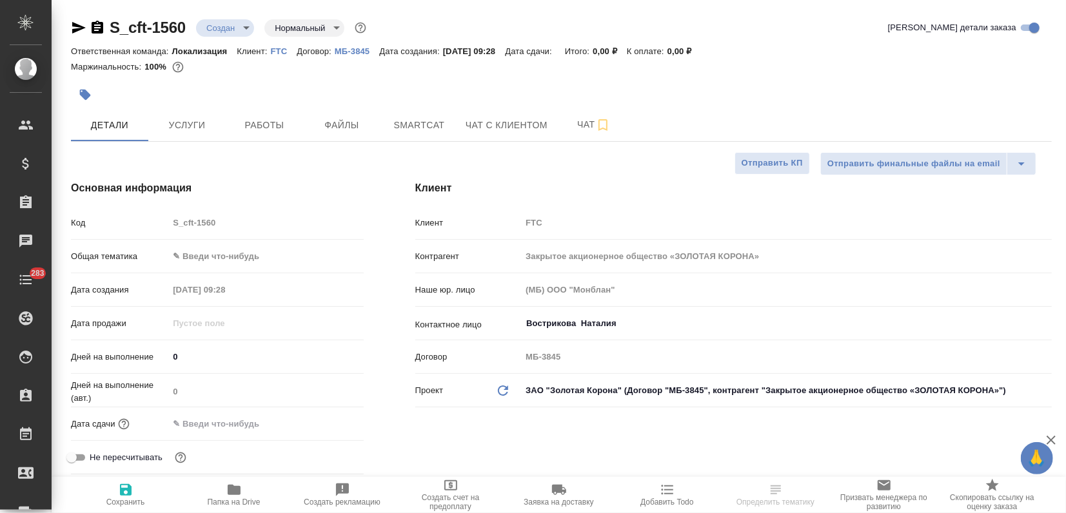
type textarea "x"
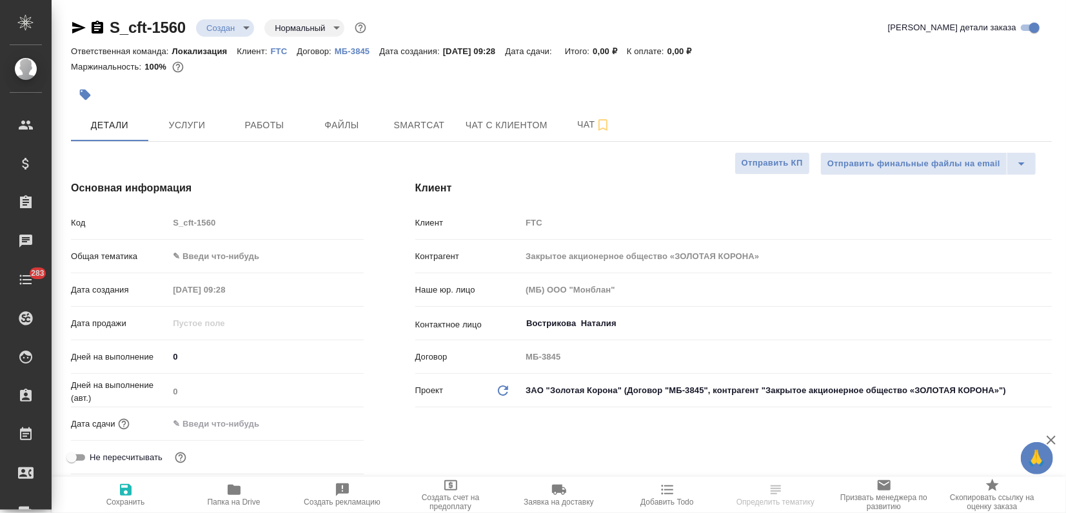
type textarea "x"
drag, startPoint x: 188, startPoint y: 26, endPoint x: 84, endPoint y: 30, distance: 103.9
click at [84, 30] on div "S_cft-1560 Создан new Нормальный normal" at bounding box center [220, 27] width 298 height 21
copy link "S_cft-1560"
type textarea "x"
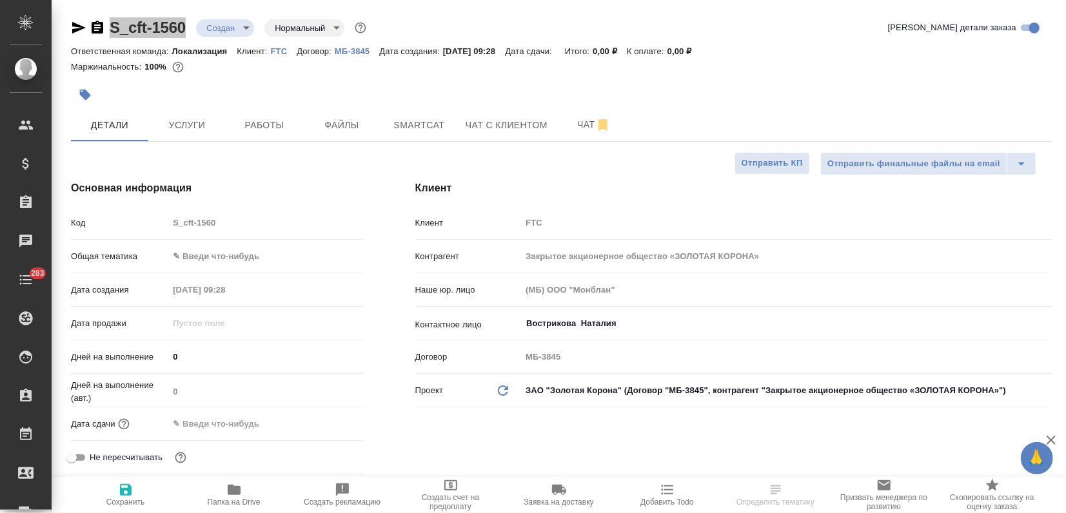
type textarea "x"
select select "RU"
type textarea "x"
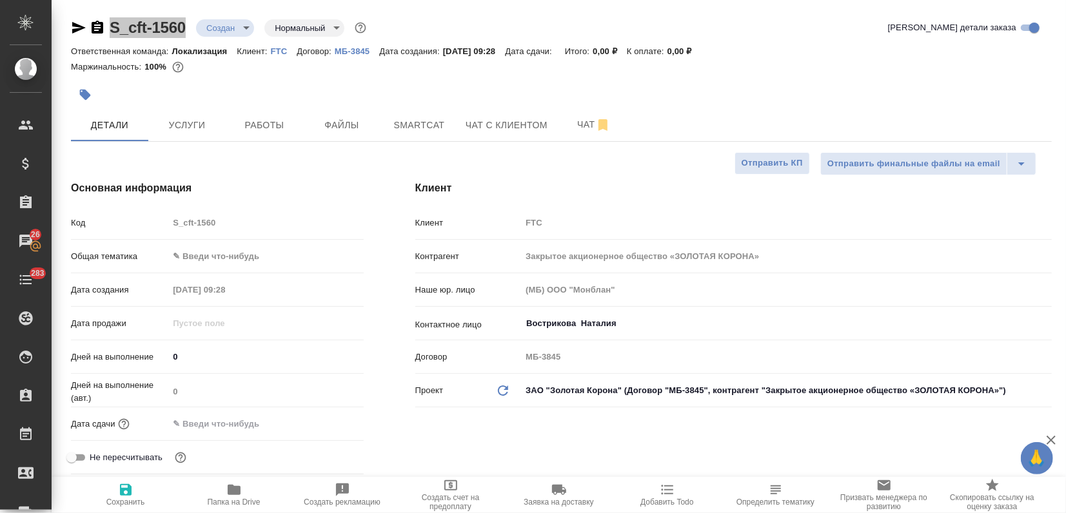
type textarea "x"
click at [191, 263] on body "🙏 .cls-1 fill:#fff; AWATERA Zagorodnikh Viktoria Клиенты Спецификации Заказы 26…" at bounding box center [533, 256] width 1066 height 513
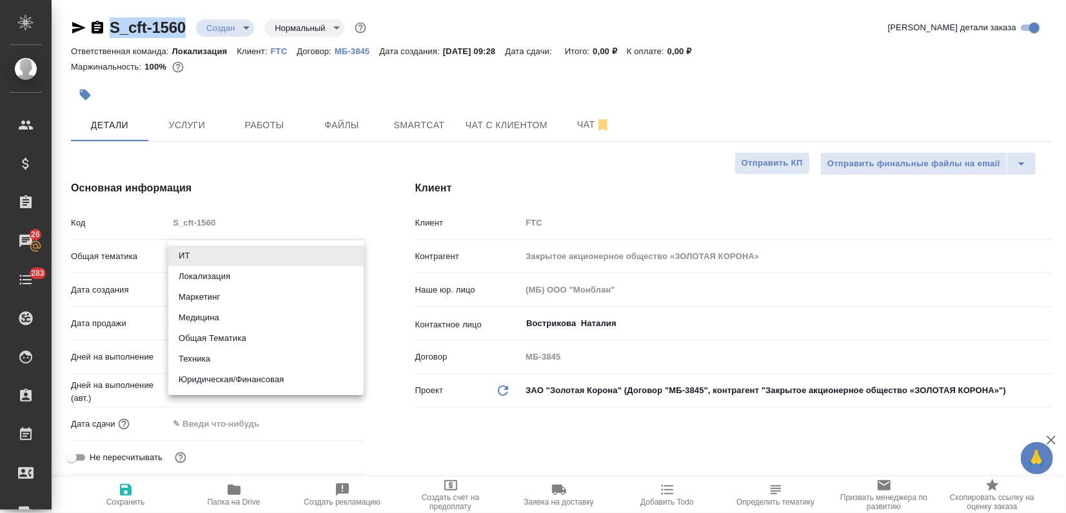
click at [193, 277] on li "Локализация" at bounding box center [265, 276] width 195 height 21
type input "local"
type textarea "x"
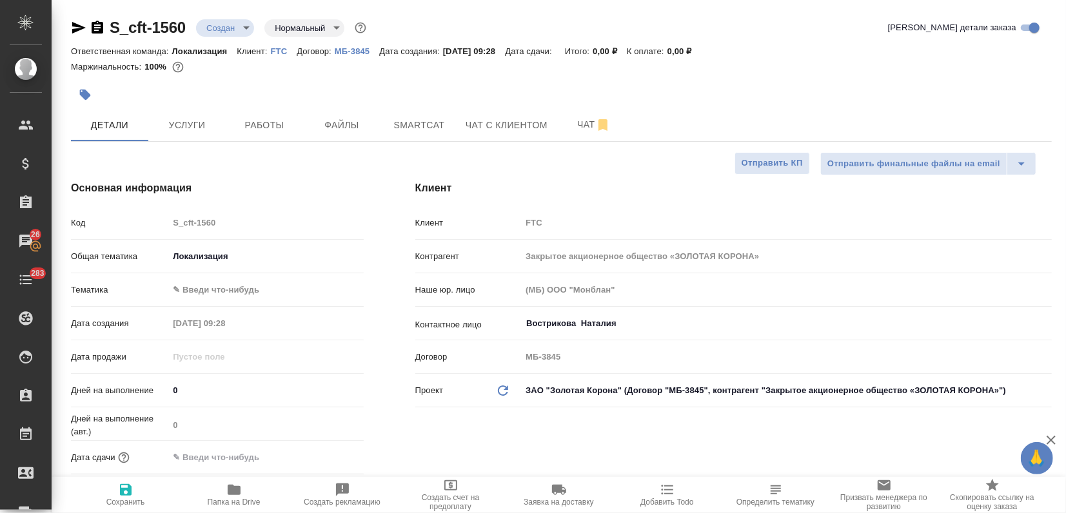
click at [191, 279] on div "Тематика ✎ Введи что-нибудь" at bounding box center [217, 290] width 293 height 23
click at [202, 286] on body "🙏 .cls-1 fill:#fff; AWATERA Zagorodnikh Viktoria Клиенты Спецификации Заказы 26…" at bounding box center [533, 256] width 1066 height 513
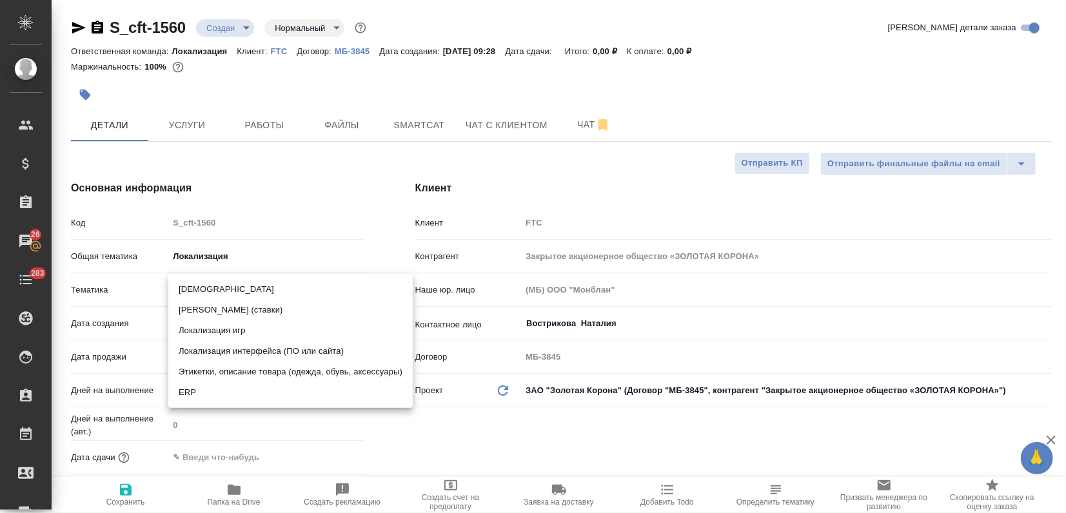
click at [253, 347] on li "Локализация интерфейса (ПО или сайта)" at bounding box center [290, 351] width 244 height 21
type textarea "x"
type input "5a8b8b956a9677013d343e0d"
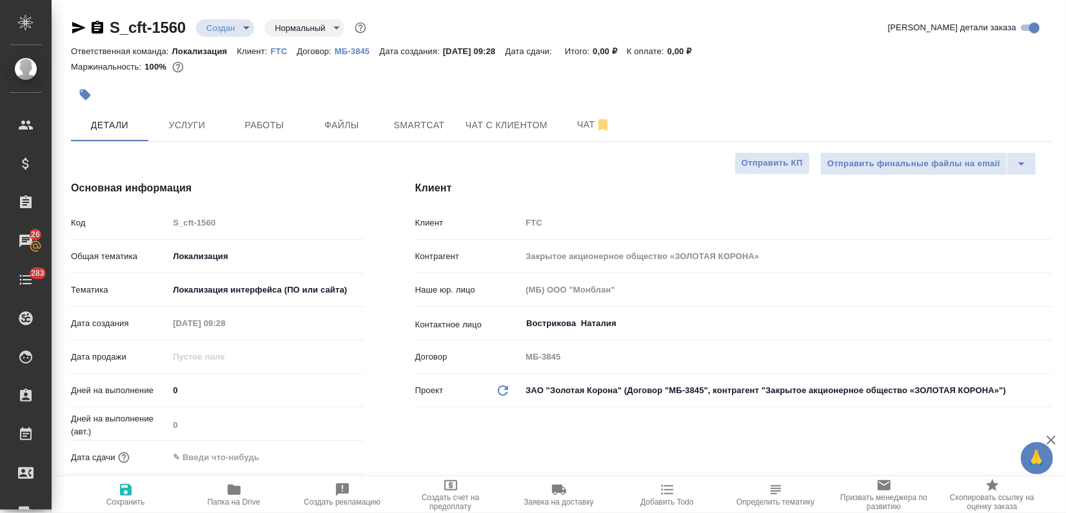
click at [116, 492] on span "Сохранить" at bounding box center [125, 494] width 93 height 25
type textarea "x"
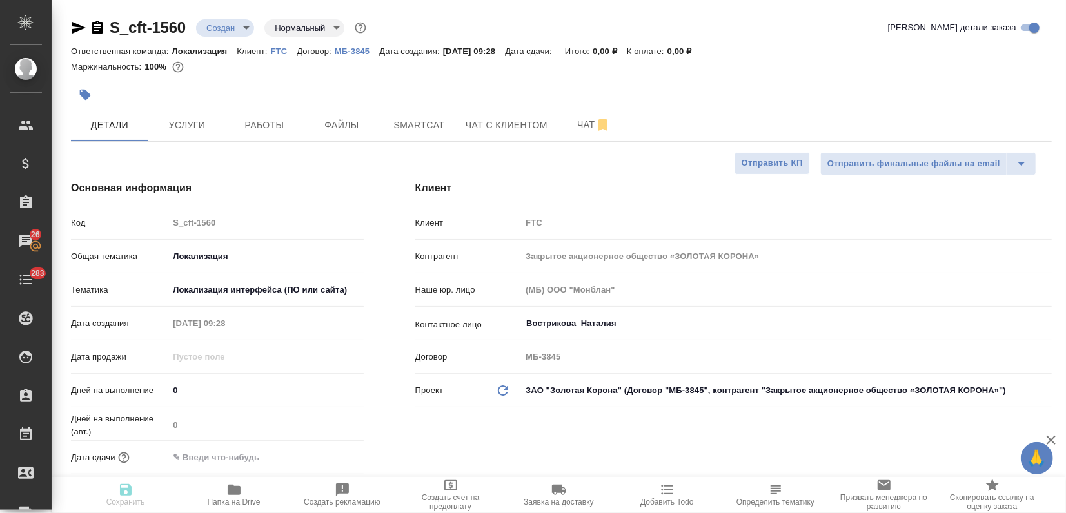
type textarea "x"
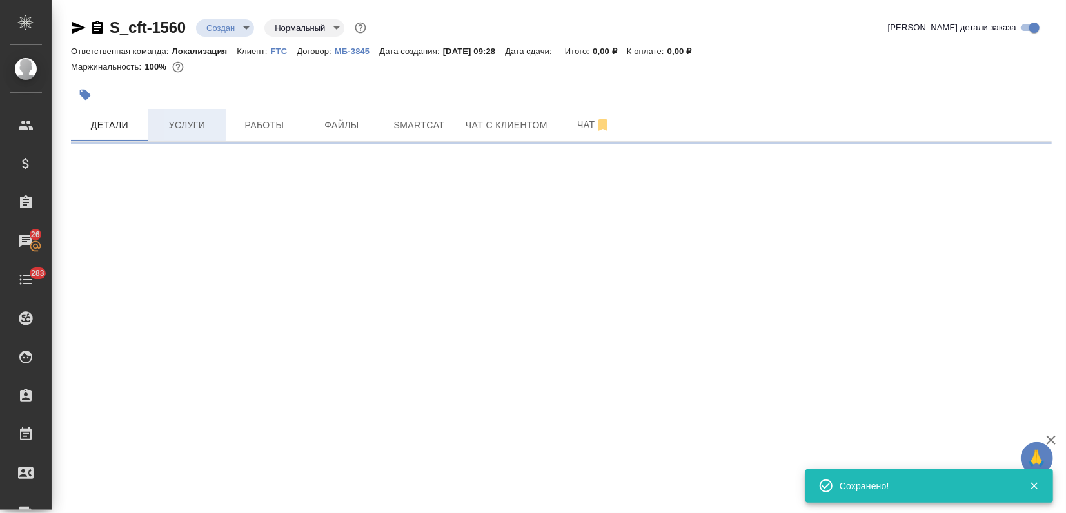
select select "RU"
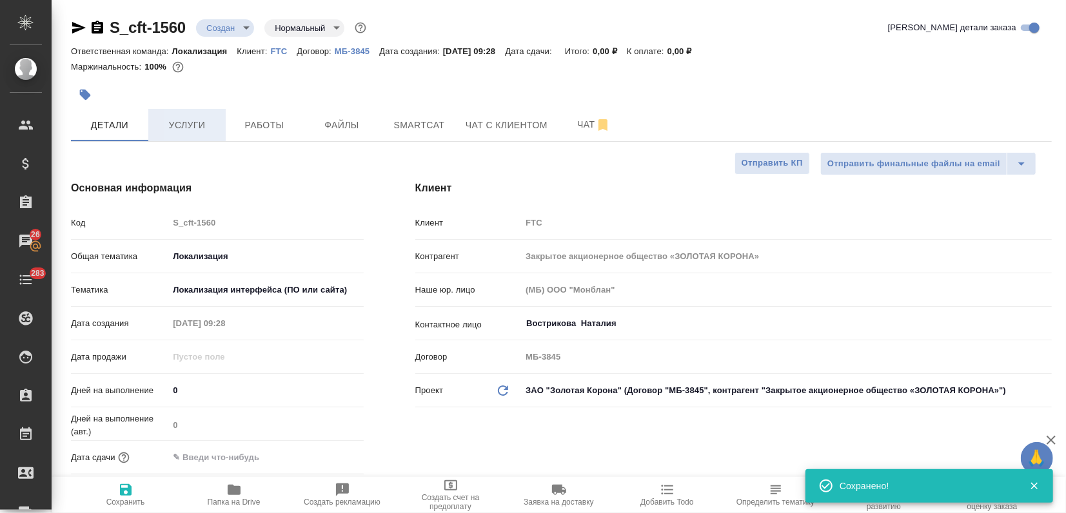
type textarea "x"
click at [188, 135] on button "Услуги" at bounding box center [186, 125] width 77 height 32
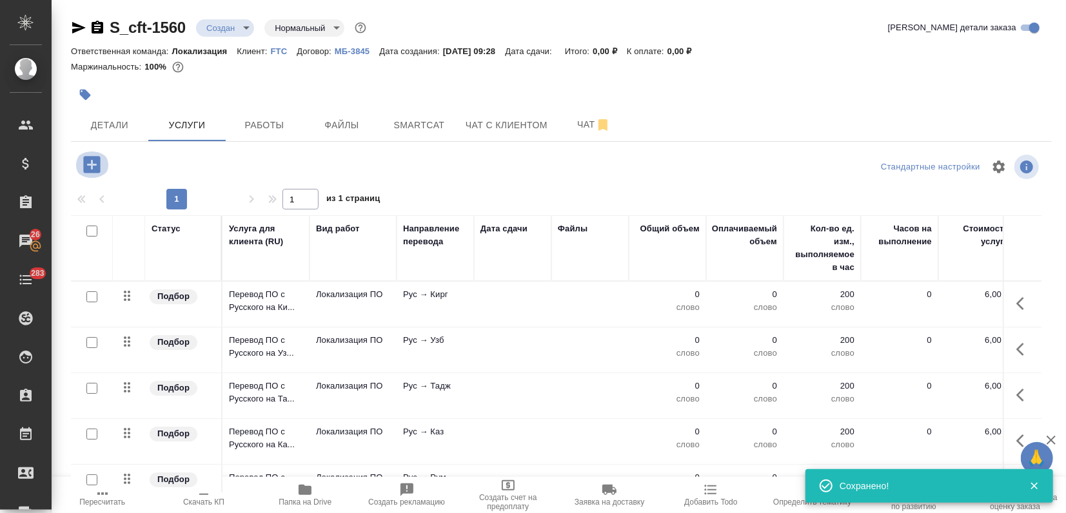
click at [99, 162] on icon "button" at bounding box center [91, 164] width 17 height 17
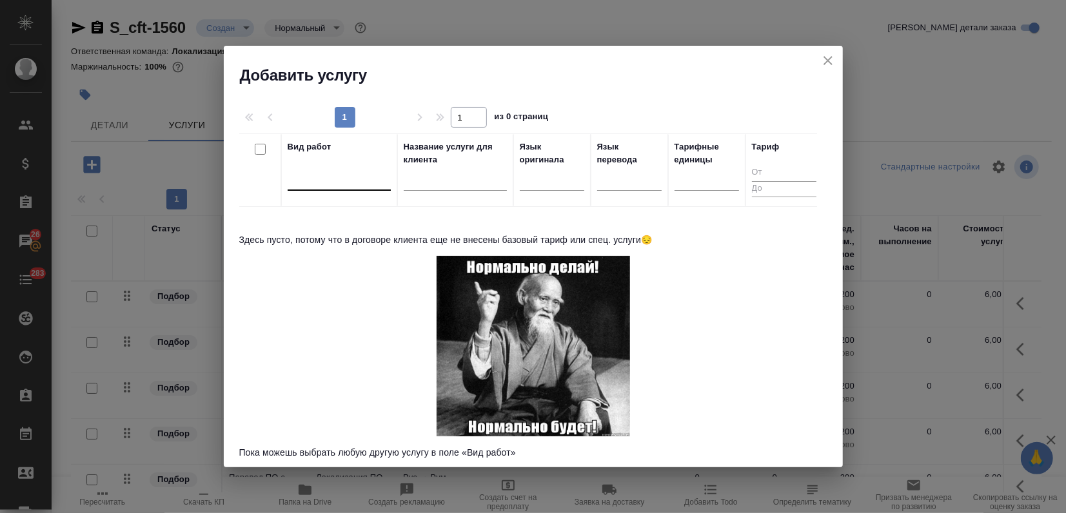
click at [358, 186] on div at bounding box center [339, 177] width 103 height 19
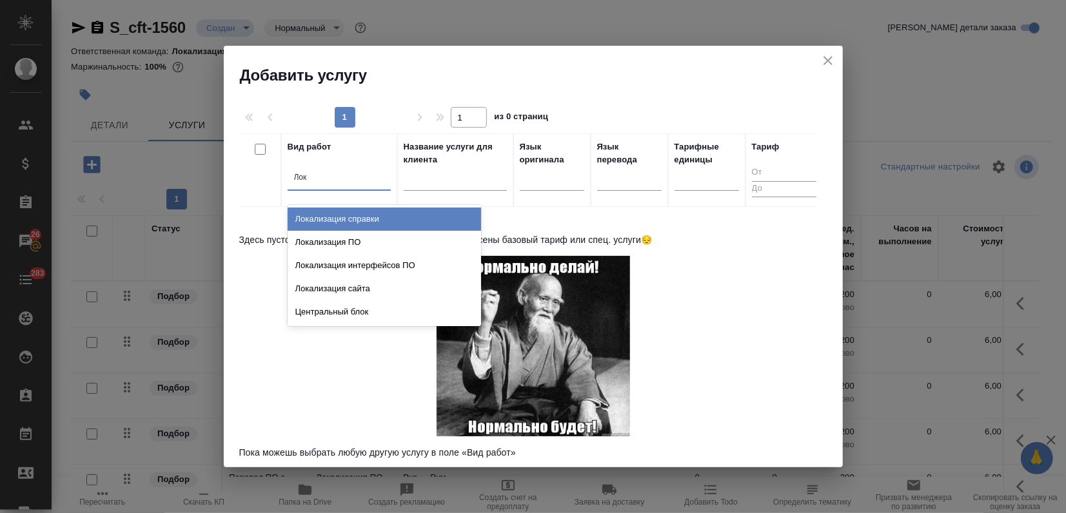
type input "Лока"
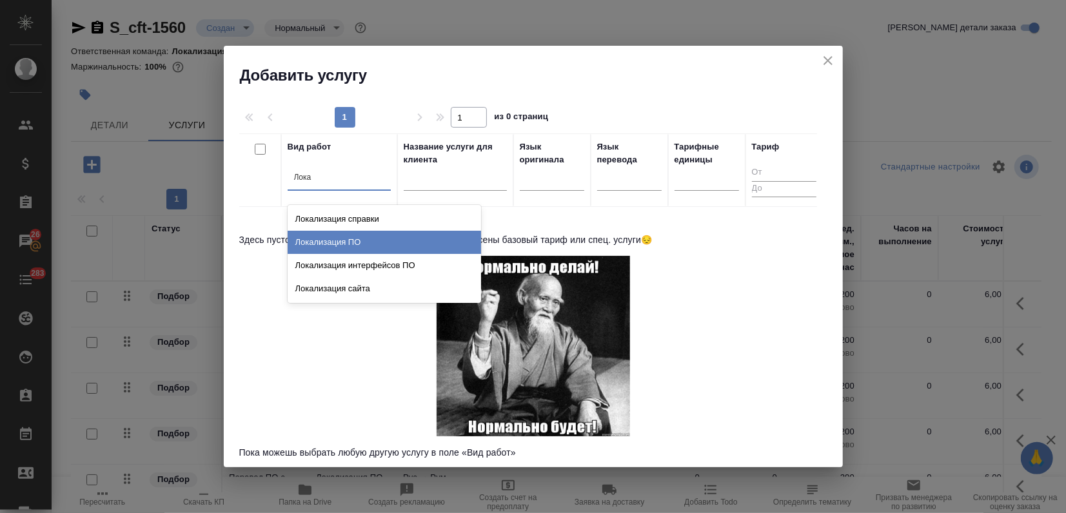
click at [349, 244] on div "Локализация ПО" at bounding box center [384, 242] width 193 height 23
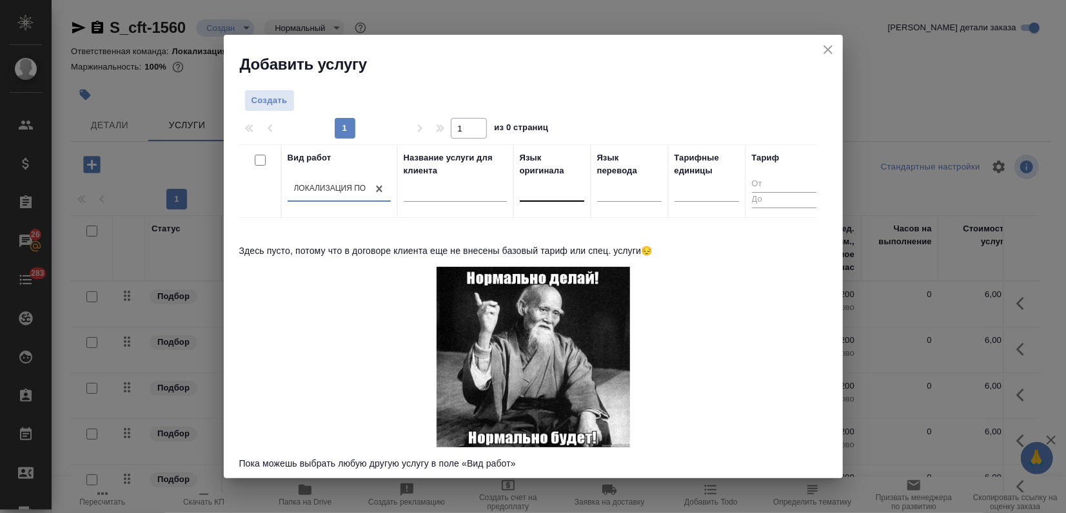
click at [547, 195] on div at bounding box center [552, 189] width 64 height 19
drag, startPoint x: 547, startPoint y: 195, endPoint x: 554, endPoint y: 226, distance: 32.4
click at [551, 213] on th "Язык оригинала 0 results available. Select is focused ,type to refine list, pre…" at bounding box center [551, 181] width 77 height 74
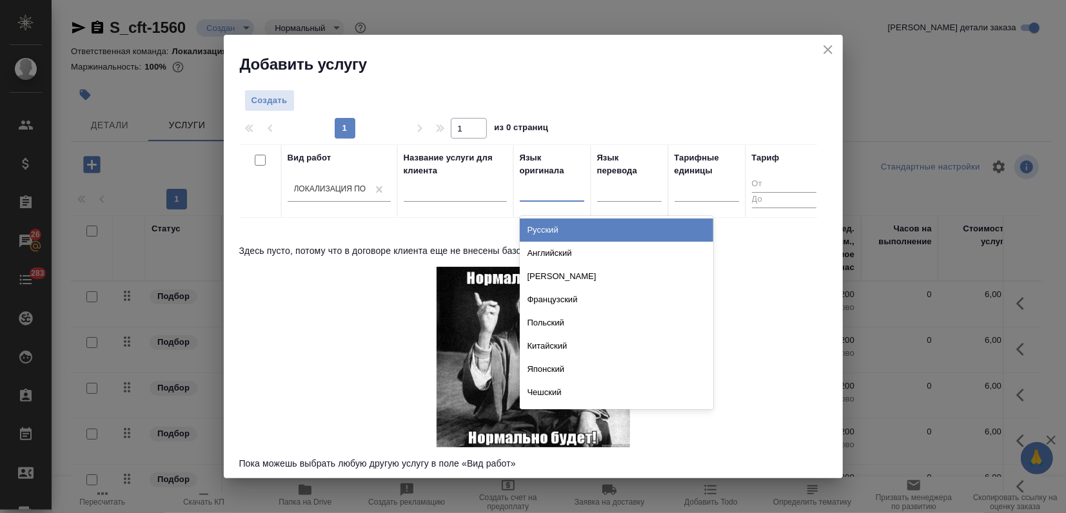
click at [552, 198] on div at bounding box center [552, 189] width 64 height 19
click at [549, 233] on div "Русский" at bounding box center [616, 230] width 193 height 23
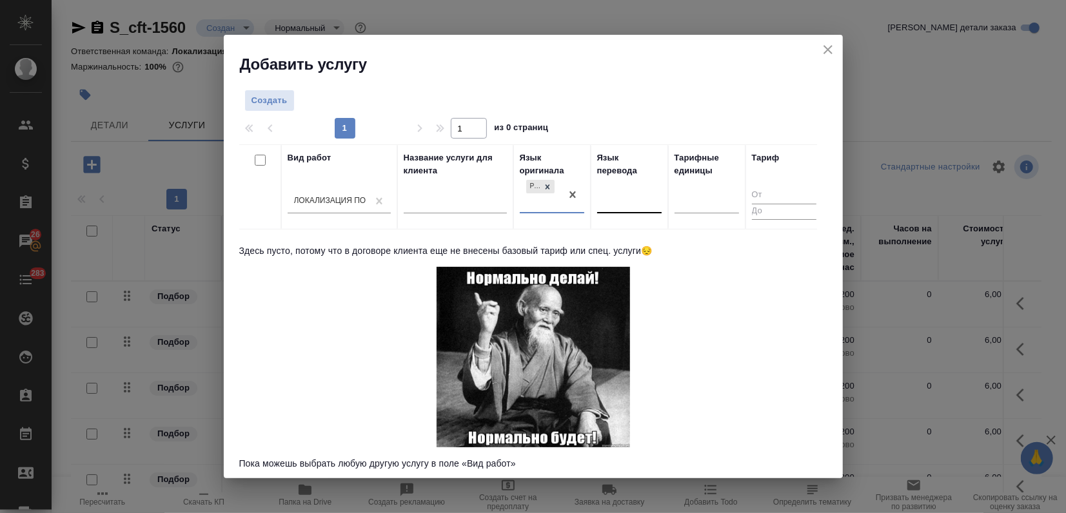
click at [610, 206] on div at bounding box center [629, 200] width 64 height 19
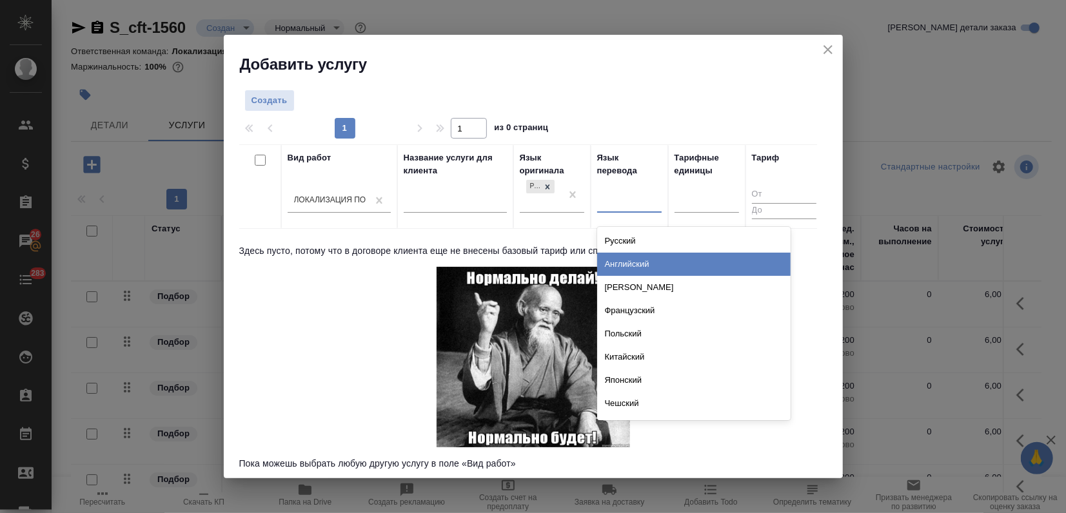
click at [608, 257] on div "Английский" at bounding box center [693, 264] width 193 height 23
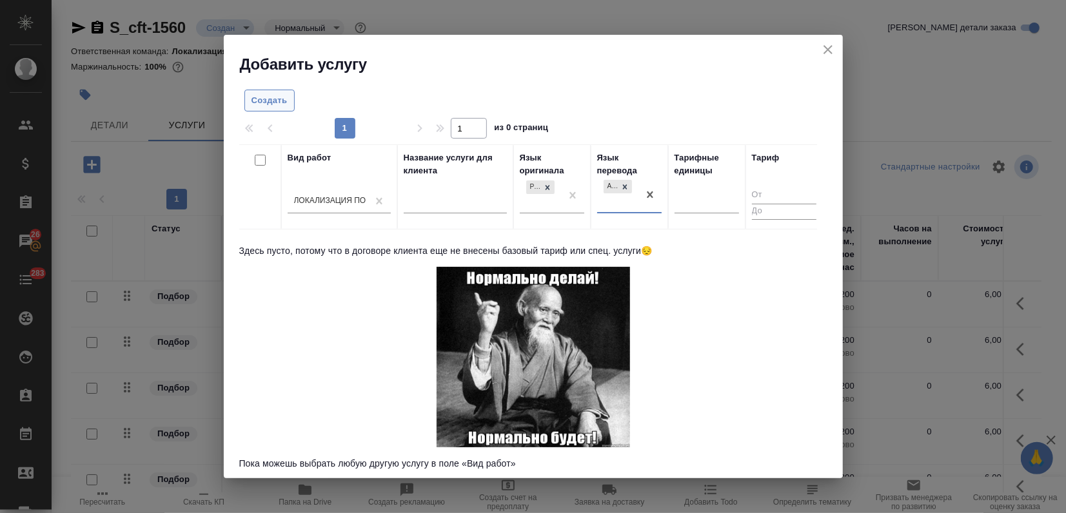
click at [273, 93] on span "Создать" at bounding box center [269, 100] width 36 height 15
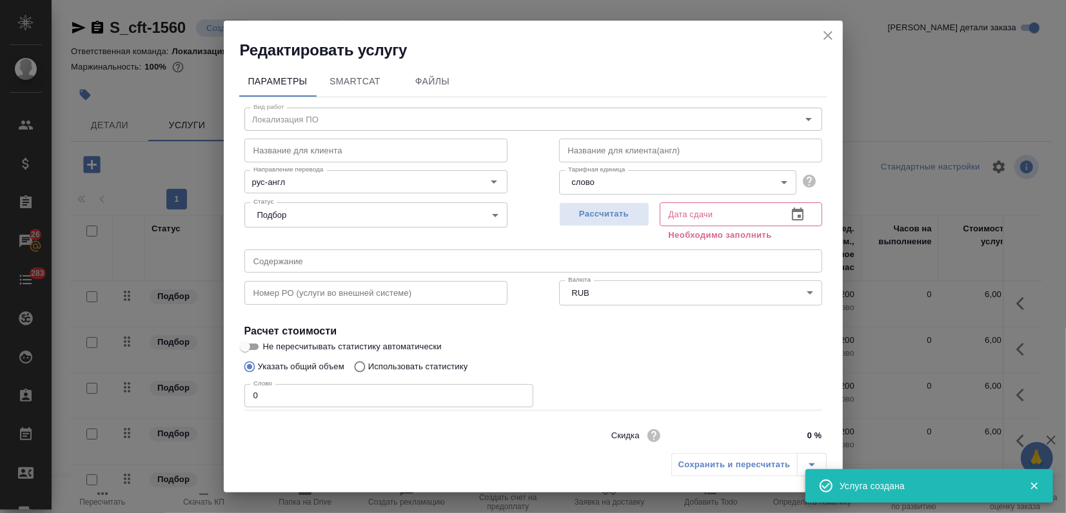
click at [282, 148] on input "text" at bounding box center [375, 150] width 263 height 23
paste input "(ЮЛ-ЗК)"
type input "(ЮЛ-ЗК)"
drag, startPoint x: 298, startPoint y: 157, endPoint x: 210, endPoint y: 154, distance: 88.4
click at [210, 154] on div "Редактировать услугу Параметры SmartCat Файлы Вид работ Локализация ПО Вид рабо…" at bounding box center [533, 256] width 1066 height 513
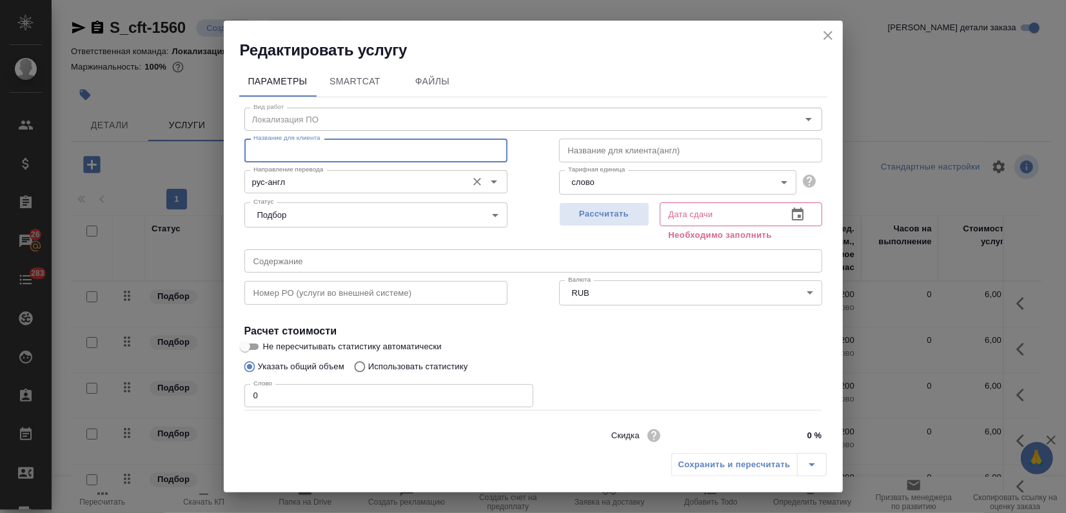
paste input "Перевод ПО с Русского на Английский"
type input "Перевод ПО с Русского на Английский"
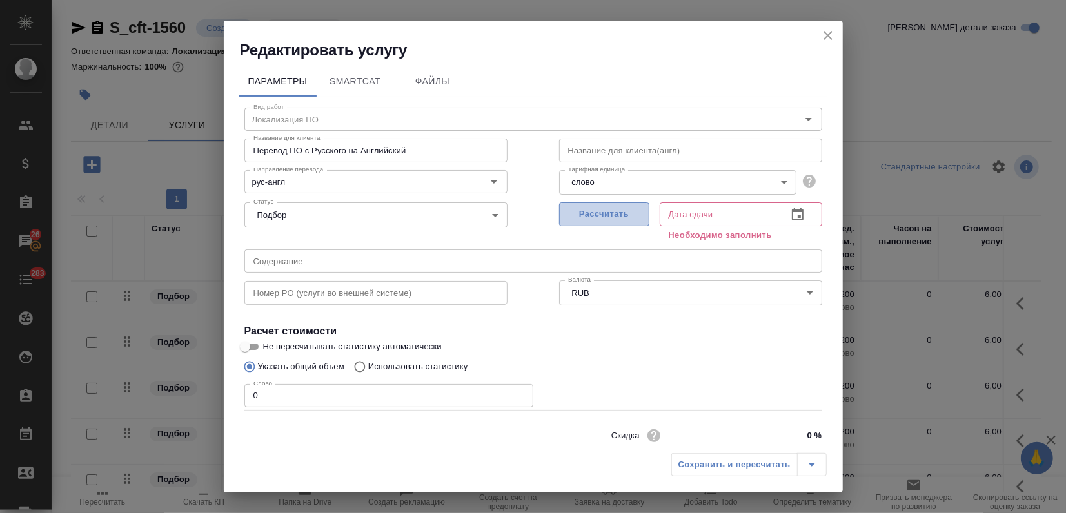
click at [606, 218] on span "Рассчитать" at bounding box center [604, 214] width 76 height 15
type input "29.08.2025 09:30"
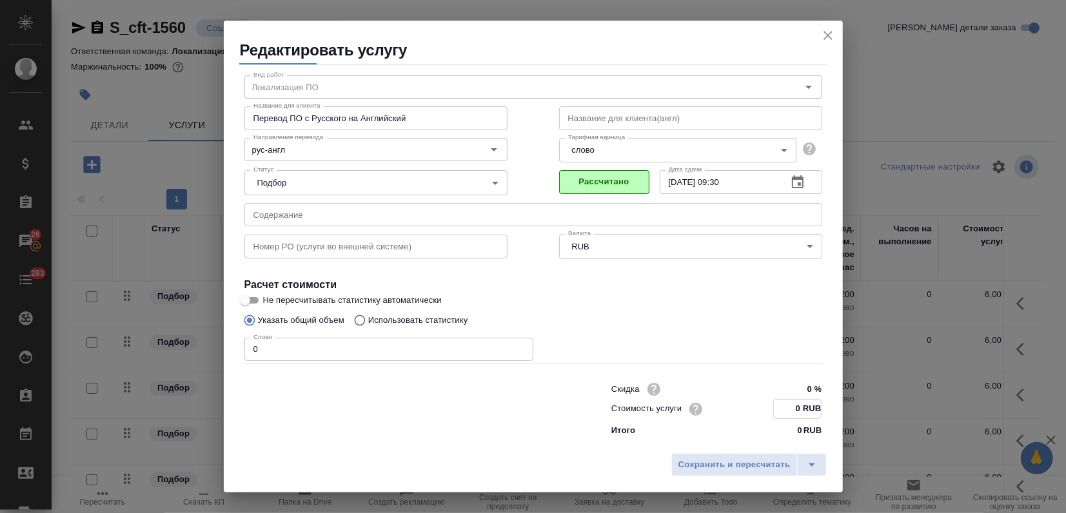
click at [785, 438] on div "Скидка 0 % Стоимость услуги 0 RUB Итого 0 RUB" at bounding box center [716, 408] width 262 height 109
paste input "5.65"
type input "5.65 RUB"
click at [760, 458] on div "Редактировать услугу Параметры SmartCat Файлы Вид работ Локализация ПО Вид рабо…" at bounding box center [533, 257] width 619 height 472
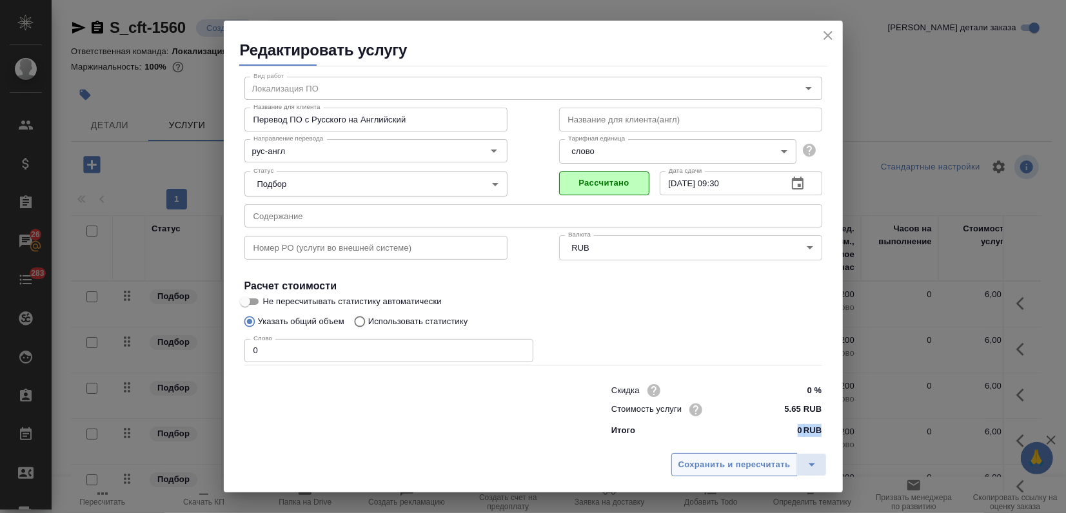
click at [760, 458] on span "Сохранить и пересчитать" at bounding box center [734, 465] width 112 height 15
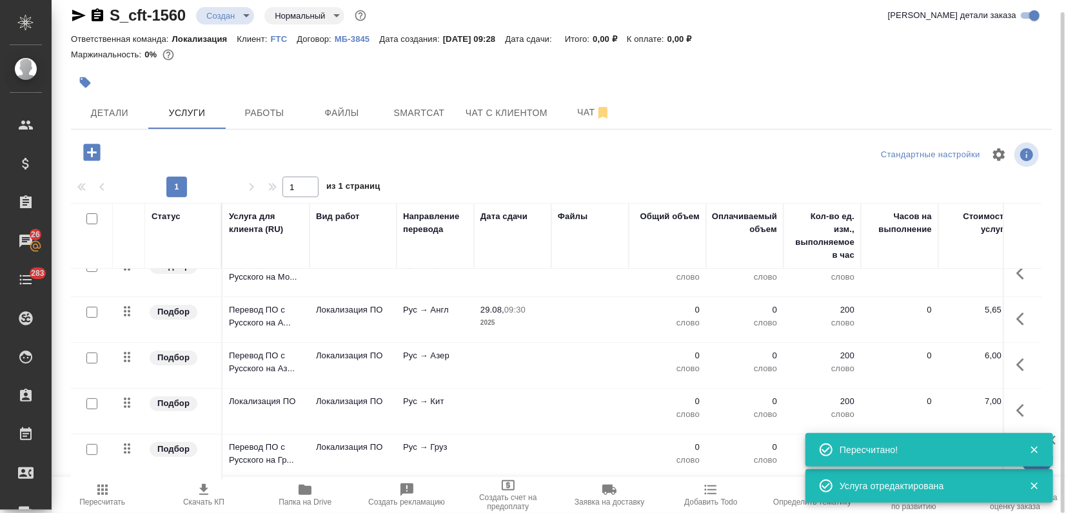
scroll to position [211, 0]
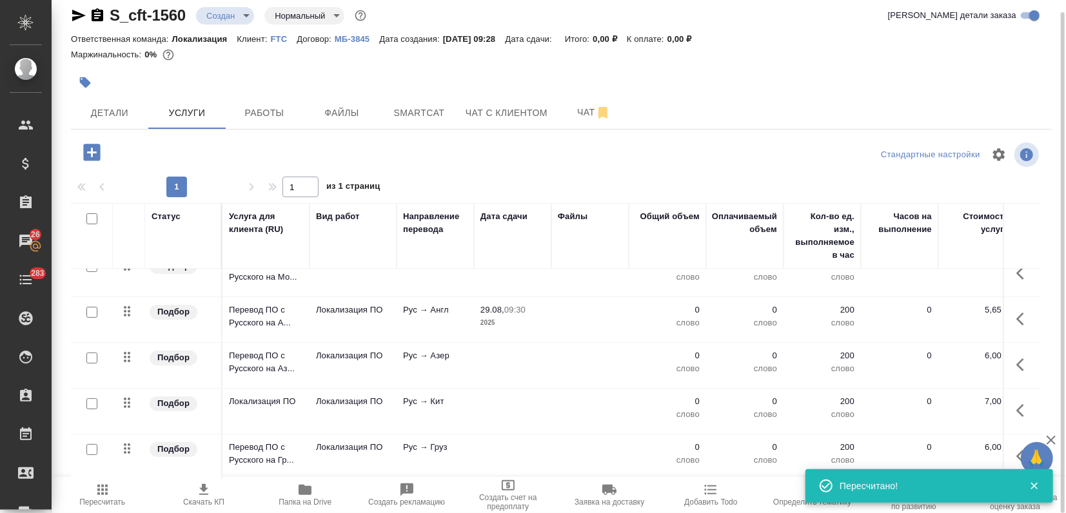
click at [95, 398] on input "checkbox" at bounding box center [91, 403] width 11 height 11
checkbox input "true"
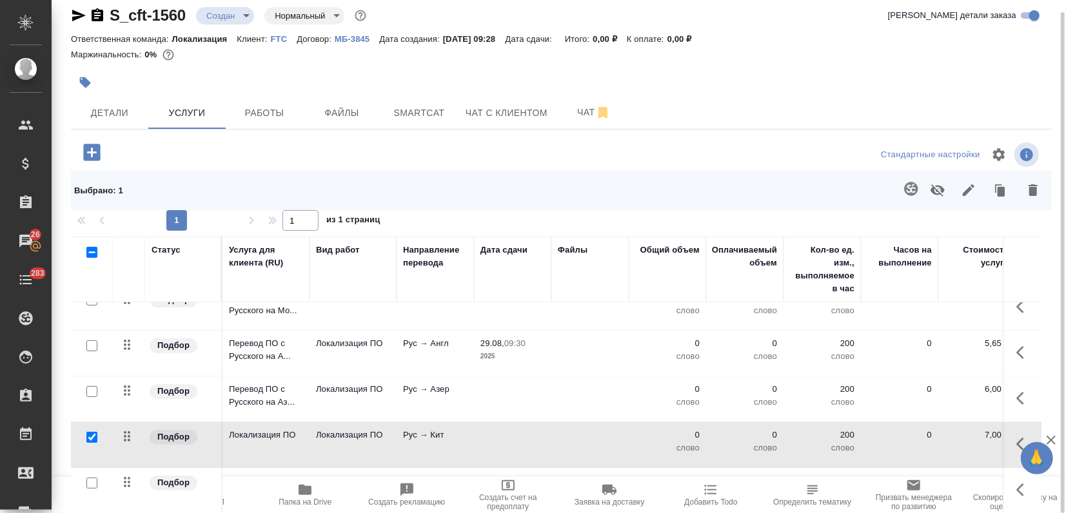
click at [1029, 193] on icon "button" at bounding box center [1032, 190] width 9 height 12
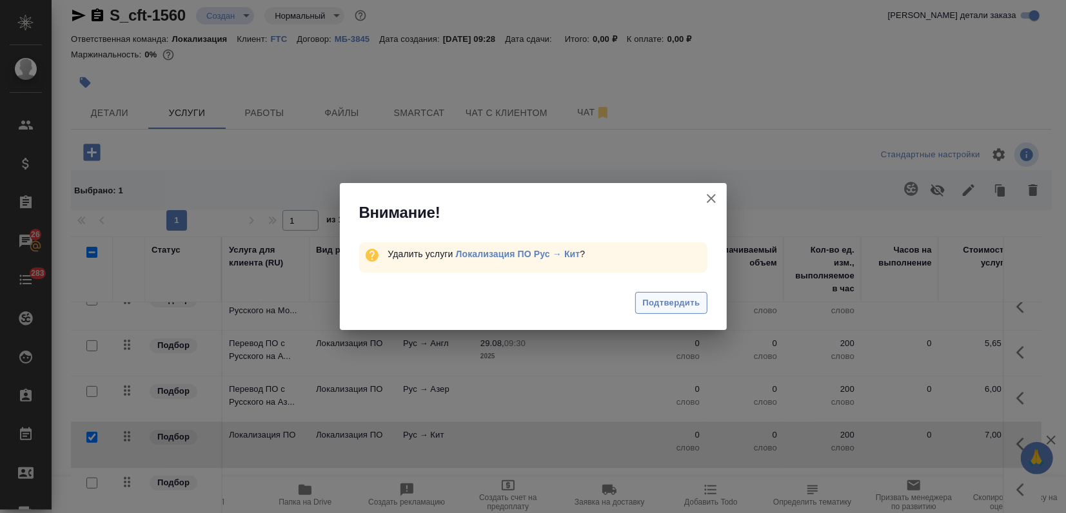
click at [687, 304] on span "Подтвердить" at bounding box center [670, 303] width 57 height 15
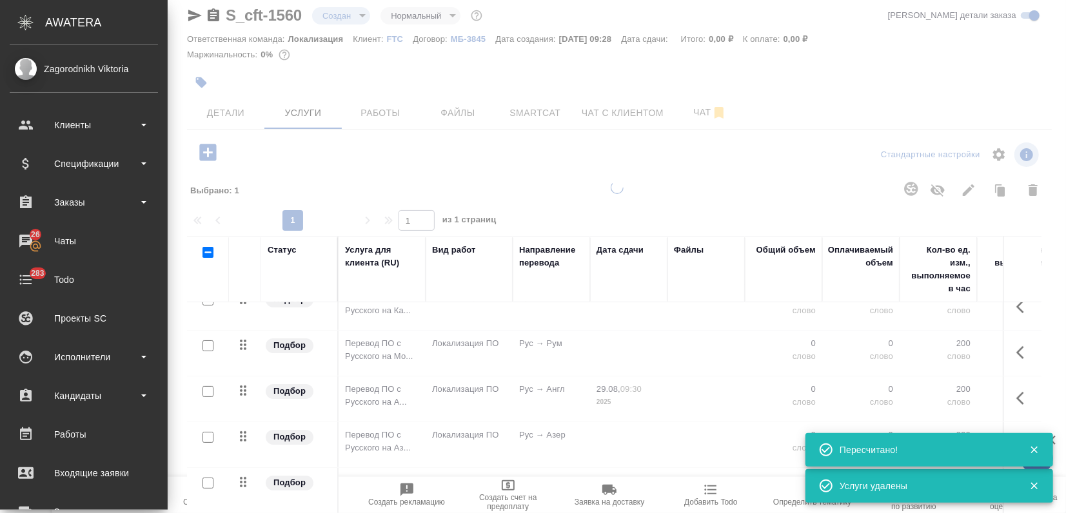
drag, startPoint x: 45, startPoint y: 103, endPoint x: 157, endPoint y: 79, distance: 114.1
click at [97, 106] on div "Zagorodnikh Viktoria Клиенты Спецификации Заказы 26 Чаты 283 Todo Проекты SC Ис…" at bounding box center [84, 277] width 168 height 465
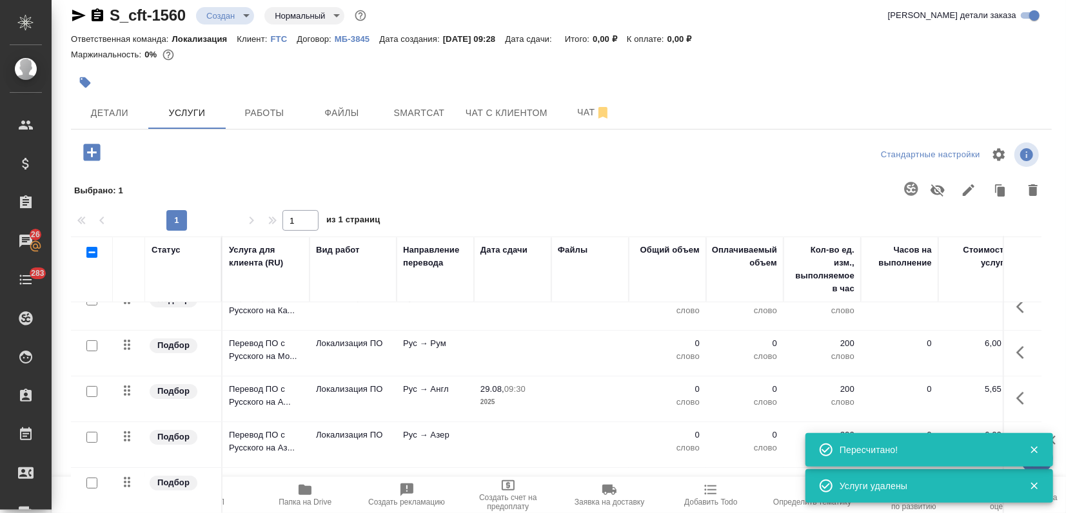
scroll to position [165, 0]
click at [77, 83] on button "button" at bounding box center [85, 82] width 28 height 28
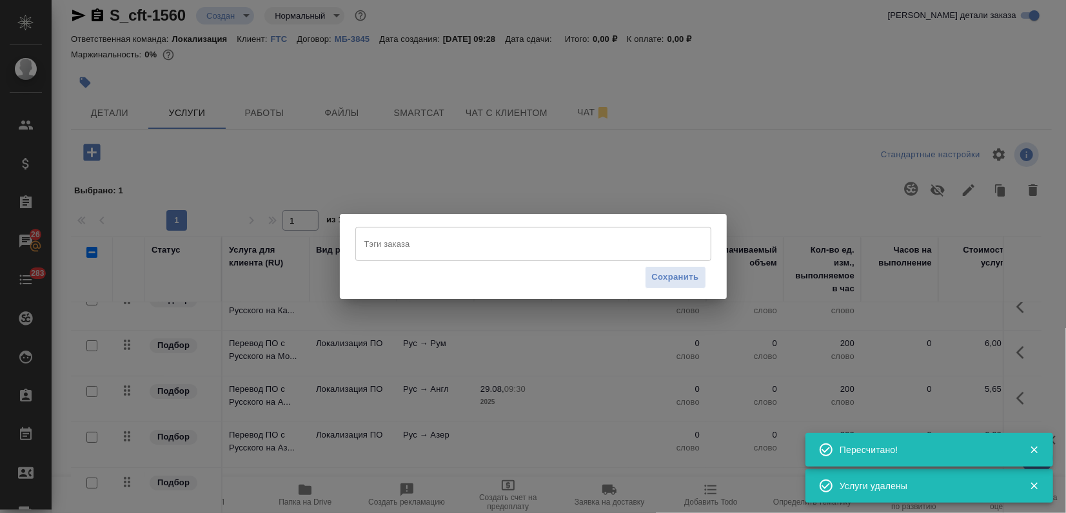
click at [366, 231] on div "Тэги заказа" at bounding box center [533, 244] width 356 height 34
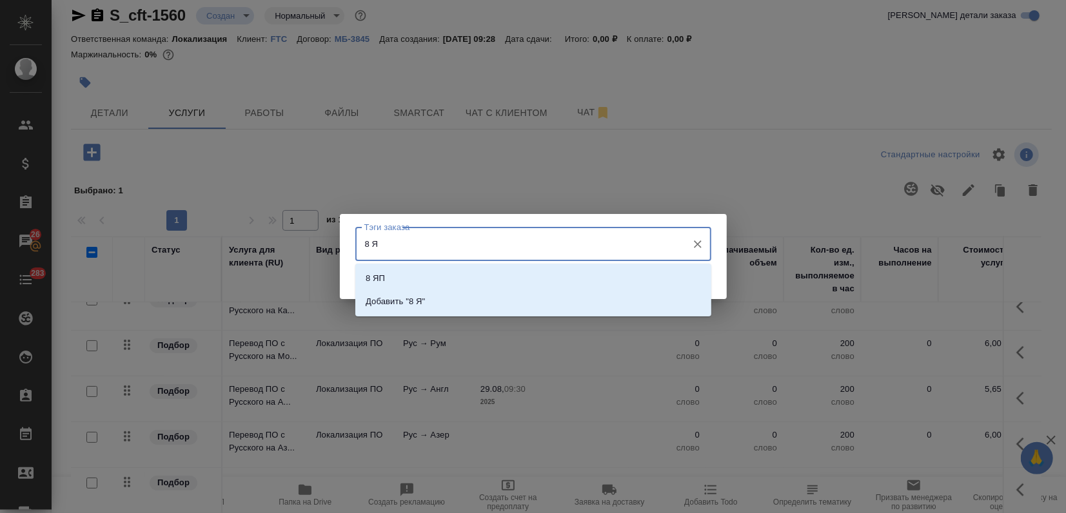
type input "8 ЯП"
drag, startPoint x: 382, startPoint y: 280, endPoint x: 389, endPoint y: 277, distance: 7.8
click at [382, 280] on p "8 ЯП" at bounding box center [375, 278] width 19 height 13
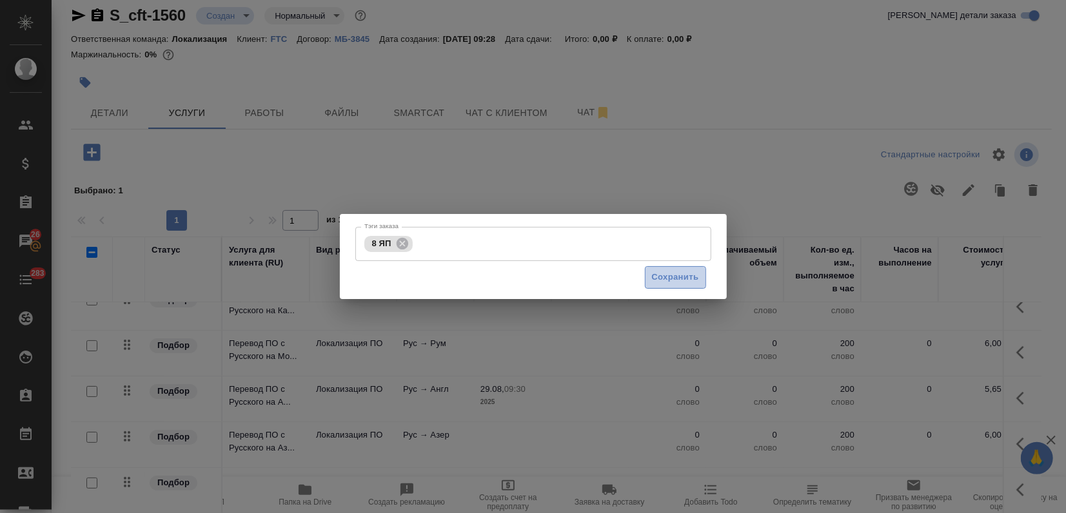
click at [660, 279] on span "Сохранить" at bounding box center [675, 277] width 47 height 15
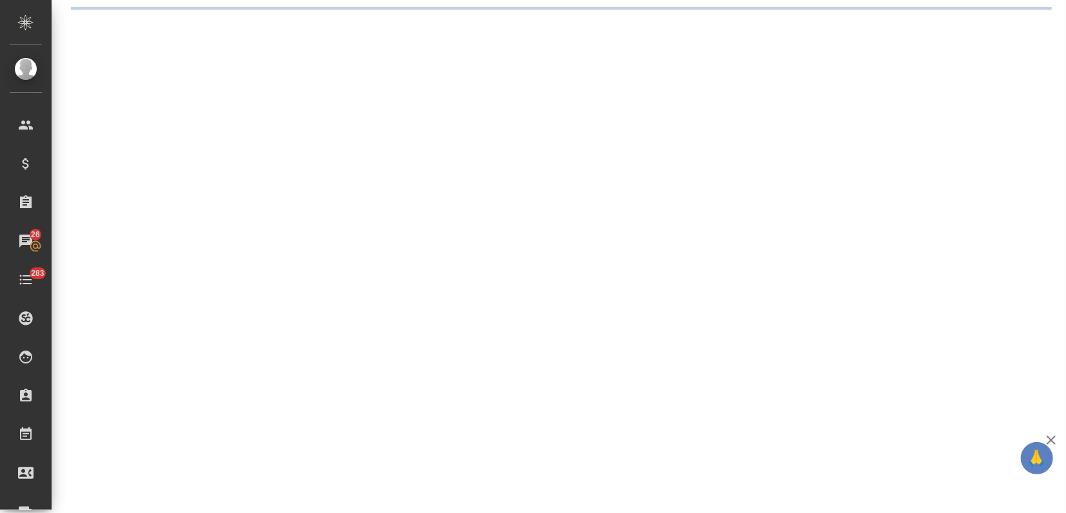
scroll to position [0, 0]
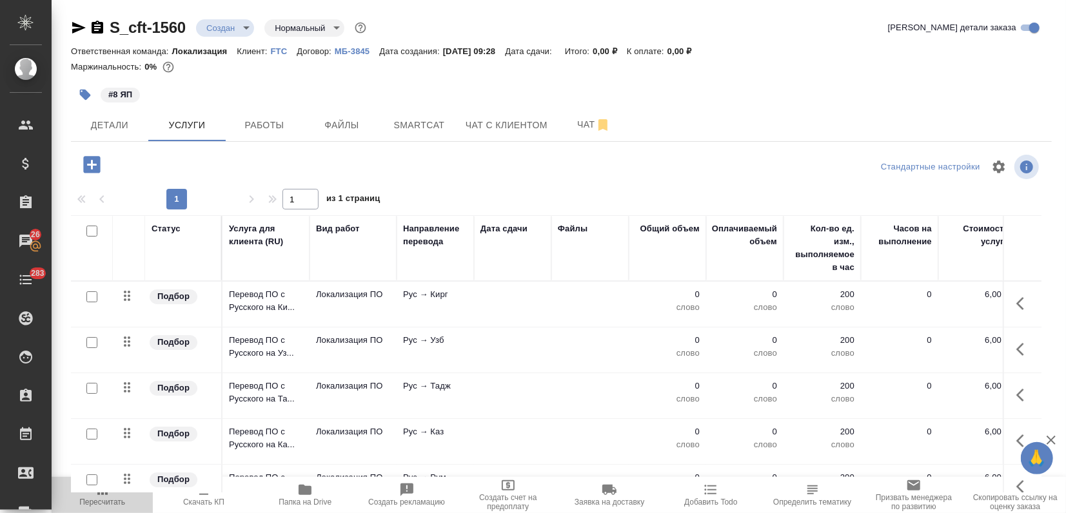
click at [105, 504] on span "Пересчитать" at bounding box center [102, 502] width 46 height 9
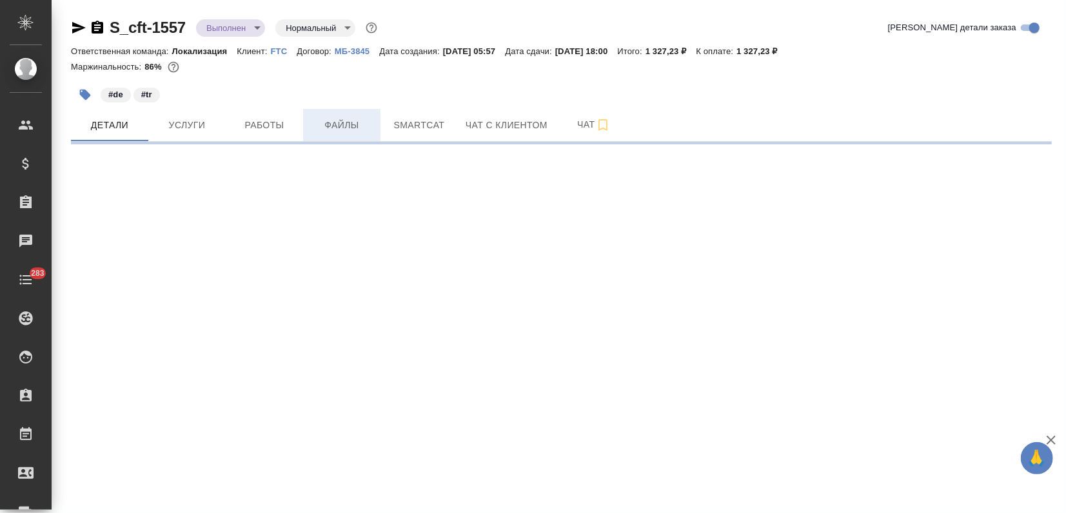
select select "RU"
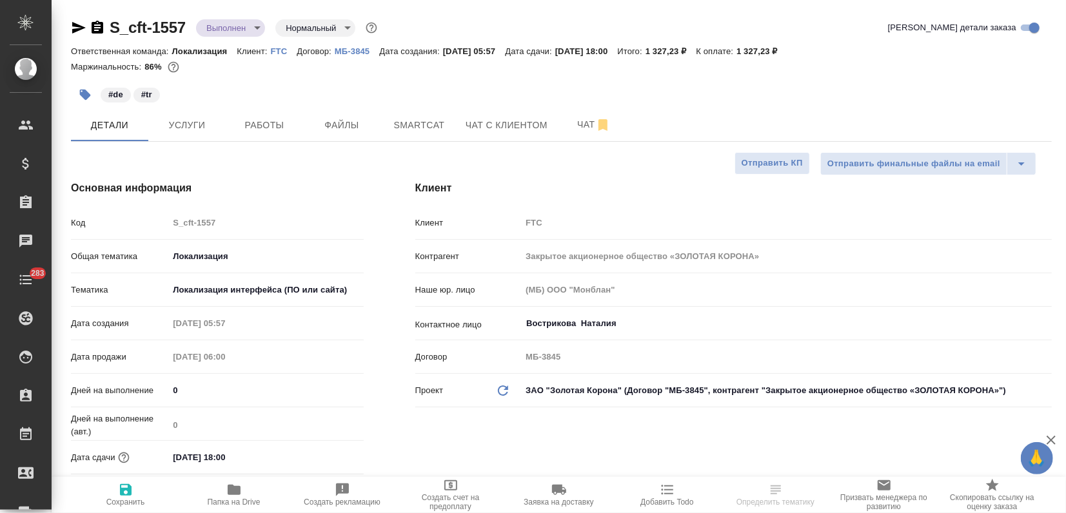
type textarea "x"
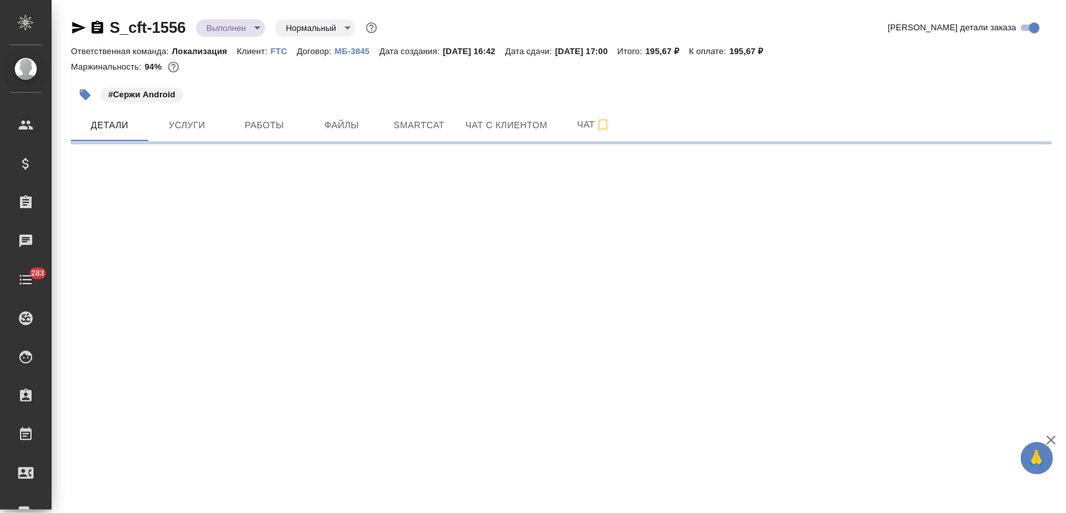
select select "RU"
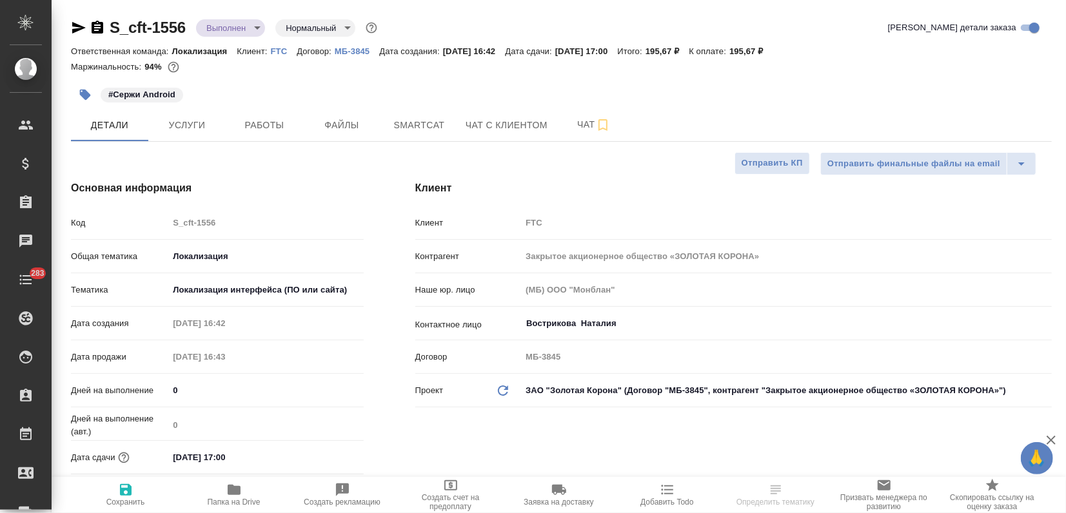
type textarea "x"
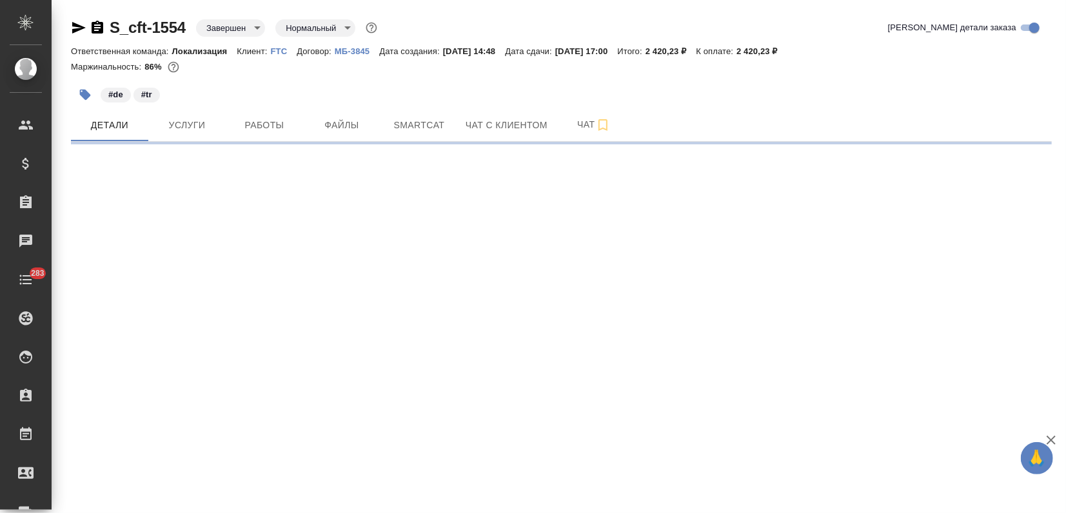
select select "RU"
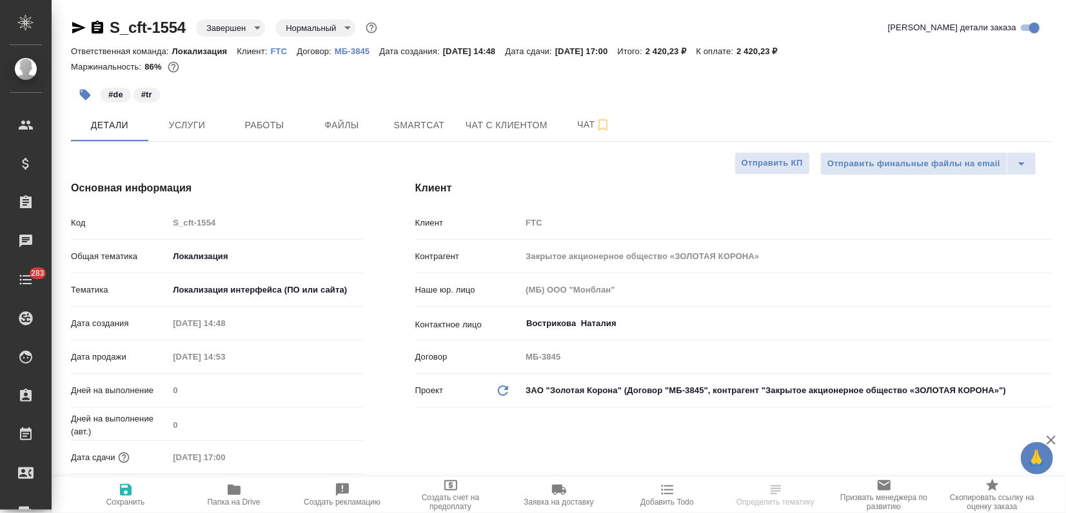
type textarea "x"
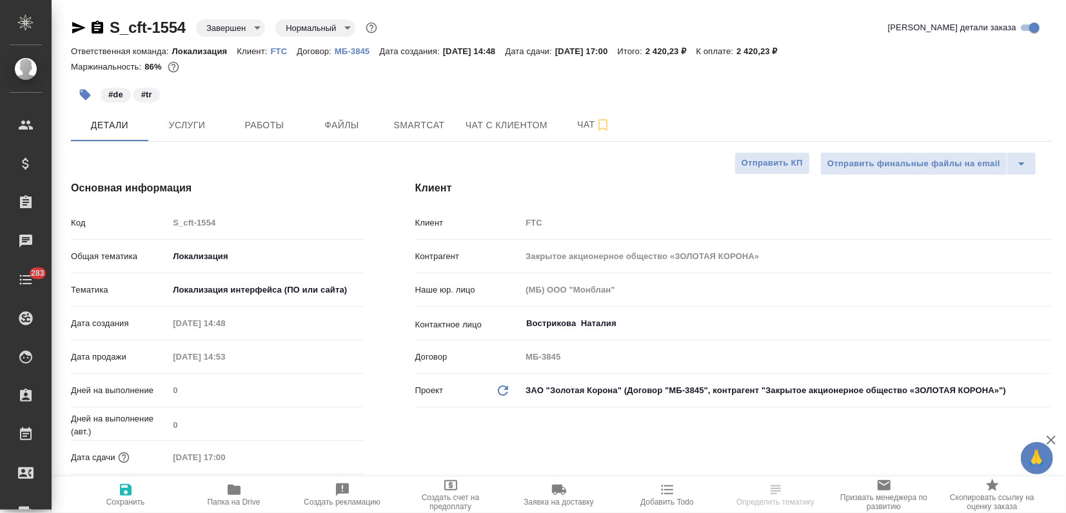
type textarea "x"
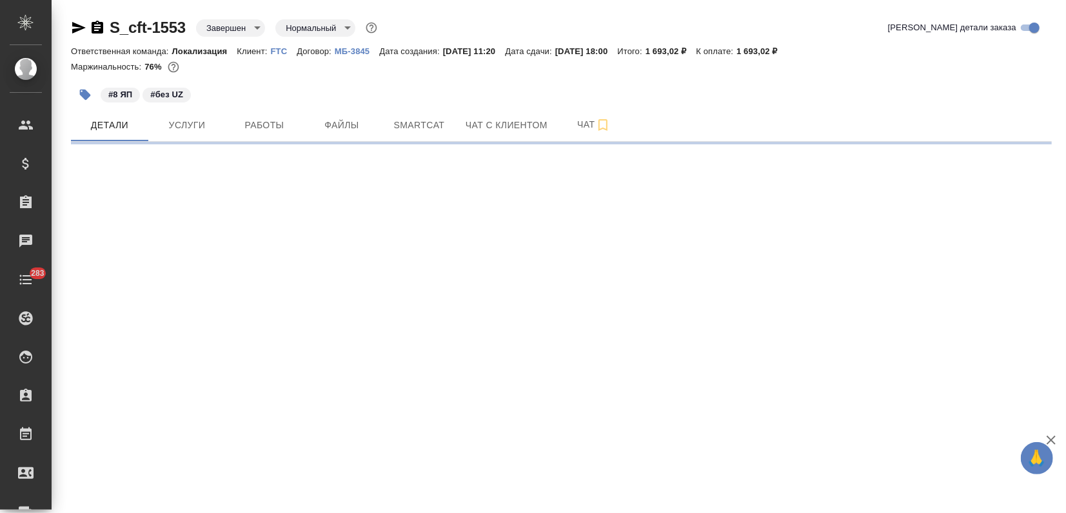
select select "RU"
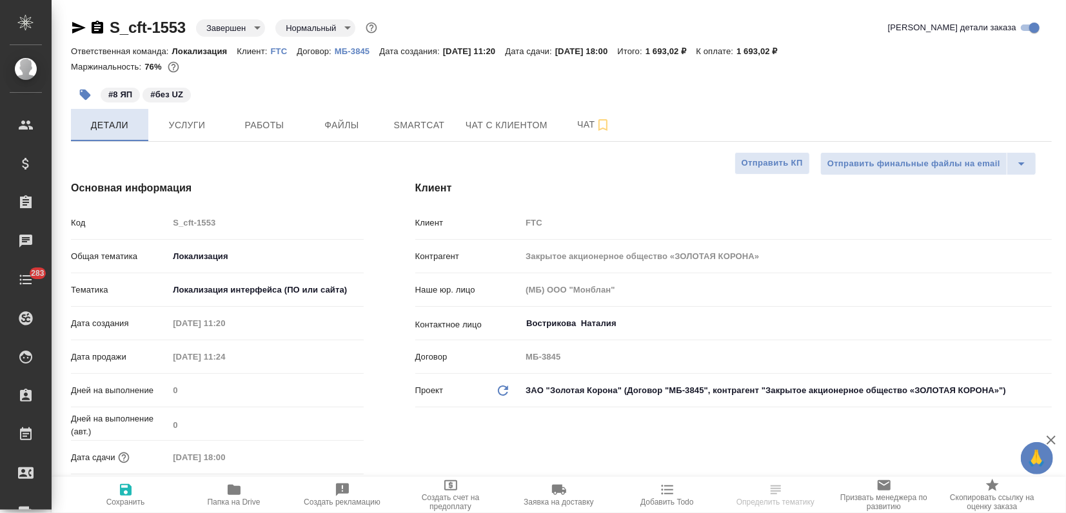
type textarea "x"
click at [165, 121] on span "Услуги" at bounding box center [187, 125] width 62 height 16
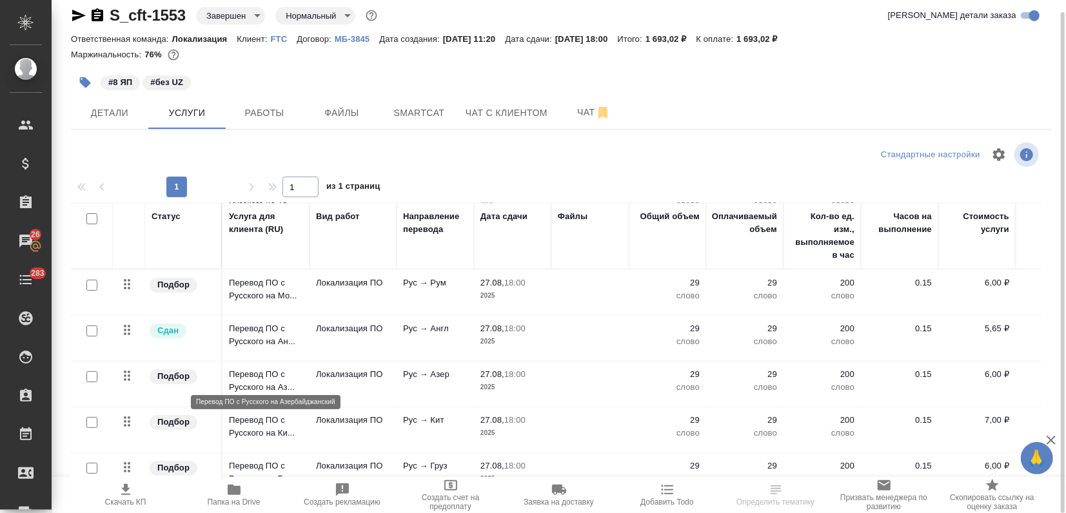
scroll to position [143, 0]
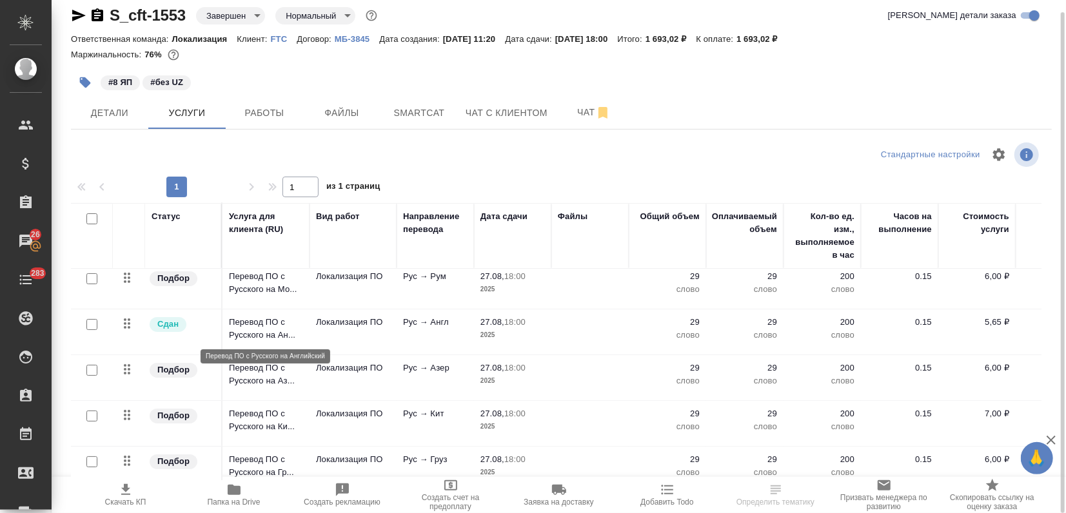
click at [250, 333] on p "Перевод ПО с Русского на Ан..." at bounding box center [266, 329] width 74 height 26
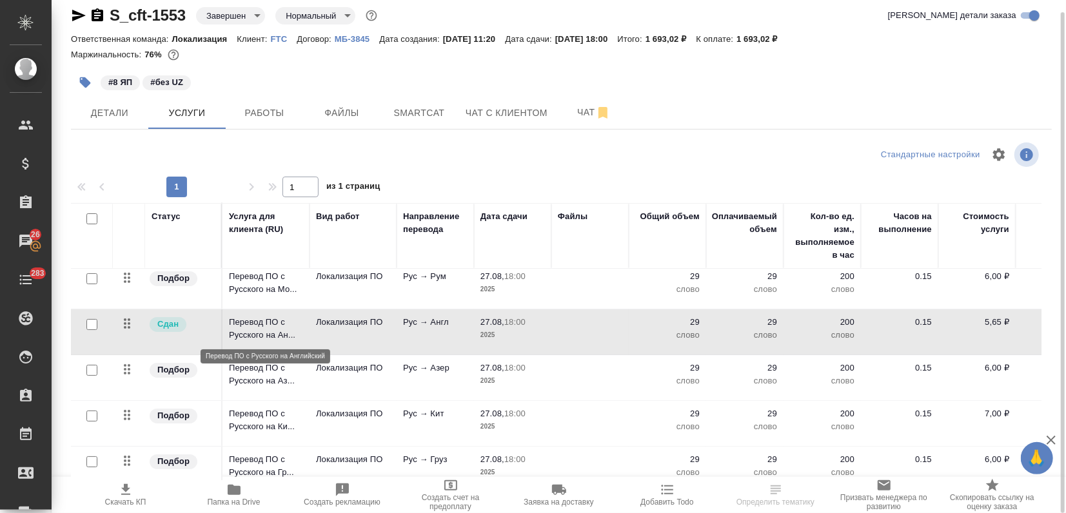
click at [250, 333] on p "Перевод ПО с Русского на Ан..." at bounding box center [266, 329] width 74 height 26
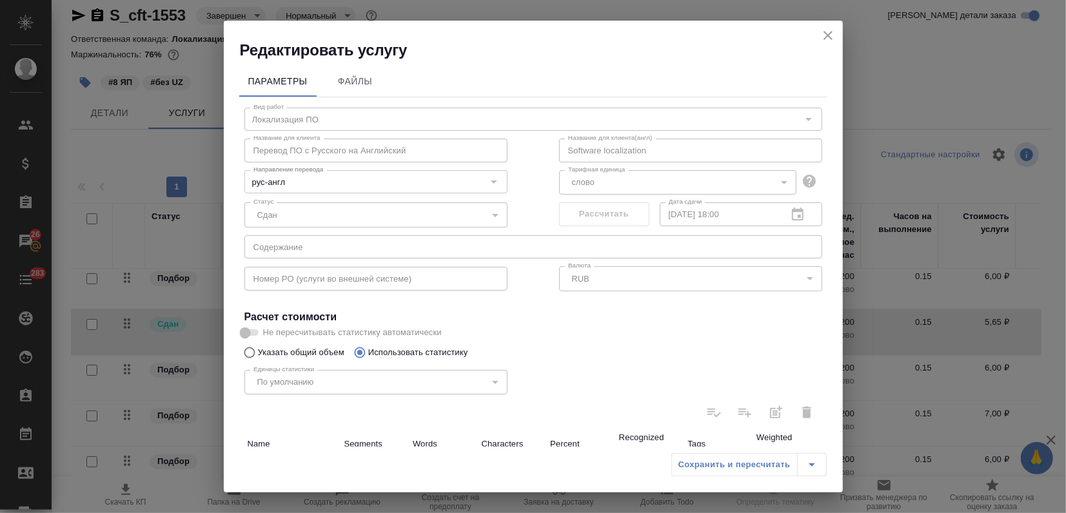
drag, startPoint x: 340, startPoint y: 124, endPoint x: 210, endPoint y: 119, distance: 130.3
click at [210, 119] on div "Редактировать услугу Параметры Файлы Вид работ Локализация ПО Вид работ Названи…" at bounding box center [533, 256] width 1066 height 513
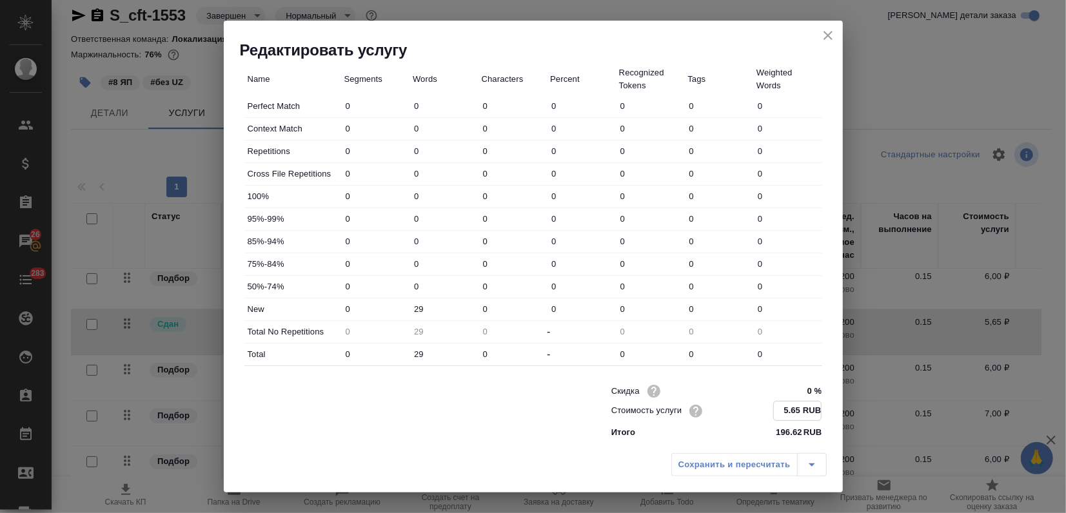
drag, startPoint x: 774, startPoint y: 409, endPoint x: 788, endPoint y: 408, distance: 14.2
click at [788, 408] on input "5.65 RUB" at bounding box center [797, 411] width 47 height 19
click at [830, 36] on icon "close" at bounding box center [827, 35] width 15 height 15
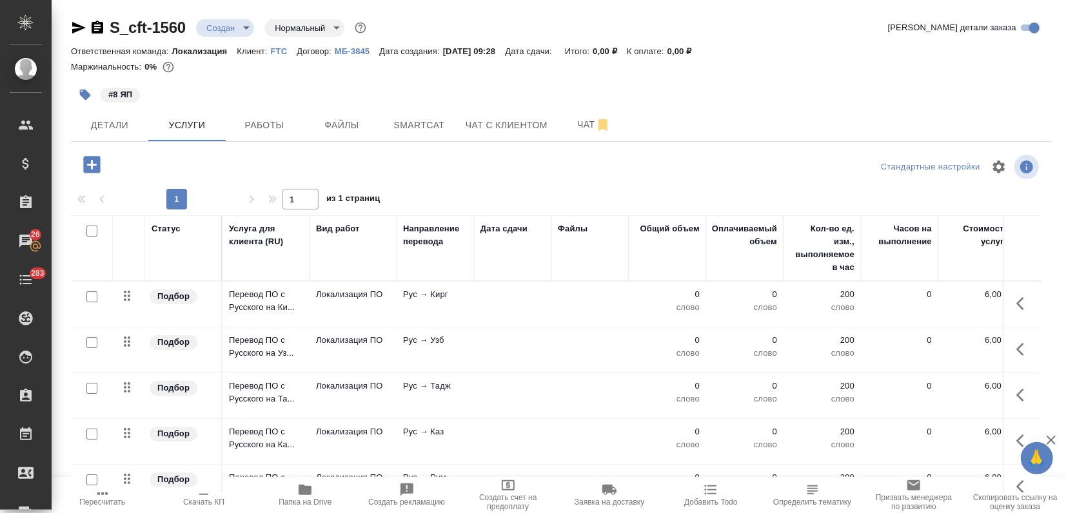
click at [81, 95] on icon "button" at bounding box center [85, 94] width 13 height 13
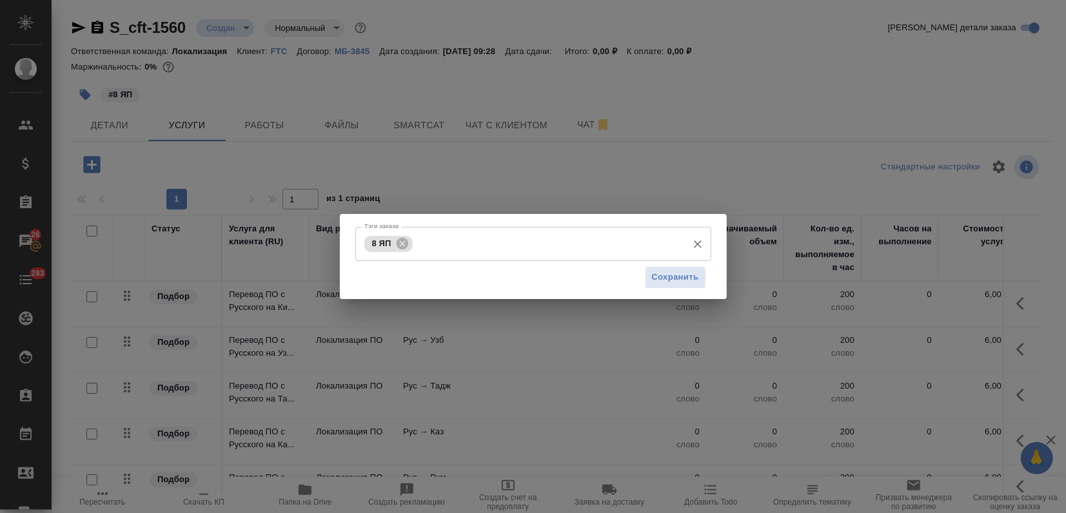
click at [428, 237] on input "Тэги заказа" at bounding box center [548, 244] width 265 height 22
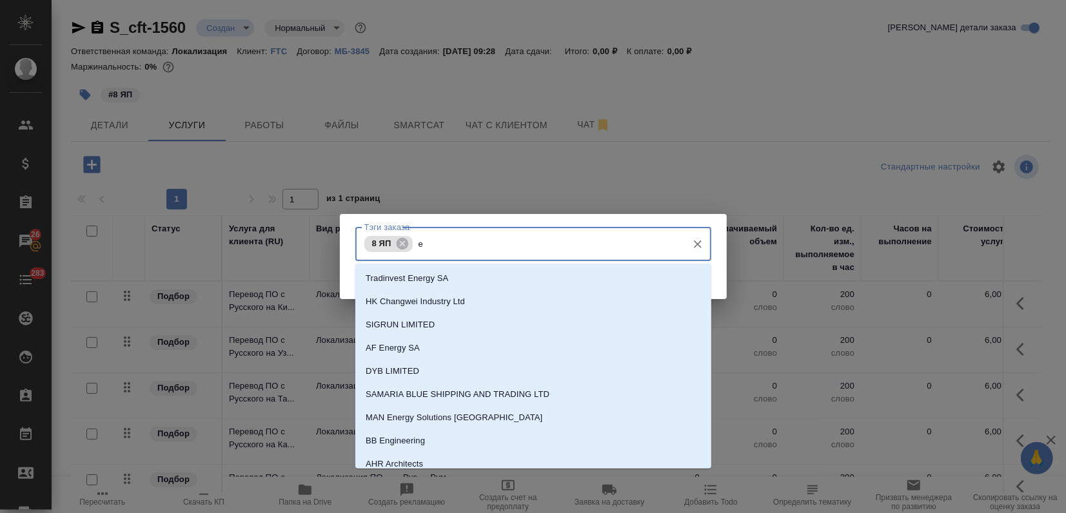
type input "en"
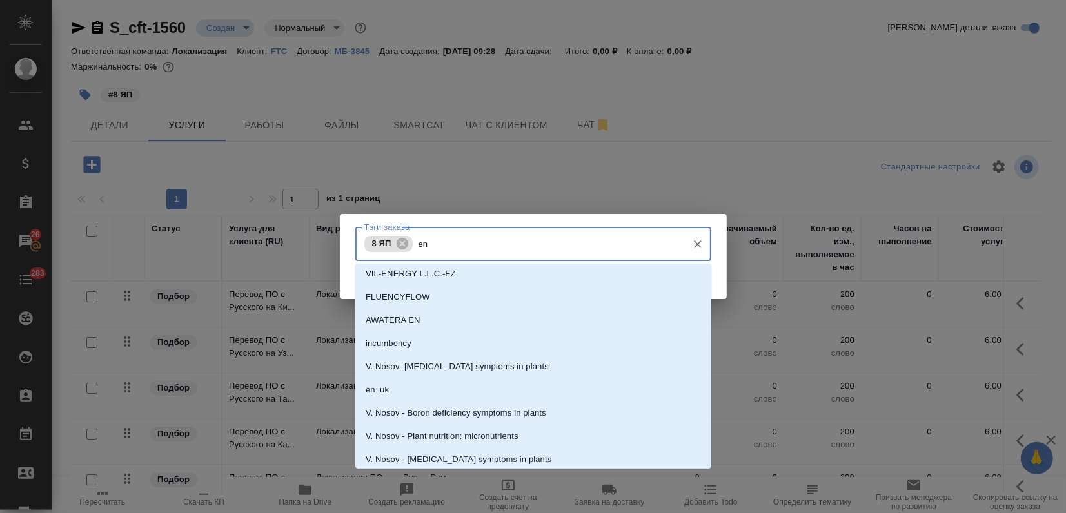
scroll to position [215, 0]
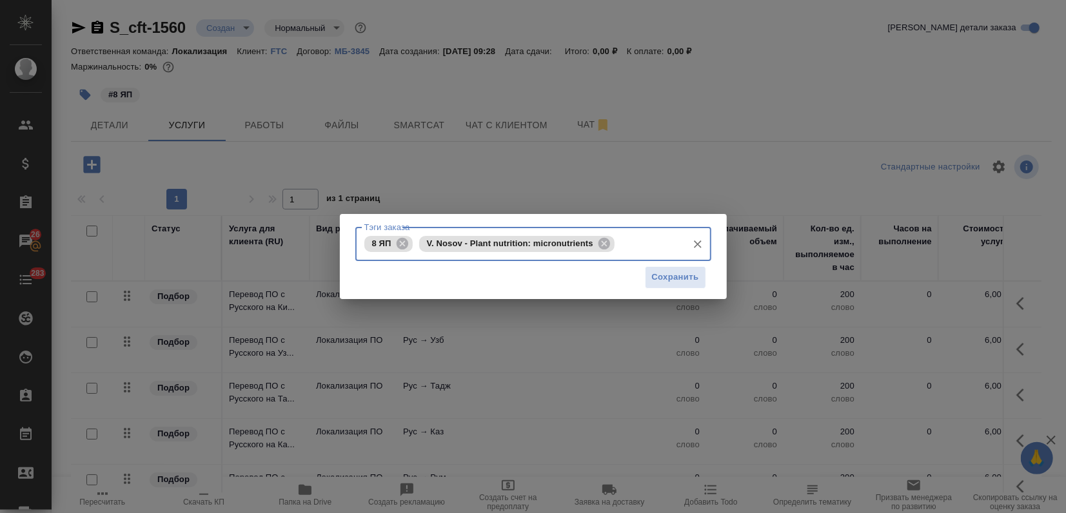
click at [605, 248] on icon at bounding box center [604, 243] width 12 height 12
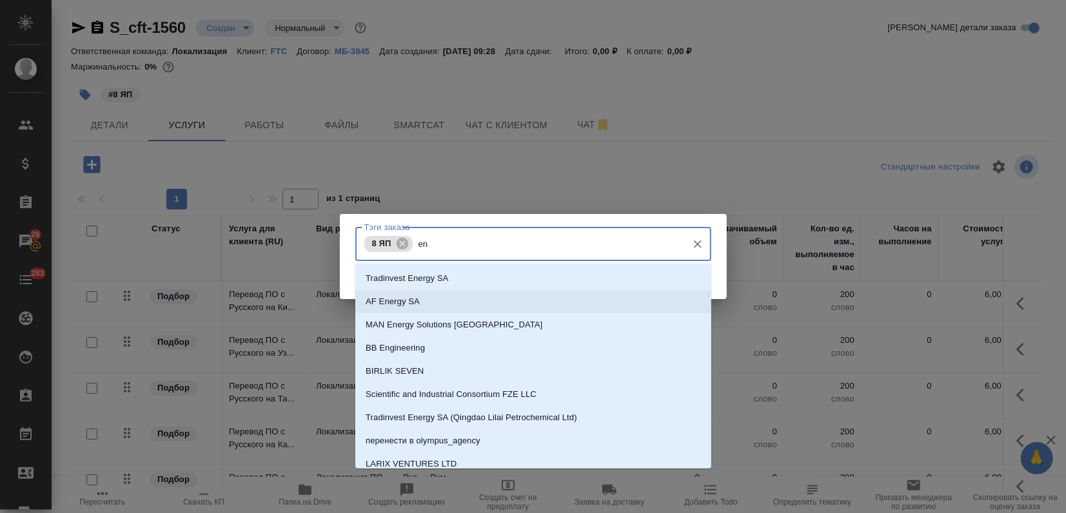
type input "en"
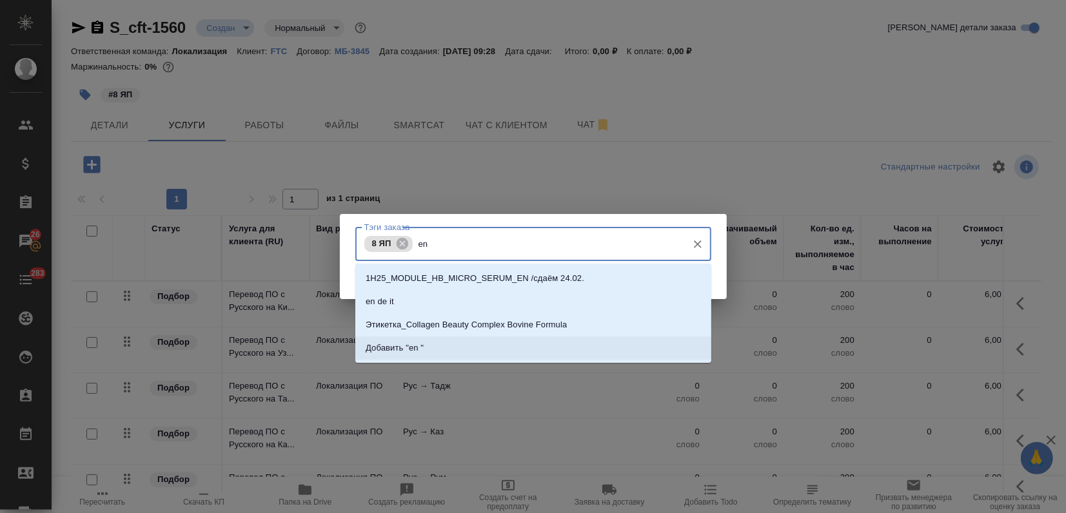
click at [529, 351] on li "Добавить "en "" at bounding box center [533, 348] width 356 height 23
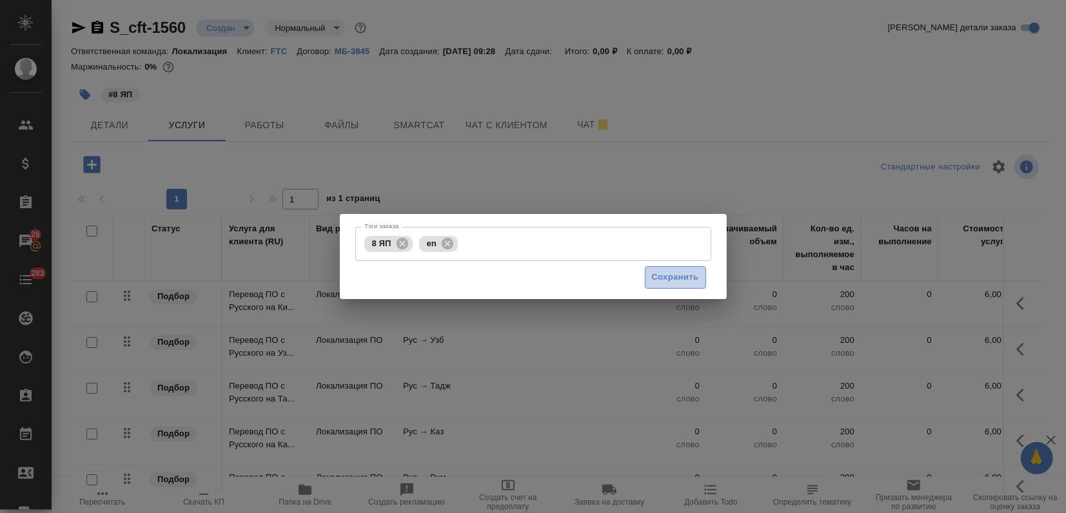
click at [669, 284] on span "Сохранить" at bounding box center [675, 277] width 47 height 15
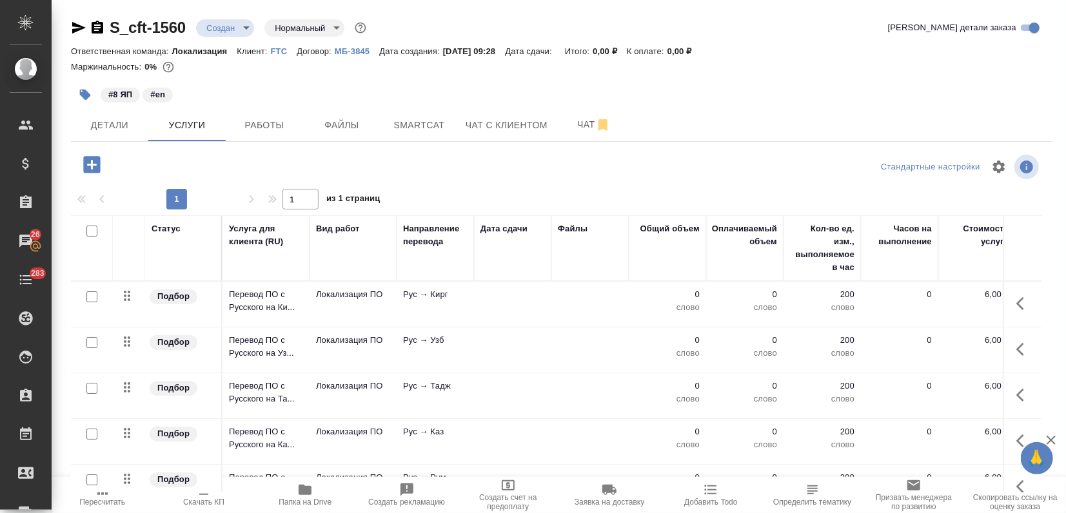
click at [91, 232] on input "checkbox" at bounding box center [91, 231] width 11 height 11
checkbox input "true"
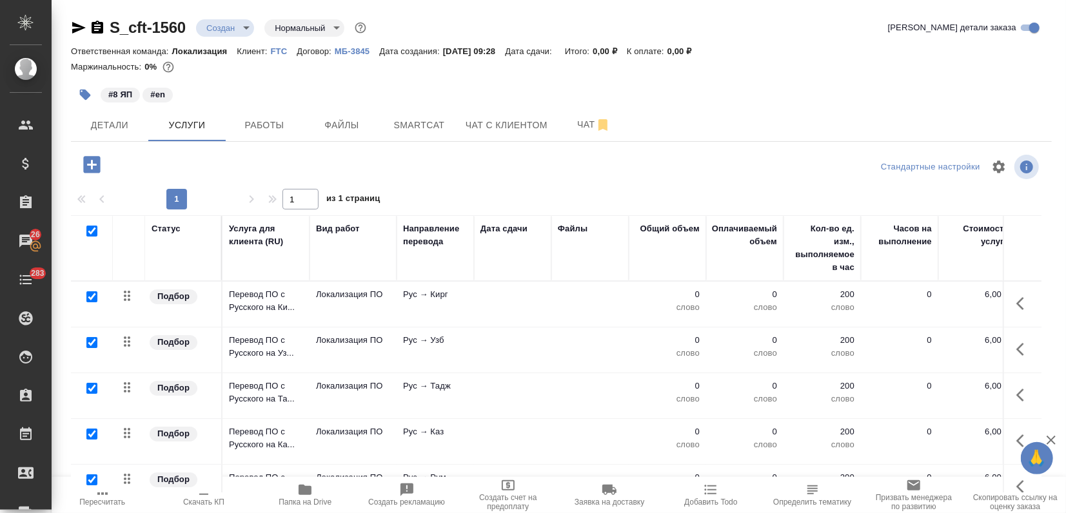
checkbox input "true"
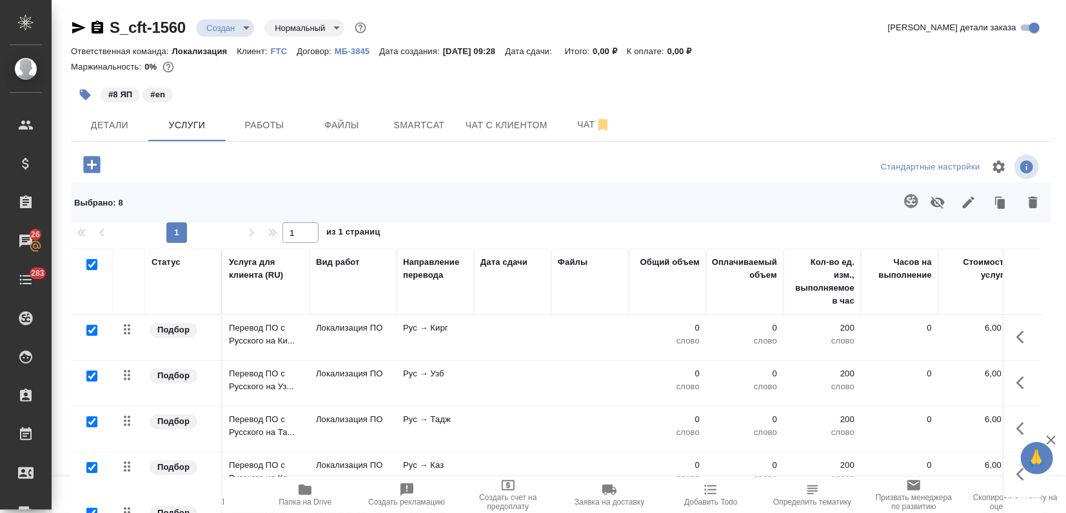
click at [970, 203] on icon "button" at bounding box center [968, 202] width 15 height 15
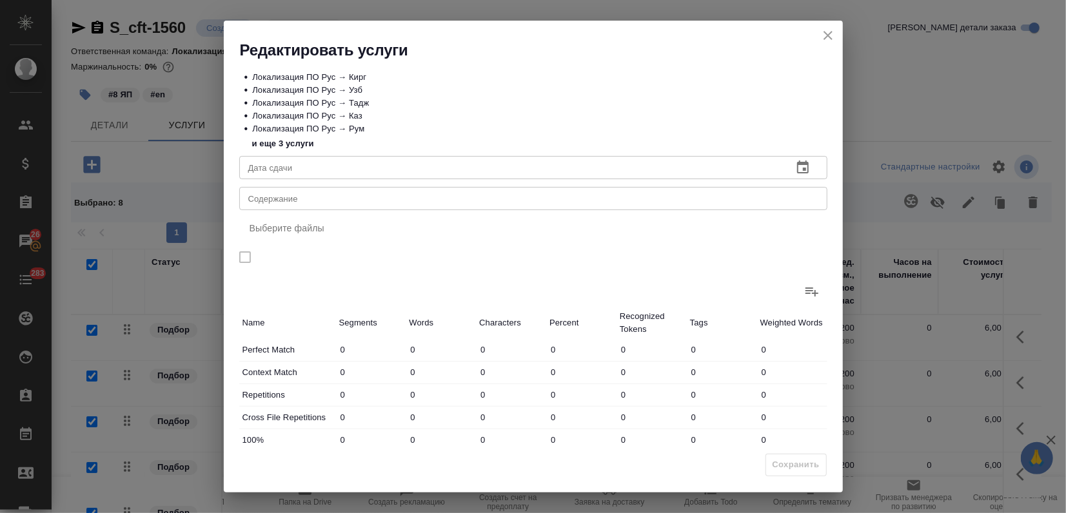
click at [798, 300] on label at bounding box center [811, 291] width 31 height 31
click at [0, 0] on input "file" at bounding box center [0, 0] width 0 height 0
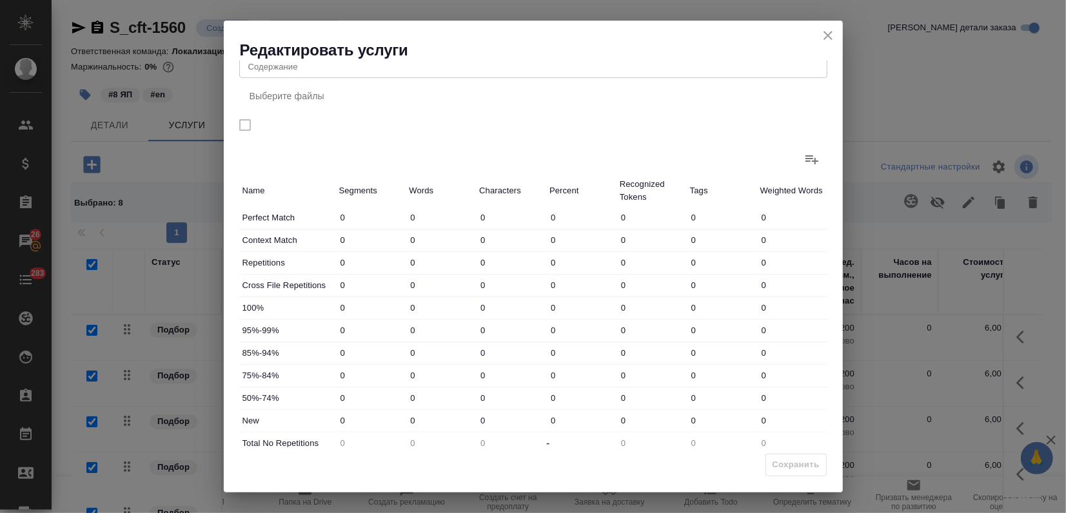
scroll to position [166, 0]
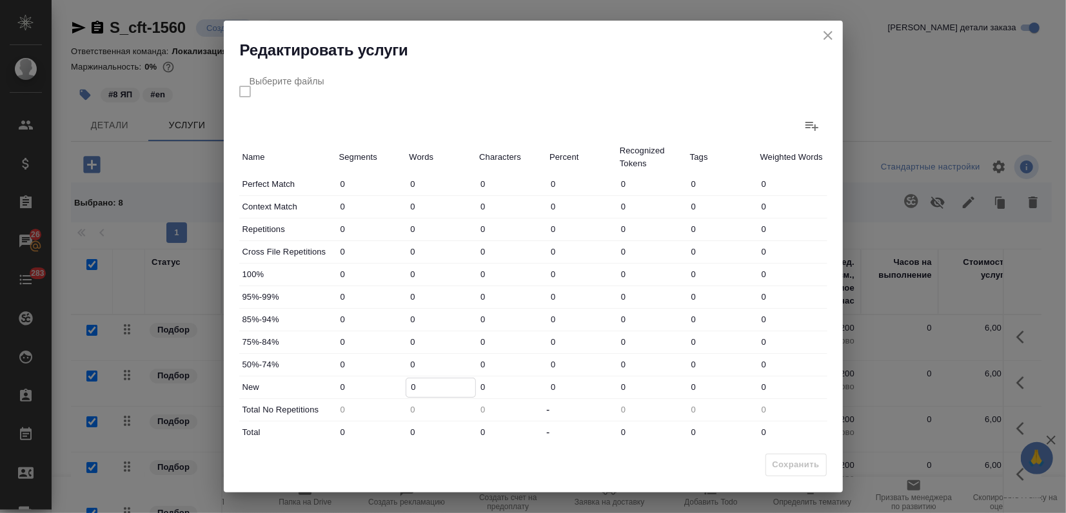
drag, startPoint x: 433, startPoint y: 389, endPoint x: 355, endPoint y: 391, distance: 78.0
click at [417, 387] on input "0" at bounding box center [440, 387] width 69 height 19
drag, startPoint x: 408, startPoint y: 382, endPoint x: 427, endPoint y: 389, distance: 21.0
click at [427, 389] on input "0" at bounding box center [440, 387] width 69 height 19
type input "37"
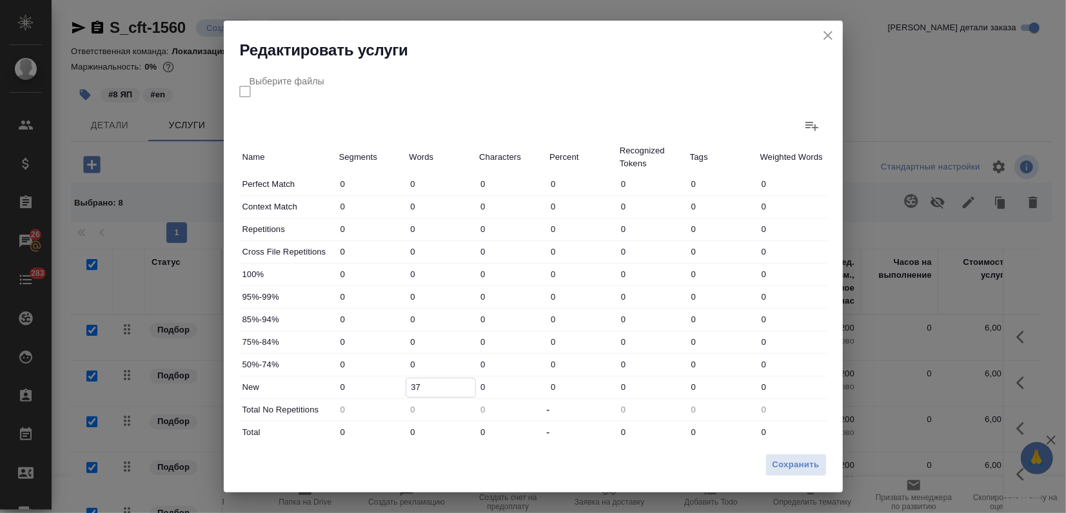
click at [369, 423] on div "Total 0 0 0 - 0 0 0" at bounding box center [533, 433] width 588 height 22
type input "3"
type input "37"
click at [781, 464] on span "Сохранить" at bounding box center [795, 465] width 47 height 15
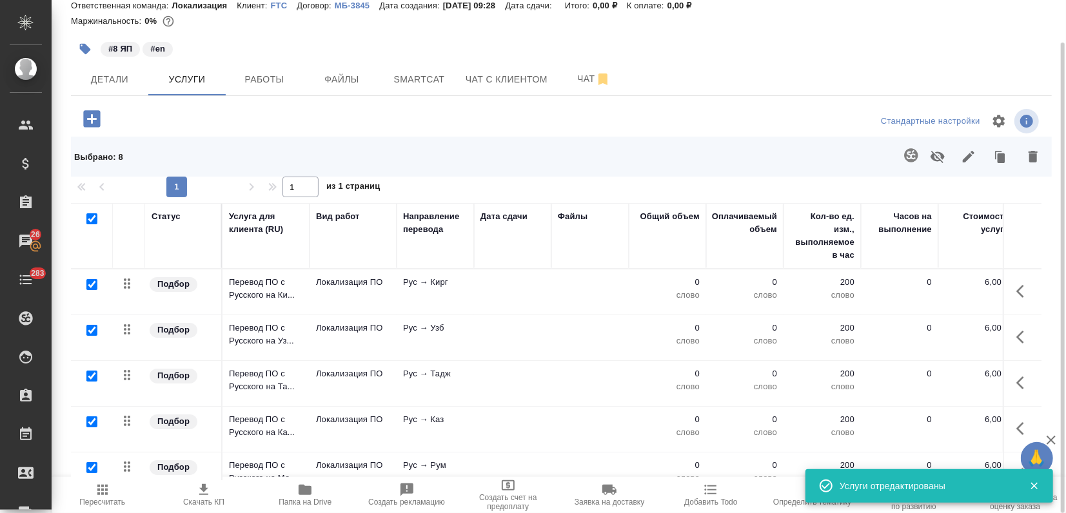
scroll to position [165, 0]
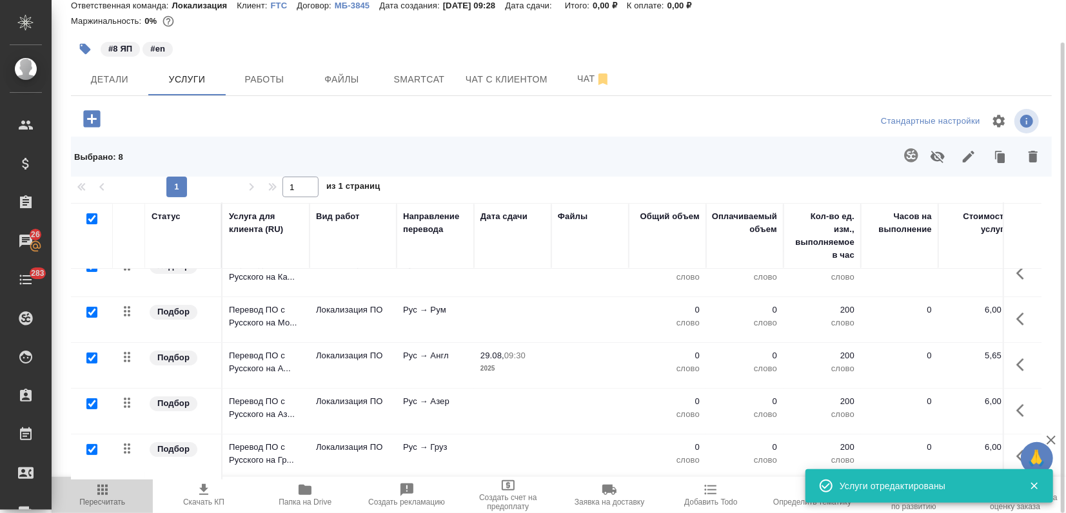
click at [97, 495] on icon "button" at bounding box center [102, 489] width 15 height 15
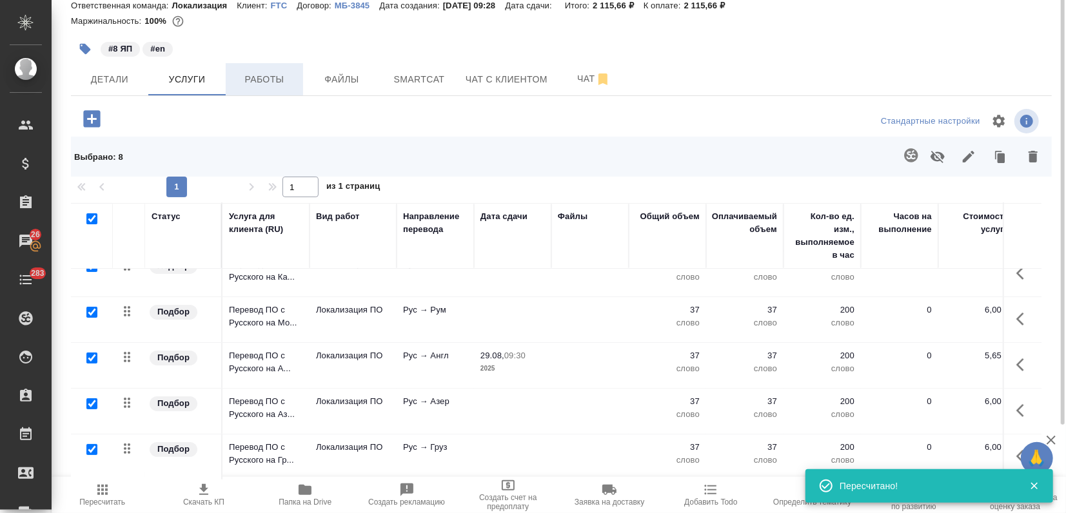
scroll to position [0, 0]
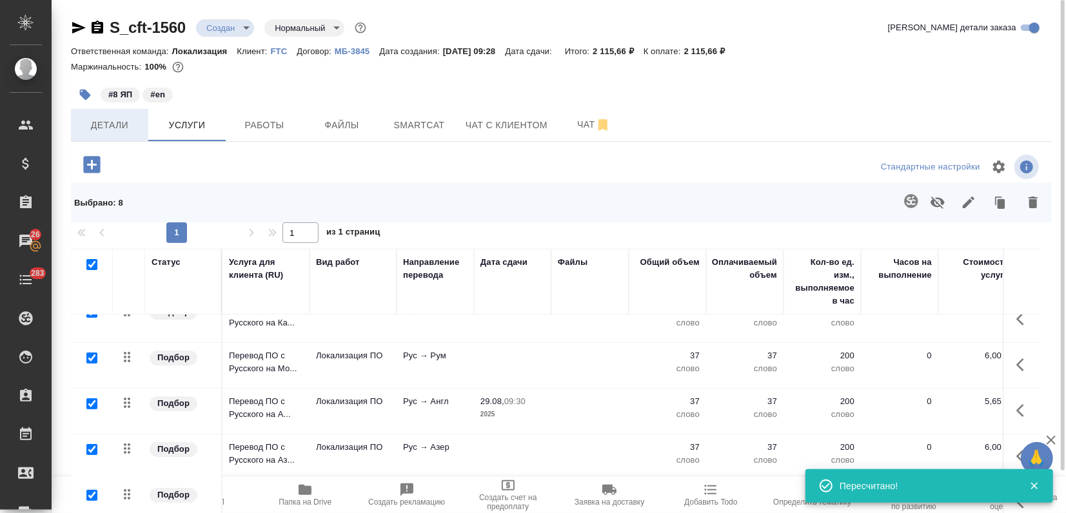
click at [113, 117] on span "Детали" at bounding box center [110, 125] width 62 height 16
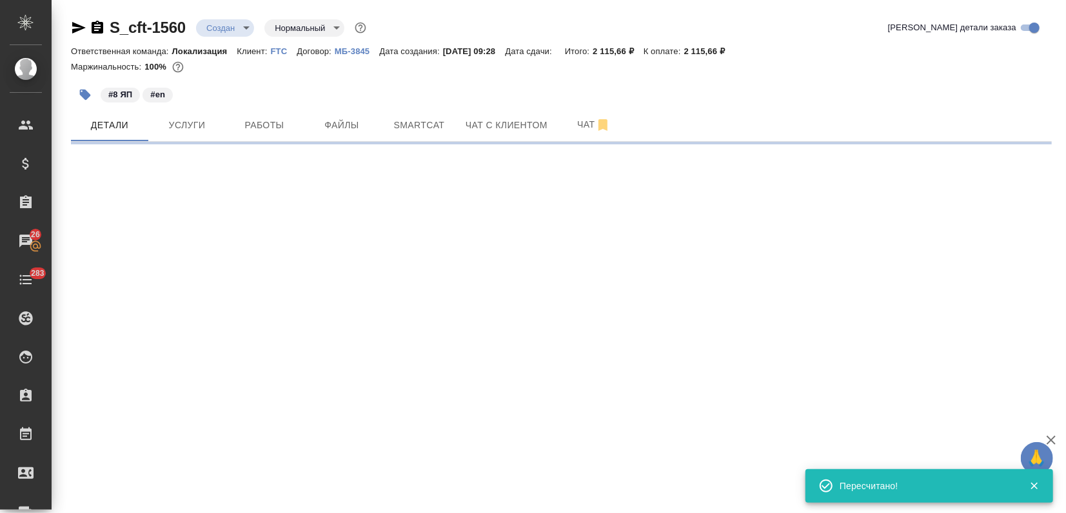
select select "RU"
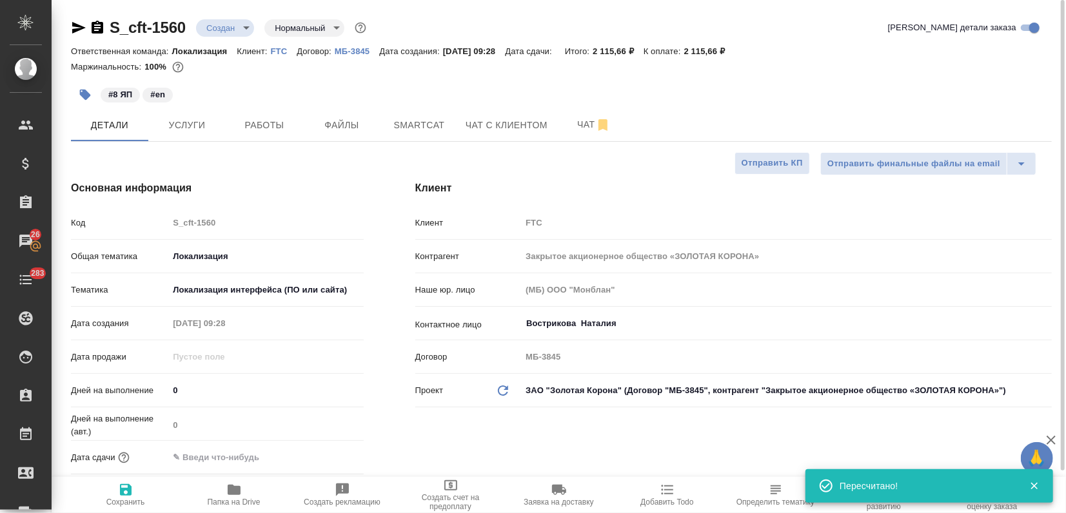
type textarea "x"
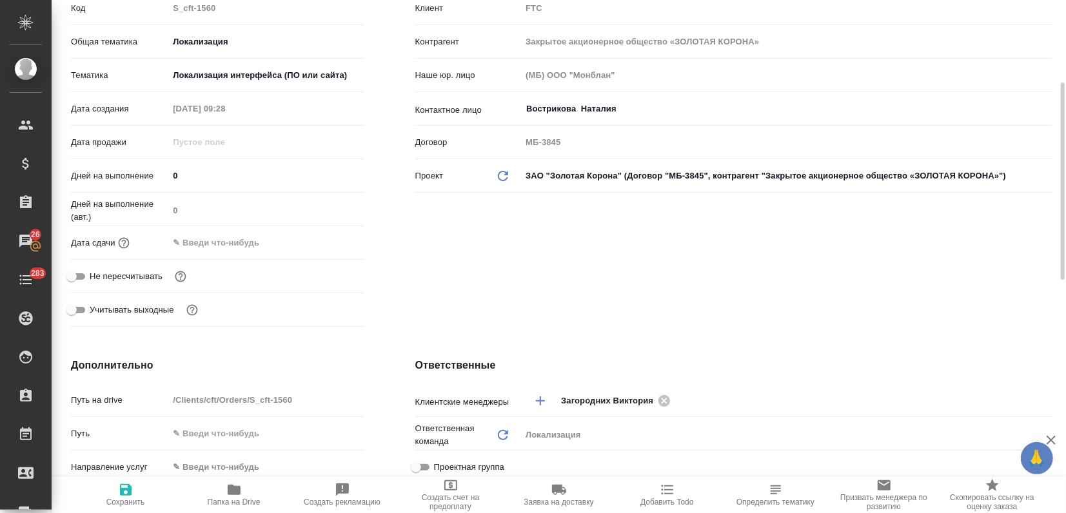
click at [219, 242] on input "text" at bounding box center [224, 242] width 113 height 19
click at [322, 244] on icon "button" at bounding box center [326, 241] width 15 height 15
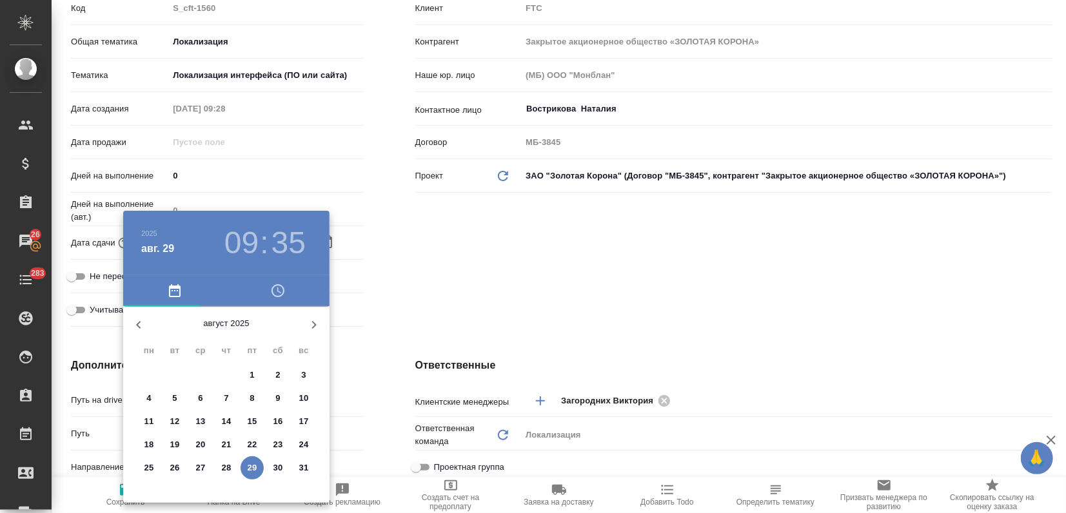
click at [253, 469] on p "29" at bounding box center [253, 468] width 10 height 13
type input "29.08.2025 09:35"
type textarea "x"
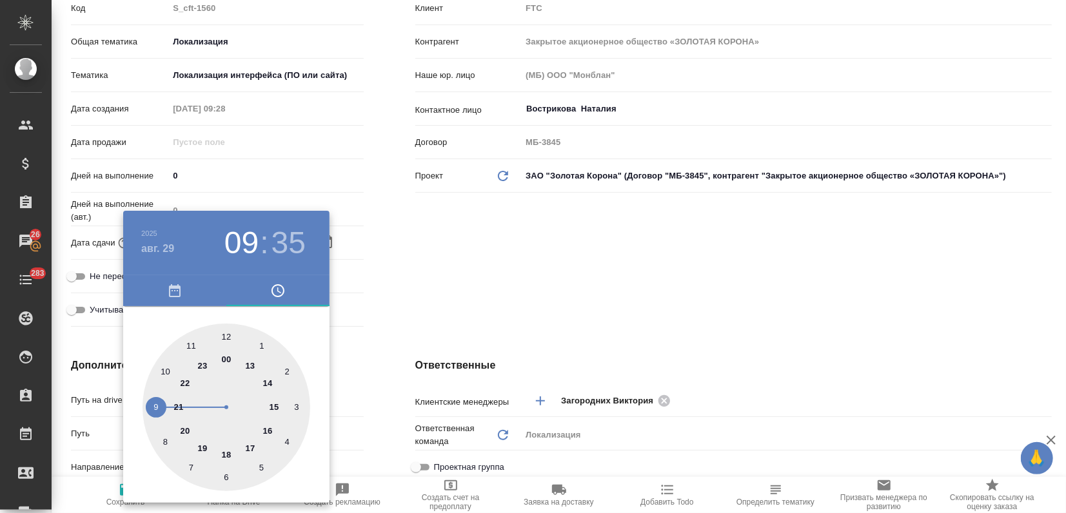
click at [202, 449] on div at bounding box center [226, 408] width 168 height 168
type input "29.08.2025 19:35"
type textarea "x"
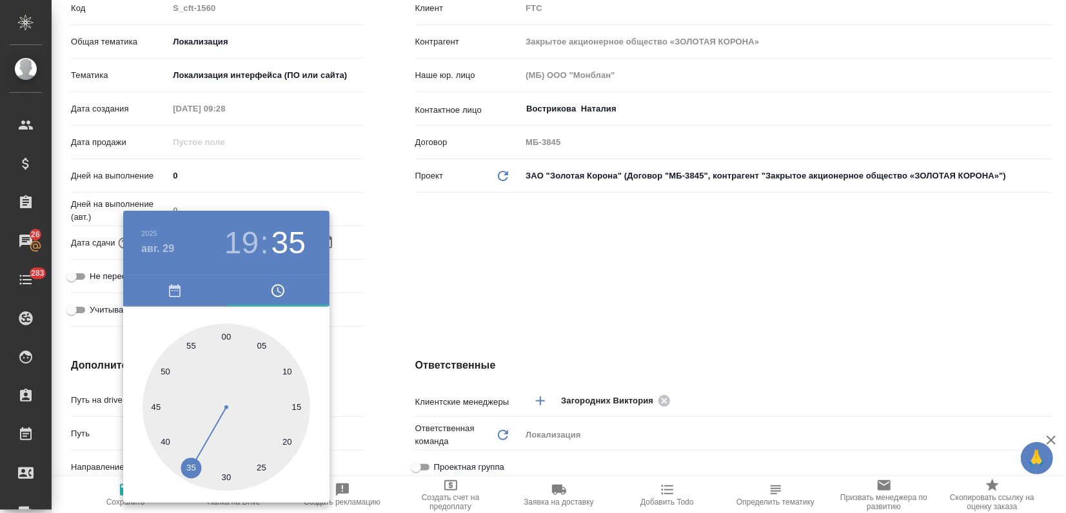
click at [226, 335] on div at bounding box center [226, 408] width 168 height 168
type input "[DATE] 19:00"
type textarea "x"
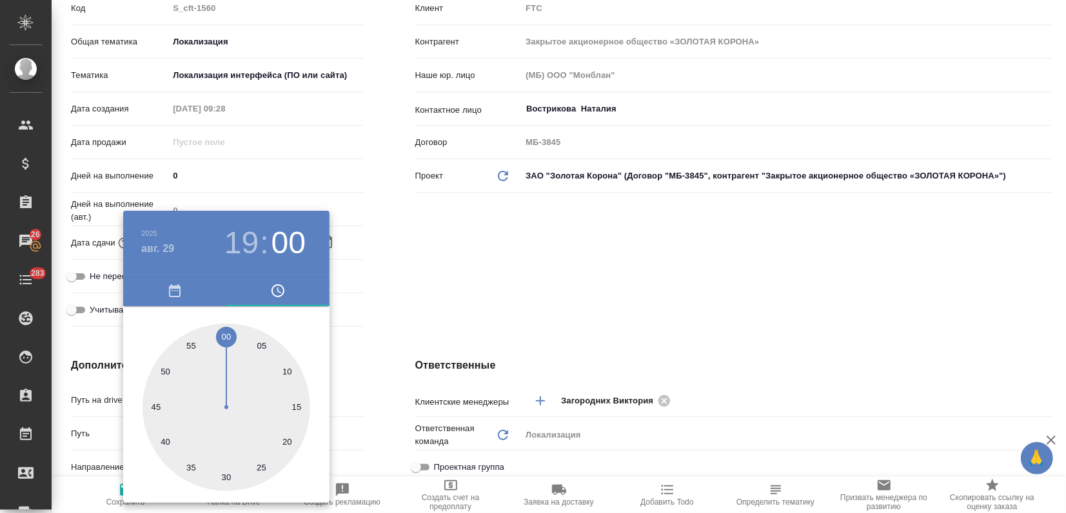
drag, startPoint x: 415, startPoint y: 255, endPoint x: 271, endPoint y: 380, distance: 190.5
click at [415, 254] on div at bounding box center [533, 256] width 1066 height 513
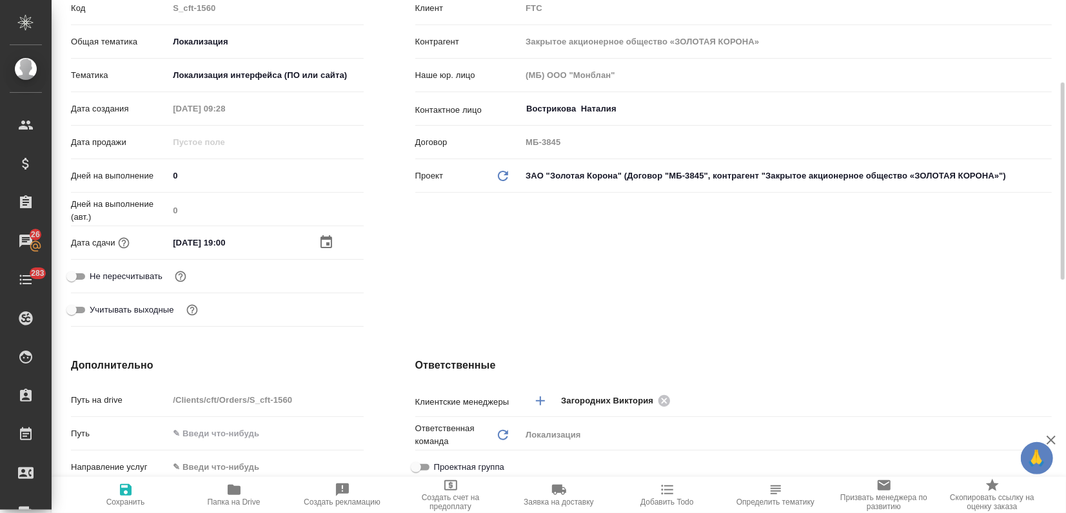
click at [127, 486] on icon "button" at bounding box center [125, 489] width 15 height 15
type textarea "x"
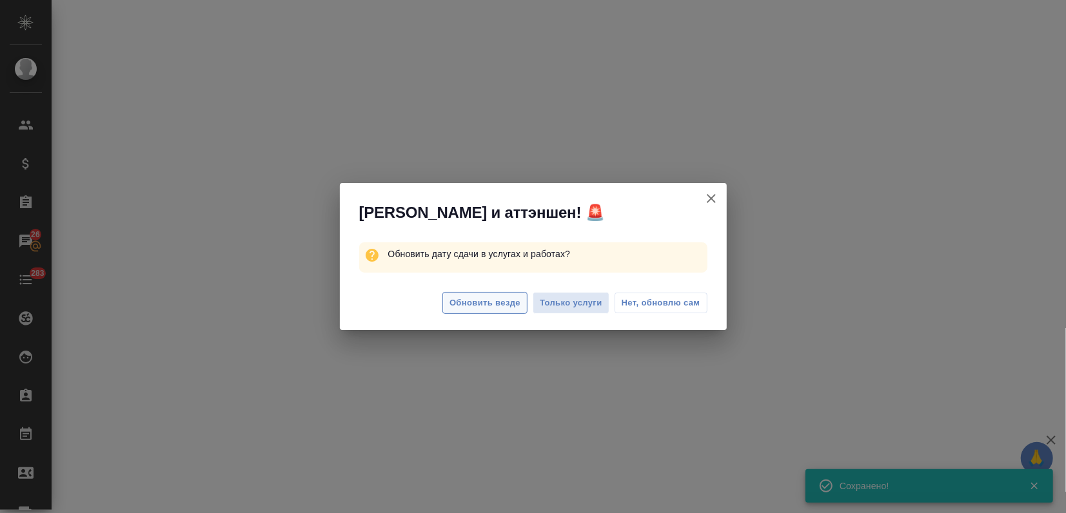
click at [487, 311] on button "Обновить везде" at bounding box center [484, 303] width 85 height 23
select select "RU"
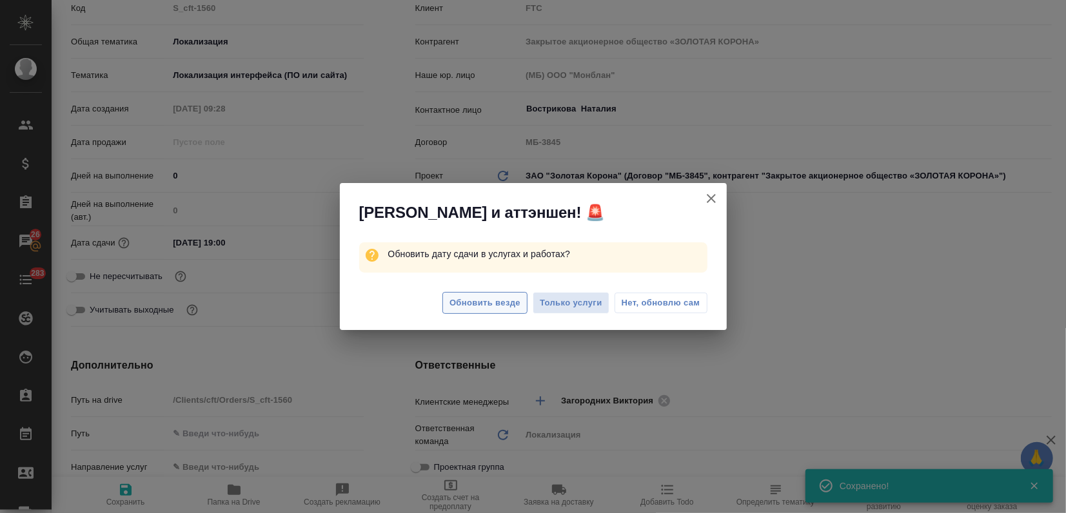
type textarea "x"
click at [487, 311] on button "Обновить везде" at bounding box center [484, 303] width 85 height 23
type textarea "x"
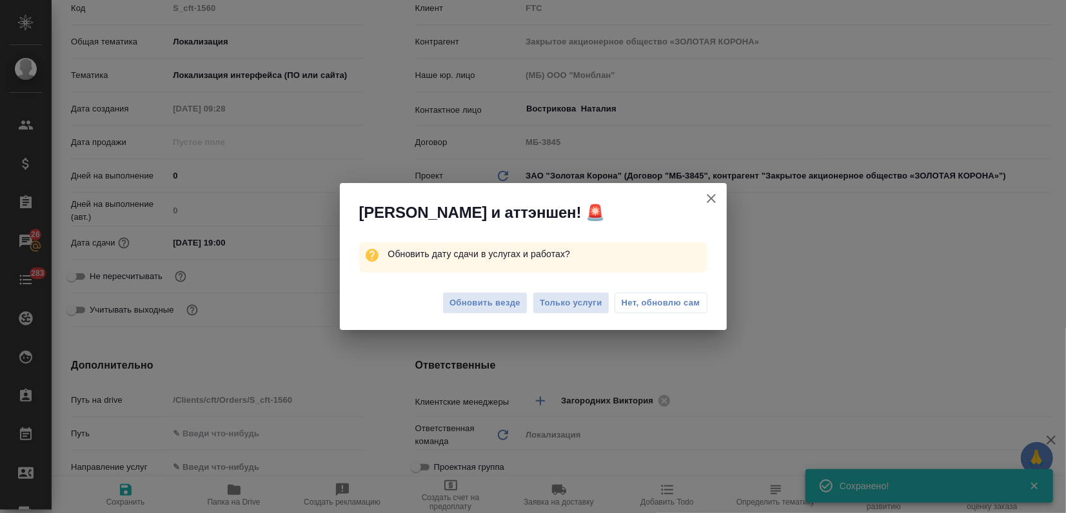
type textarea "x"
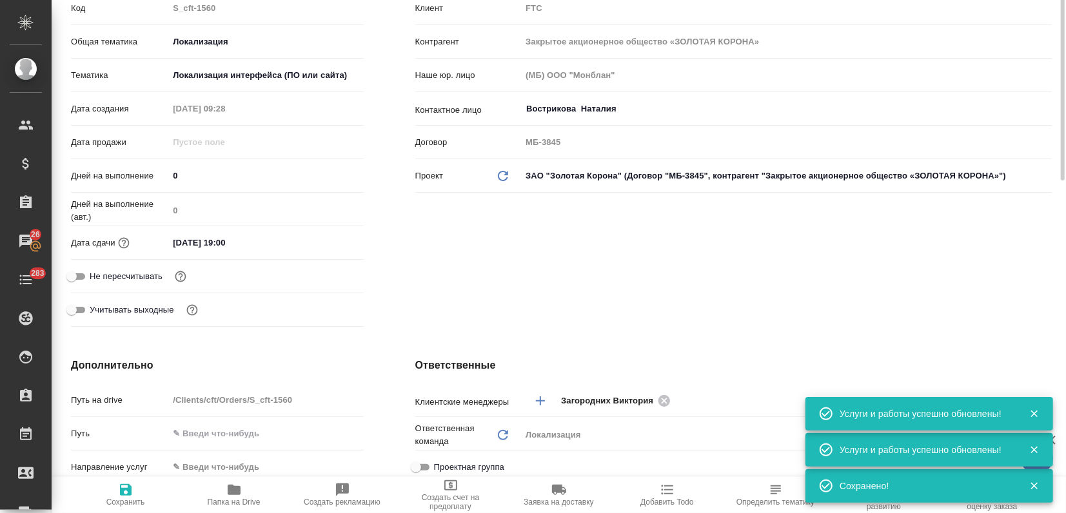
scroll to position [0, 0]
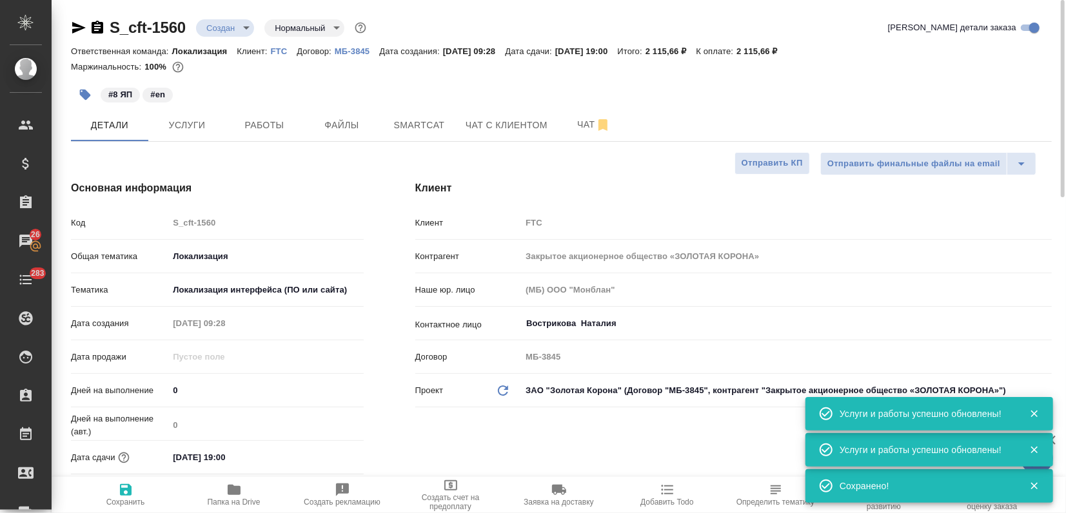
click at [225, 30] on body "🙏 .cls-1 fill:#fff; AWATERA Zagorodnikh Viktoria Клиенты Спецификации Заказы 26…" at bounding box center [533, 256] width 1066 height 513
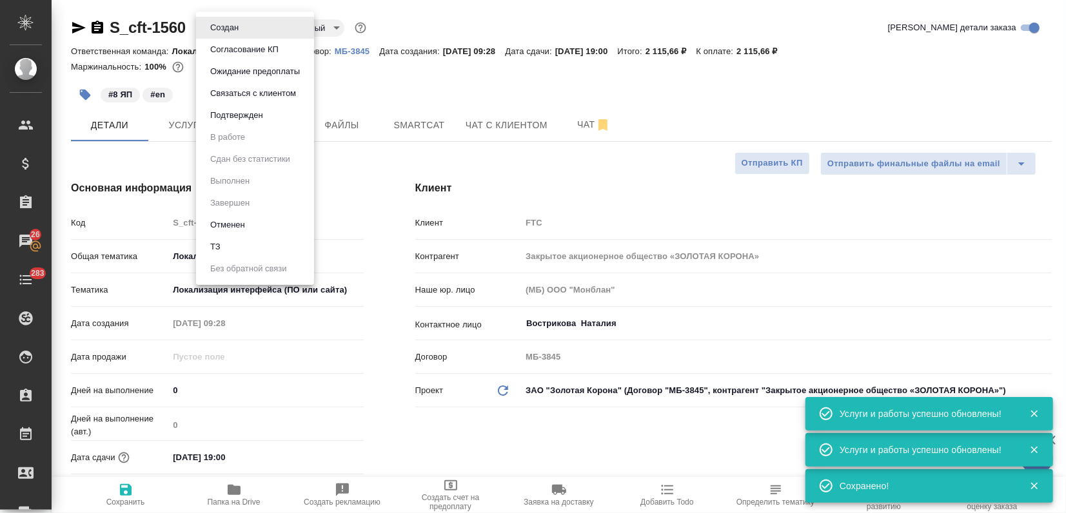
click at [250, 123] on li "Подтвержден" at bounding box center [255, 115] width 118 height 22
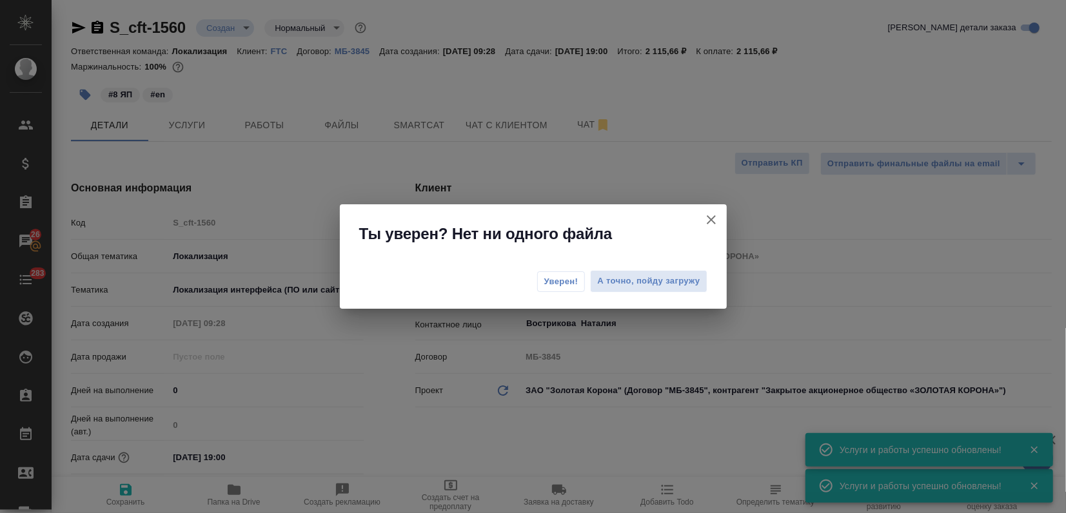
click at [547, 278] on span "Уверен!" at bounding box center [561, 281] width 34 height 13
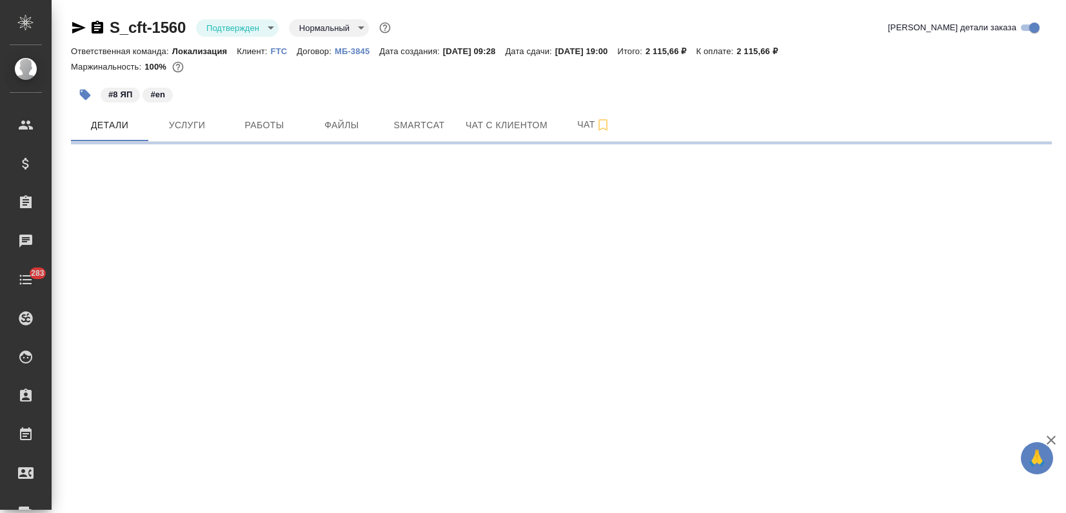
click at [79, 30] on icon "button" at bounding box center [78, 27] width 15 height 15
select select "RU"
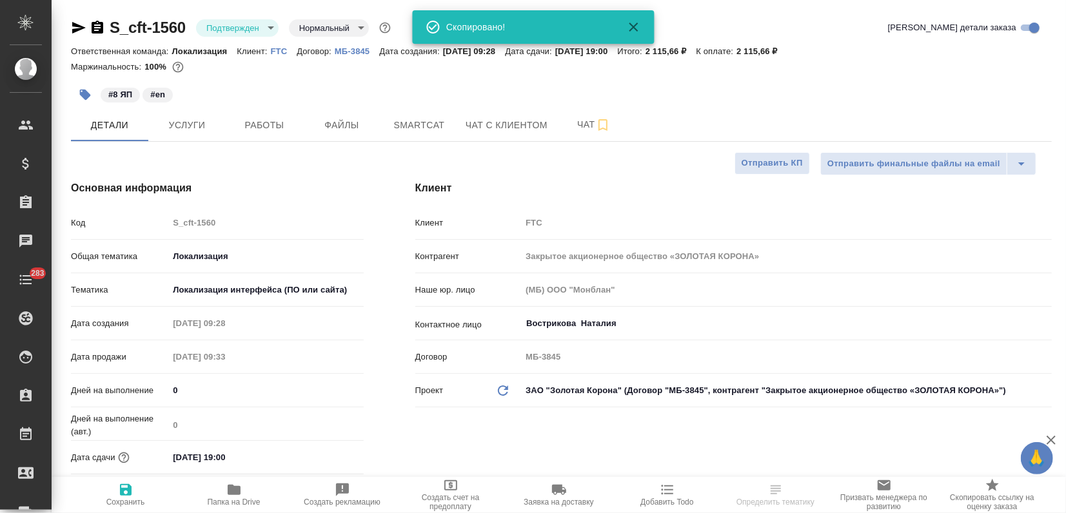
type textarea "x"
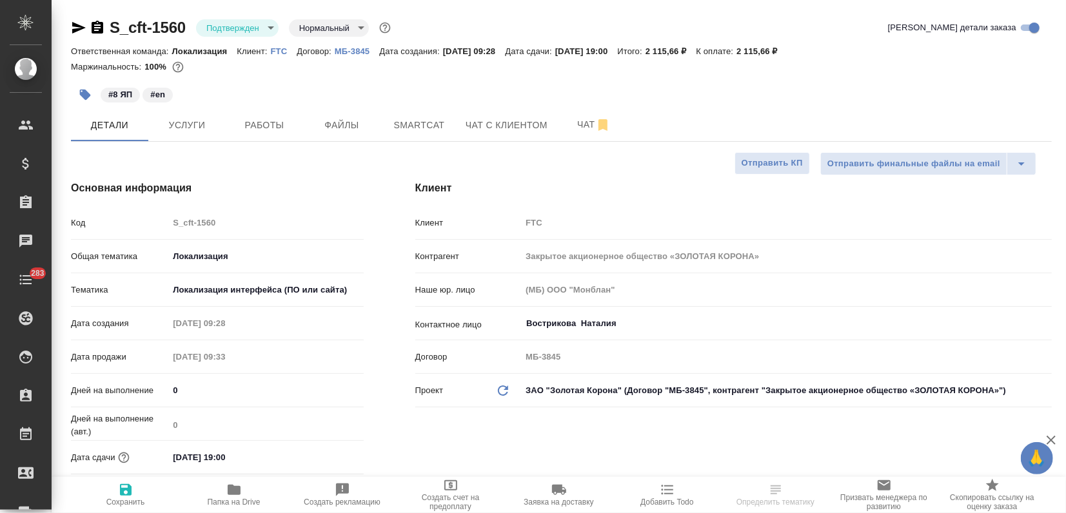
type textarea "x"
select select "RU"
type textarea "x"
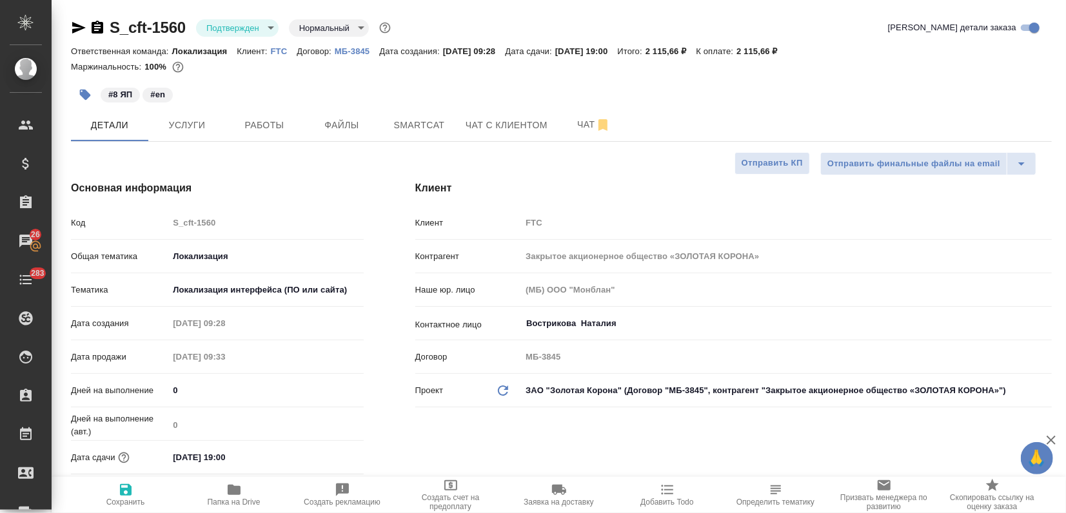
type textarea "x"
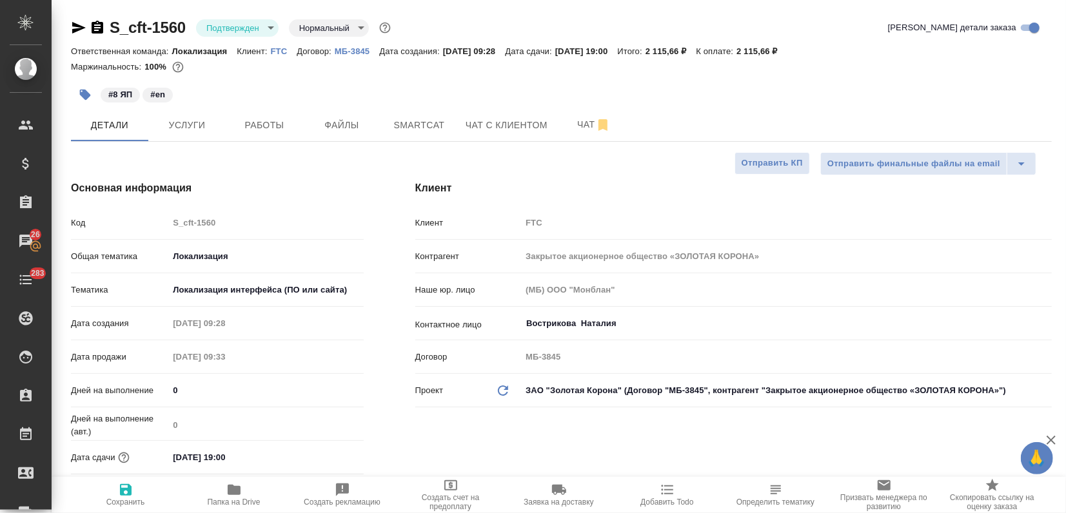
type textarea "x"
